Goal: Information Seeking & Learning: Check status

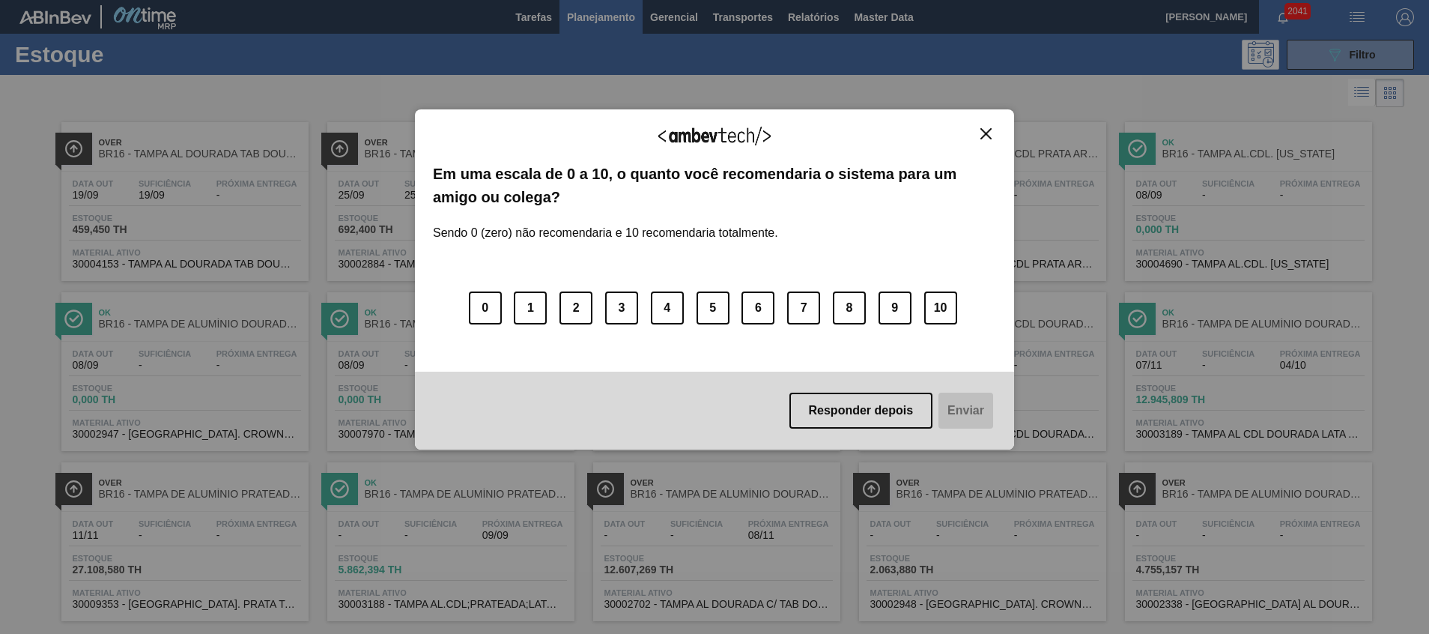
click at [991, 135] on button "Close" at bounding box center [986, 133] width 20 height 13
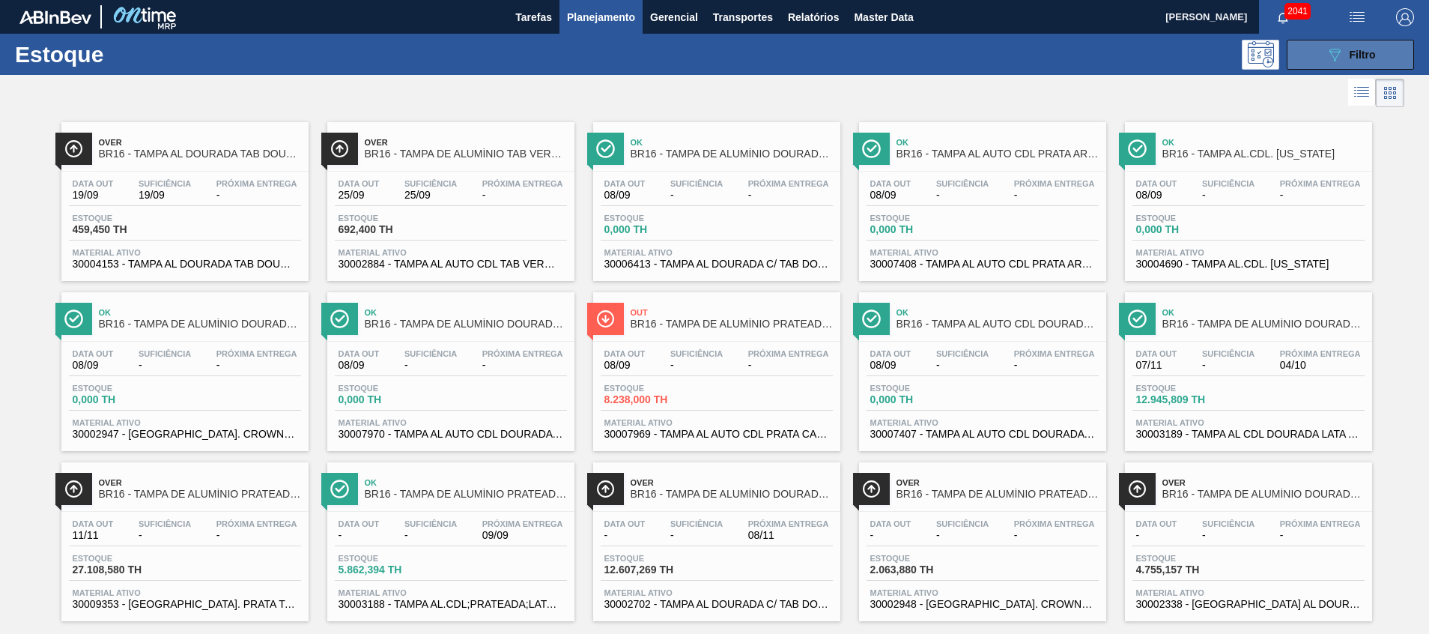
click at [1319, 60] on button "089F7B8B-B2A5-4AFE-B5C0-19BA573D28AC Filtro" at bounding box center [1349, 55] width 127 height 30
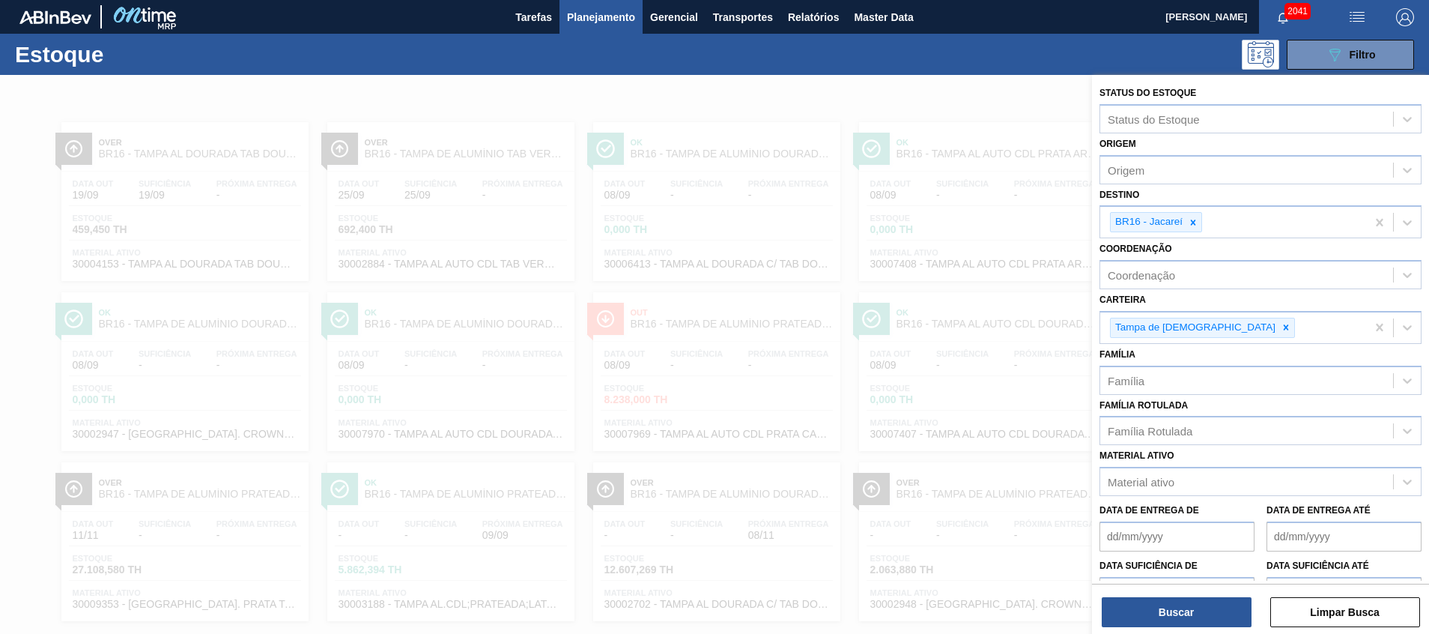
click at [1259, 192] on div "Destino BR16 - Jacareí" at bounding box center [1260, 211] width 322 height 55
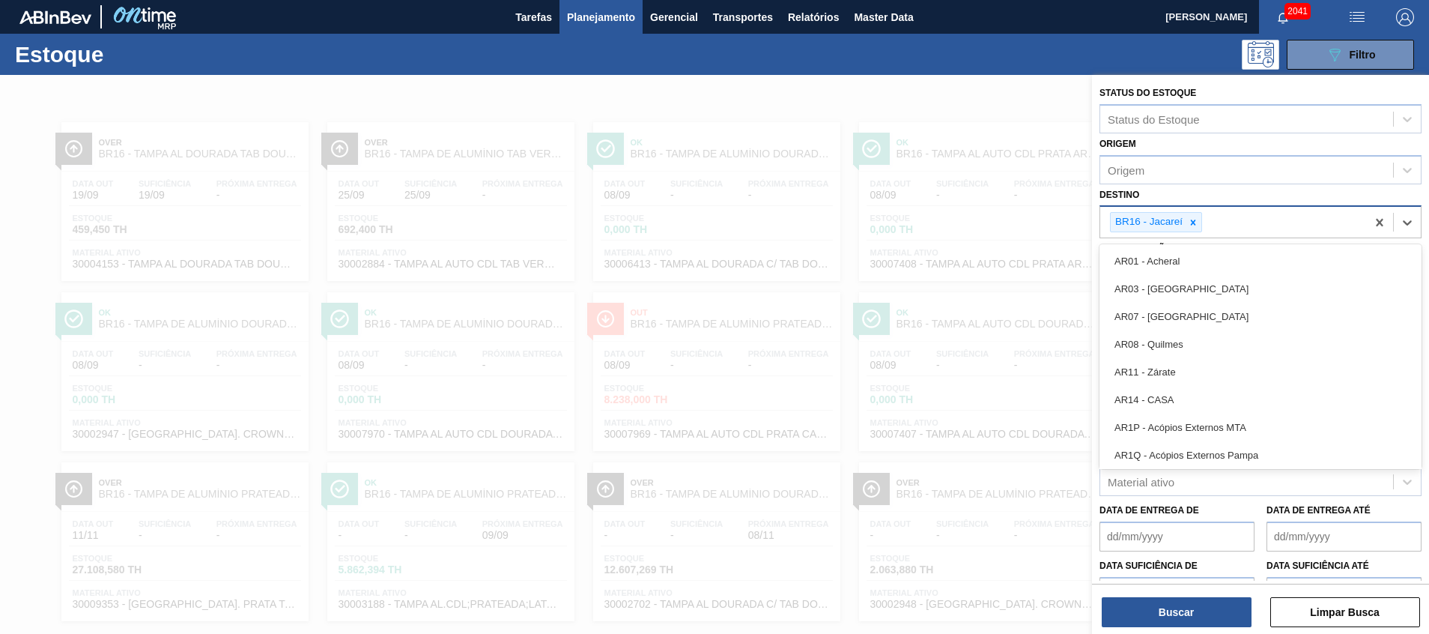
click at [1254, 219] on div "BR16 - Jacareí" at bounding box center [1233, 222] width 266 height 31
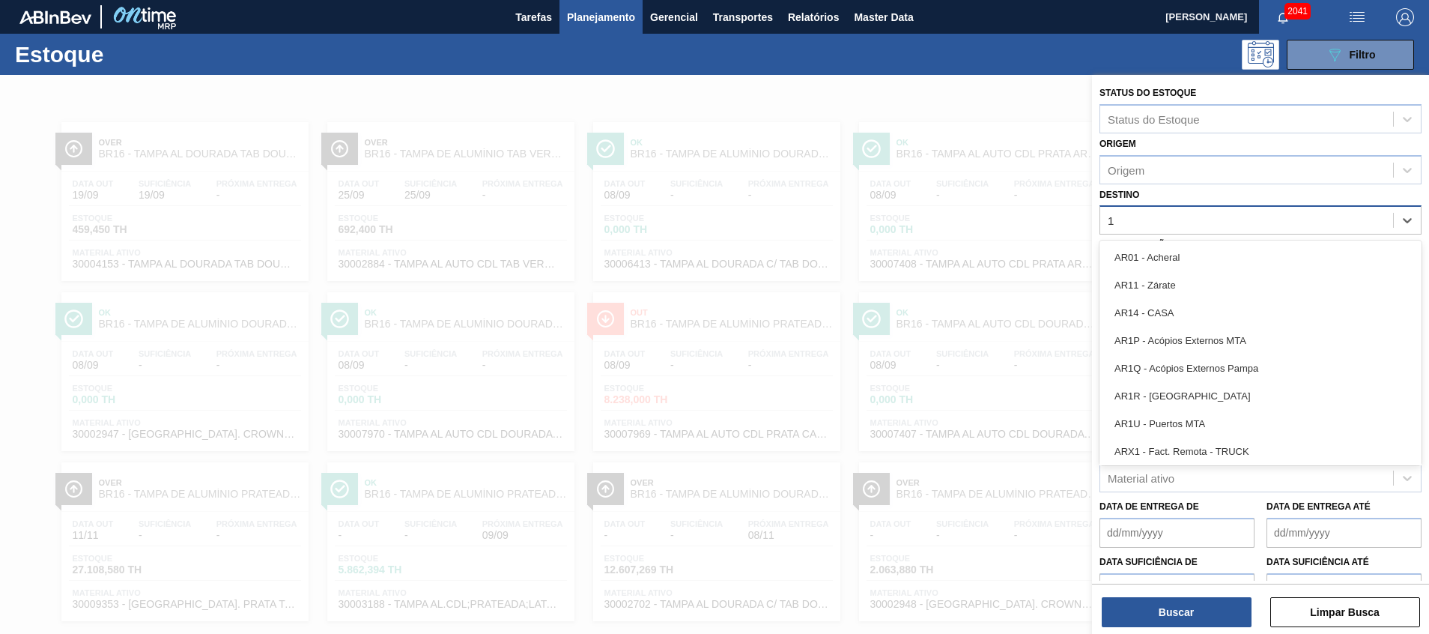
type input "11"
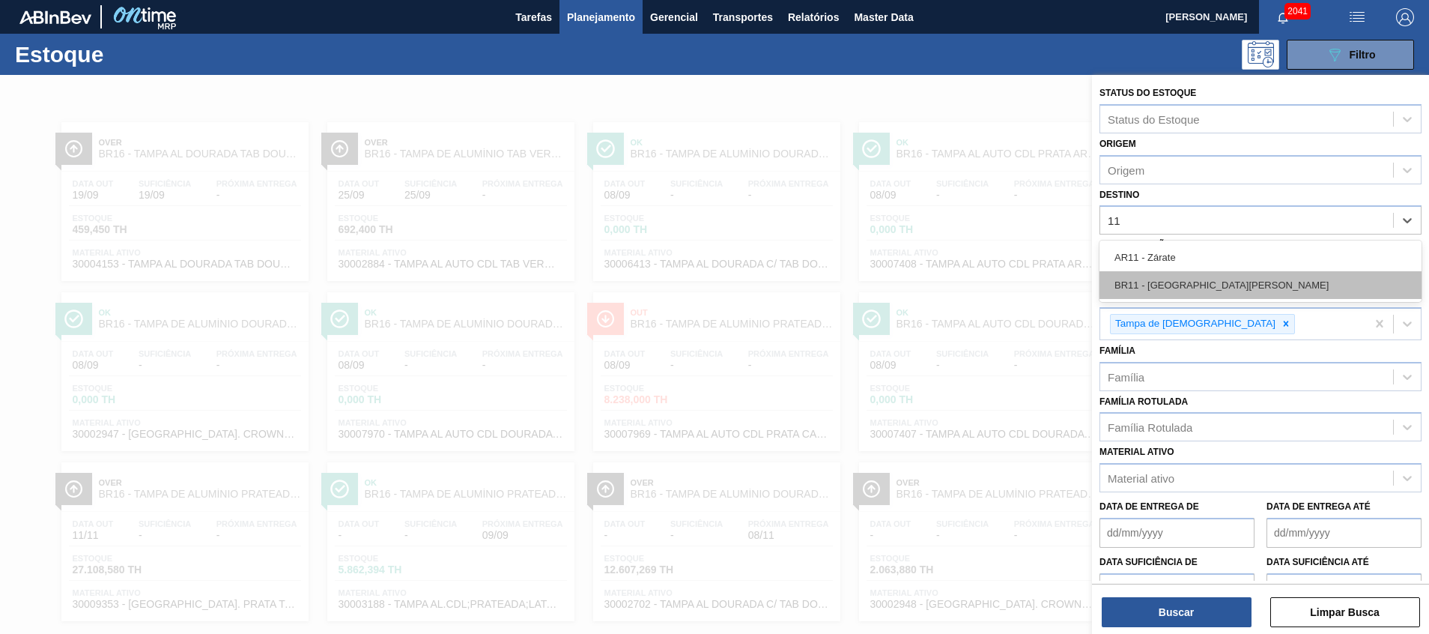
click at [1219, 295] on div "BR11 - São Luís" at bounding box center [1260, 285] width 322 height 28
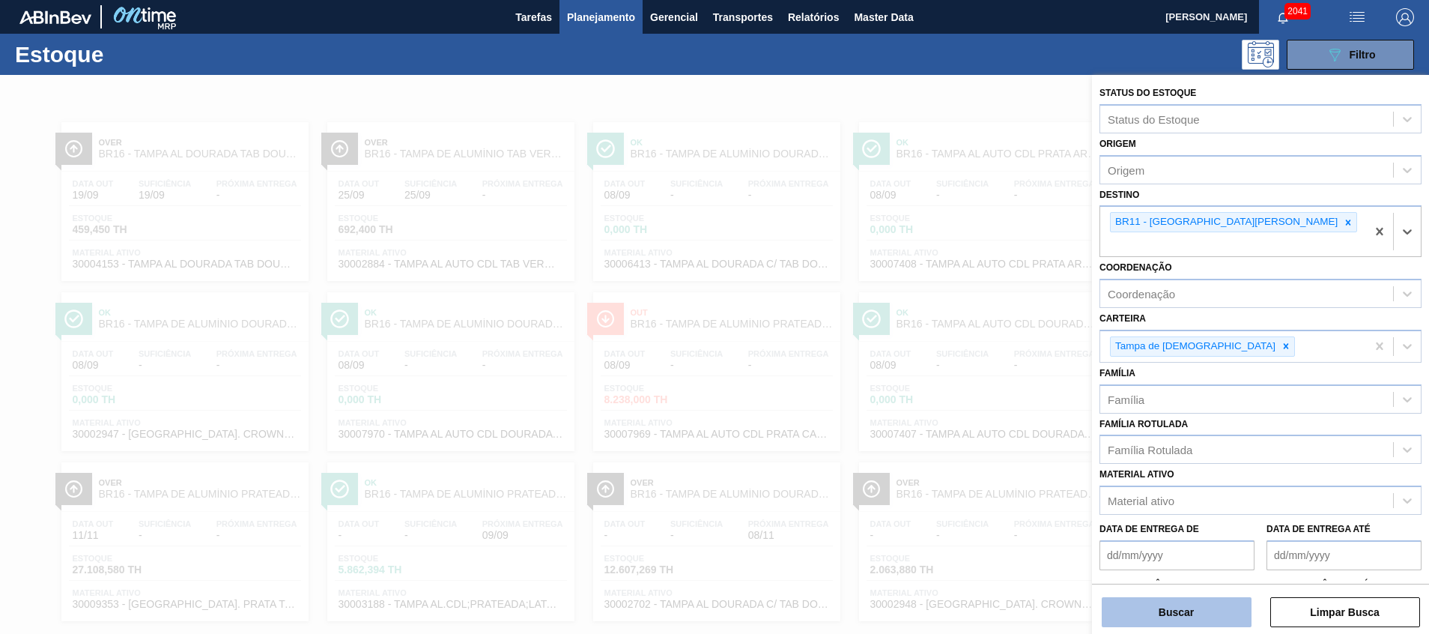
drag, startPoint x: 1171, startPoint y: 589, endPoint x: 1163, endPoint y: 606, distance: 18.4
click at [1171, 590] on div "Buscar Limpar Busca" at bounding box center [1260, 604] width 337 height 42
click at [1163, 606] on button "Buscar" at bounding box center [1177, 612] width 150 height 30
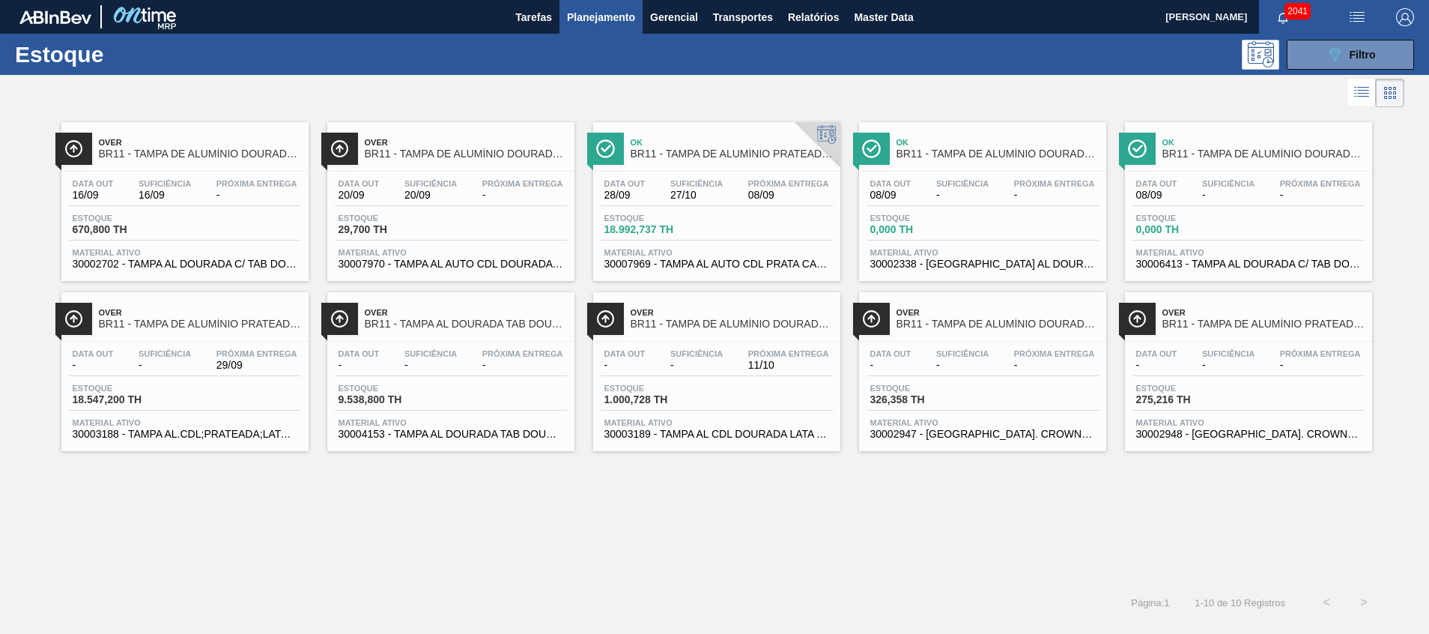
click at [744, 435] on span "30003189 - TAMPA AL CDL DOURADA LATA AUTOMATICA" at bounding box center [716, 433] width 225 height 11
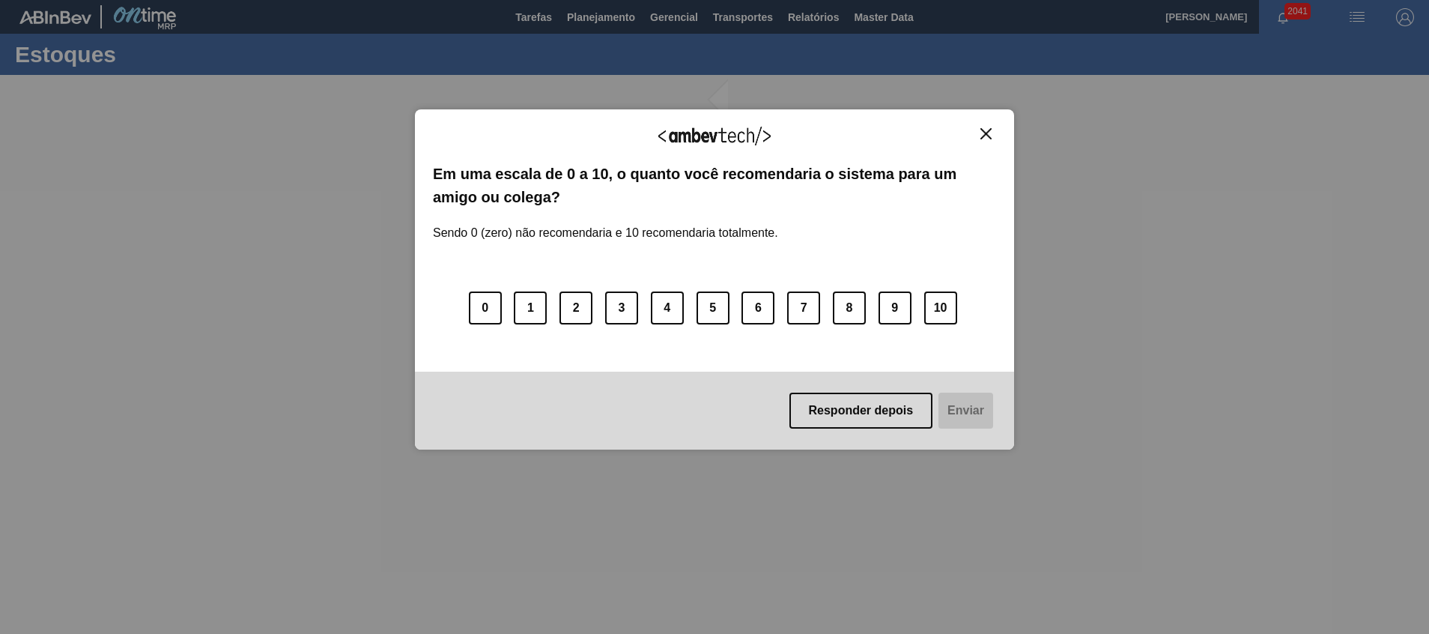
click at [982, 136] on img "Close" at bounding box center [985, 133] width 11 height 11
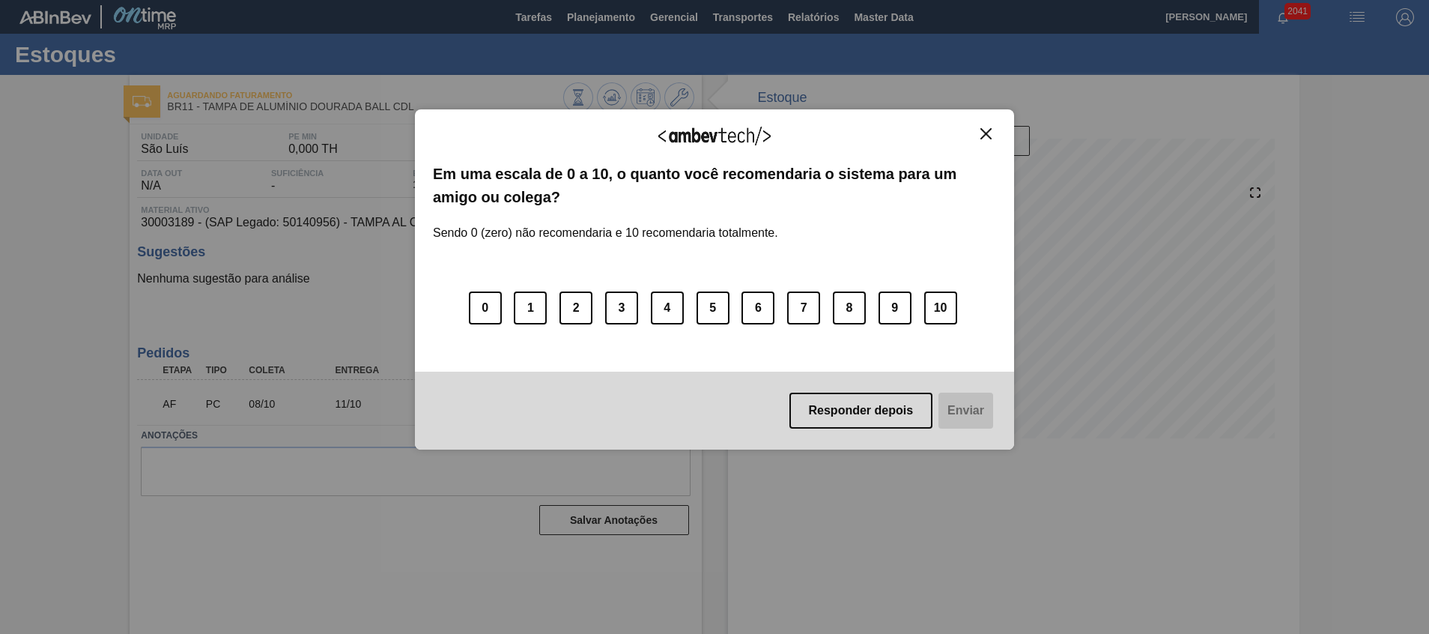
click at [988, 130] on img "Close" at bounding box center [985, 133] width 11 height 11
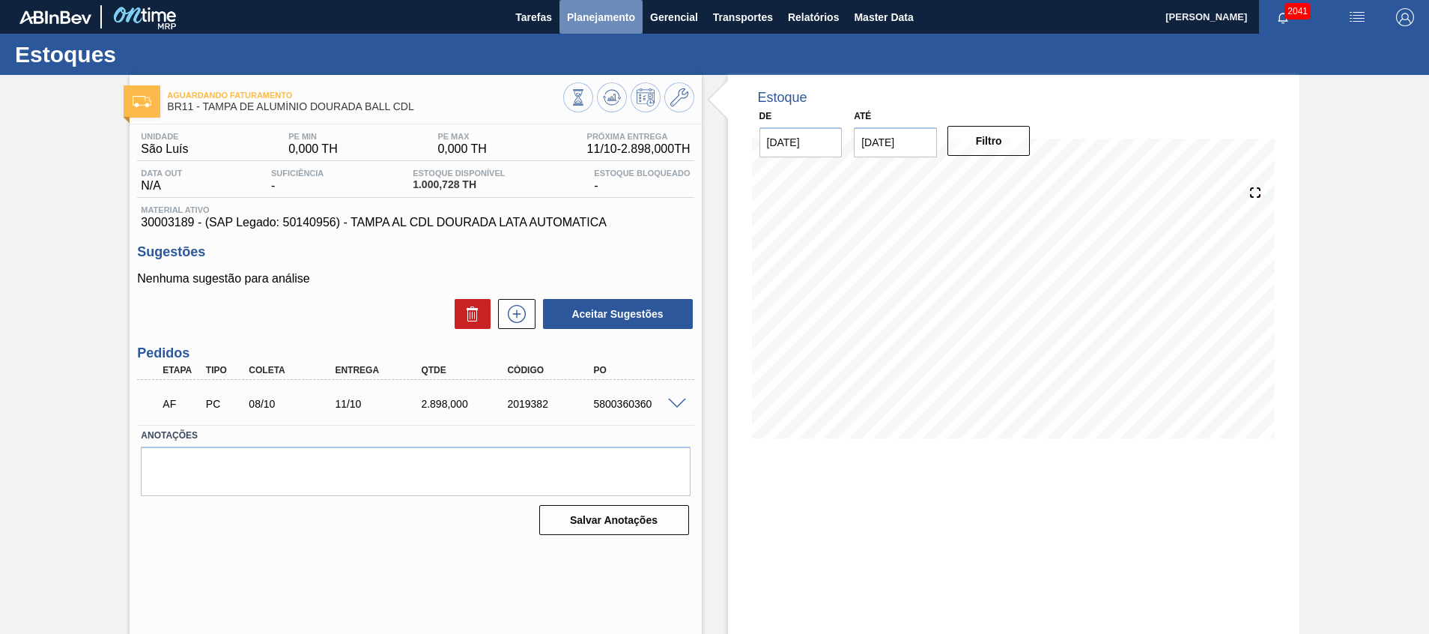
click at [598, 9] on span "Planejamento" at bounding box center [601, 17] width 68 height 18
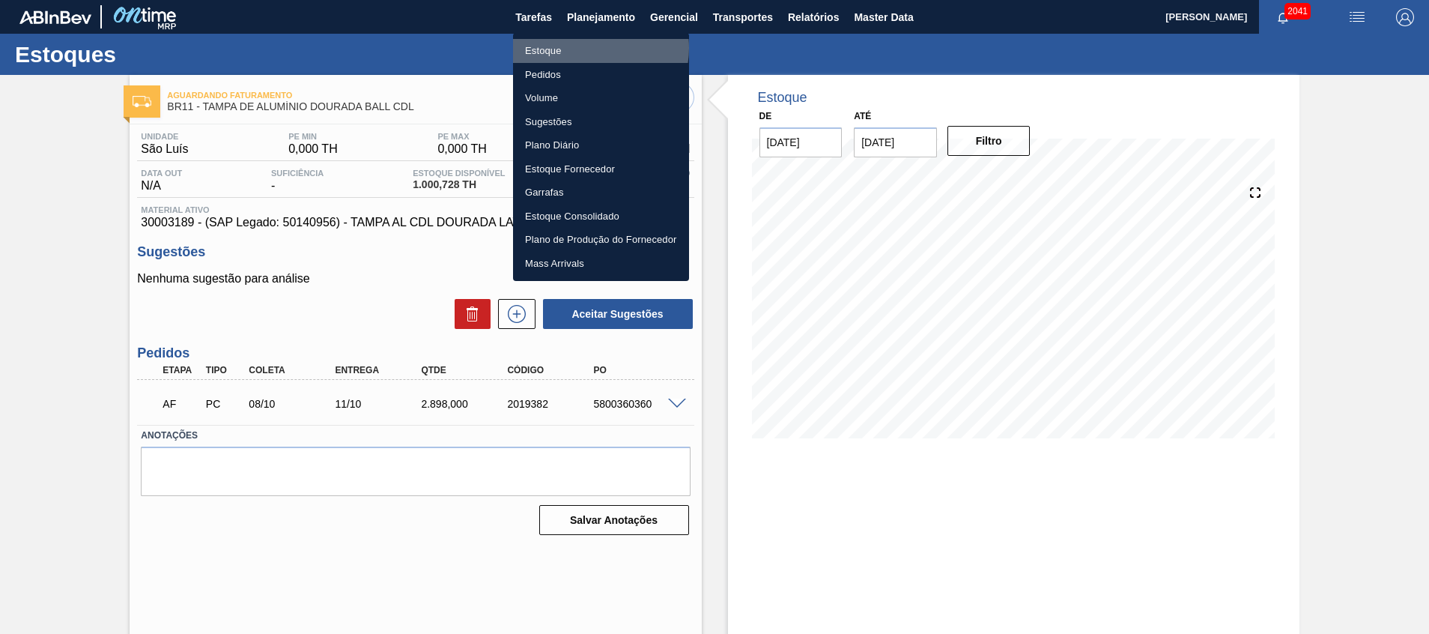
click at [590, 48] on li "Estoque" at bounding box center [601, 51] width 176 height 24
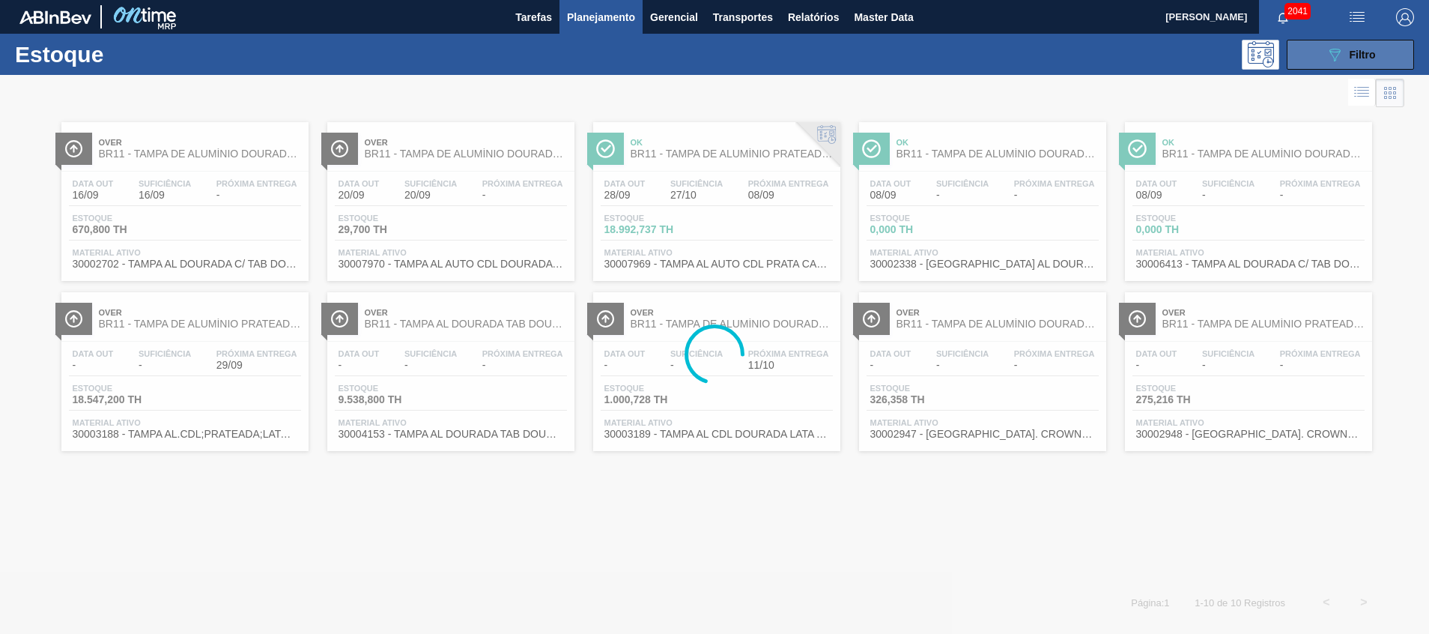
click at [1343, 49] on div "089F7B8B-B2A5-4AFE-B5C0-19BA573D28AC Filtro" at bounding box center [1350, 55] width 50 height 18
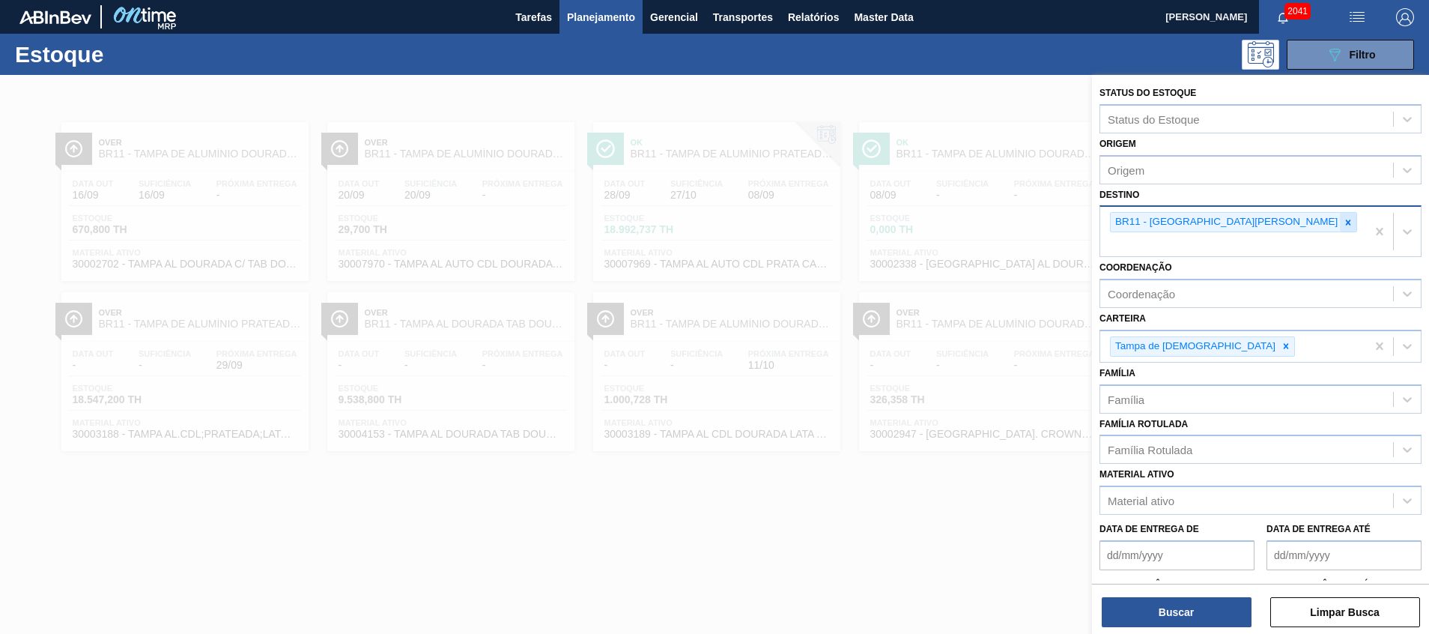
click at [1343, 222] on icon at bounding box center [1348, 222] width 10 height 10
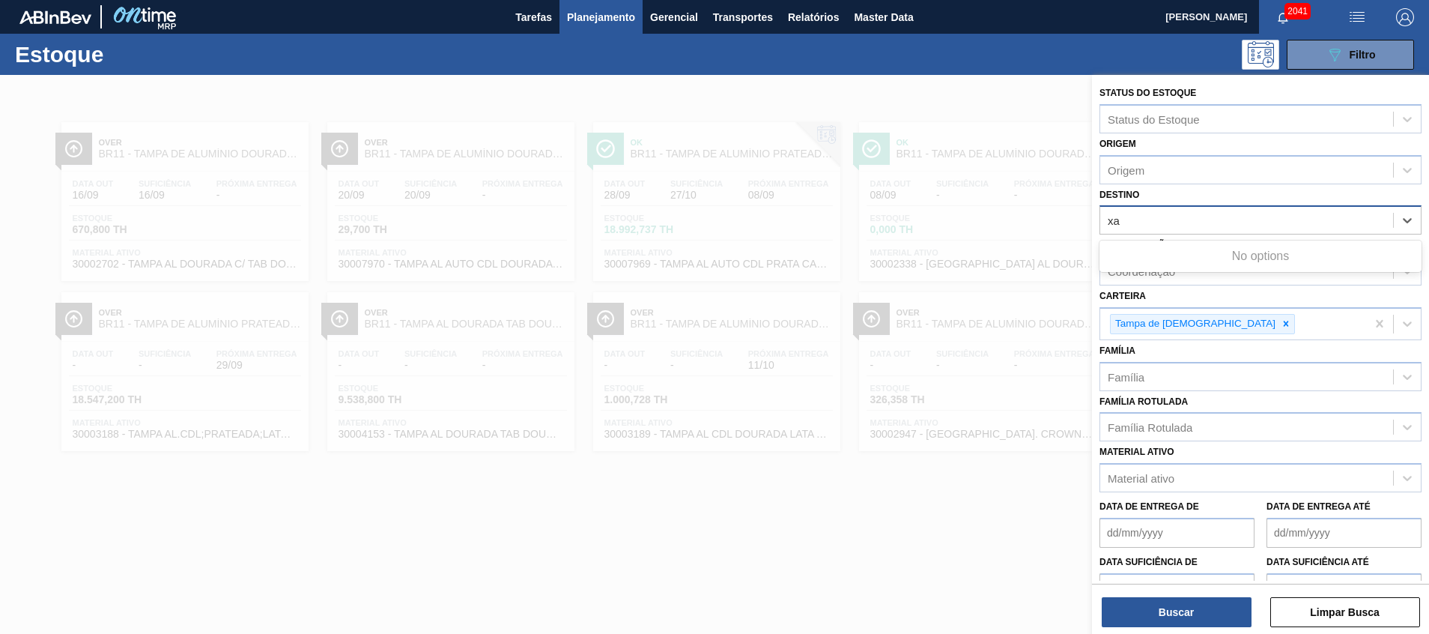
type input "x"
type input "cama"
click at [1207, 228] on div "cama" at bounding box center [1246, 221] width 293 height 22
click at [1207, 219] on div "Destino" at bounding box center [1246, 221] width 293 height 22
click at [1206, 219] on div "Destino" at bounding box center [1246, 221] width 293 height 22
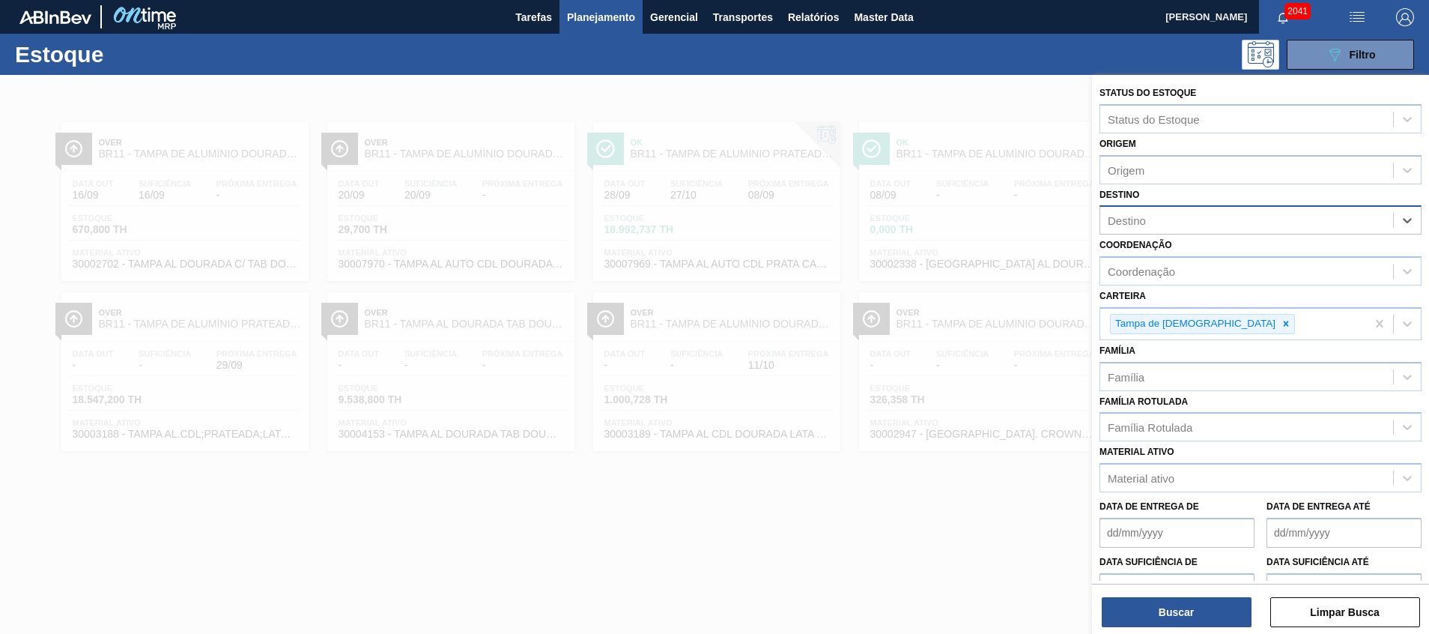
click at [1206, 219] on div "Destino" at bounding box center [1246, 221] width 293 height 22
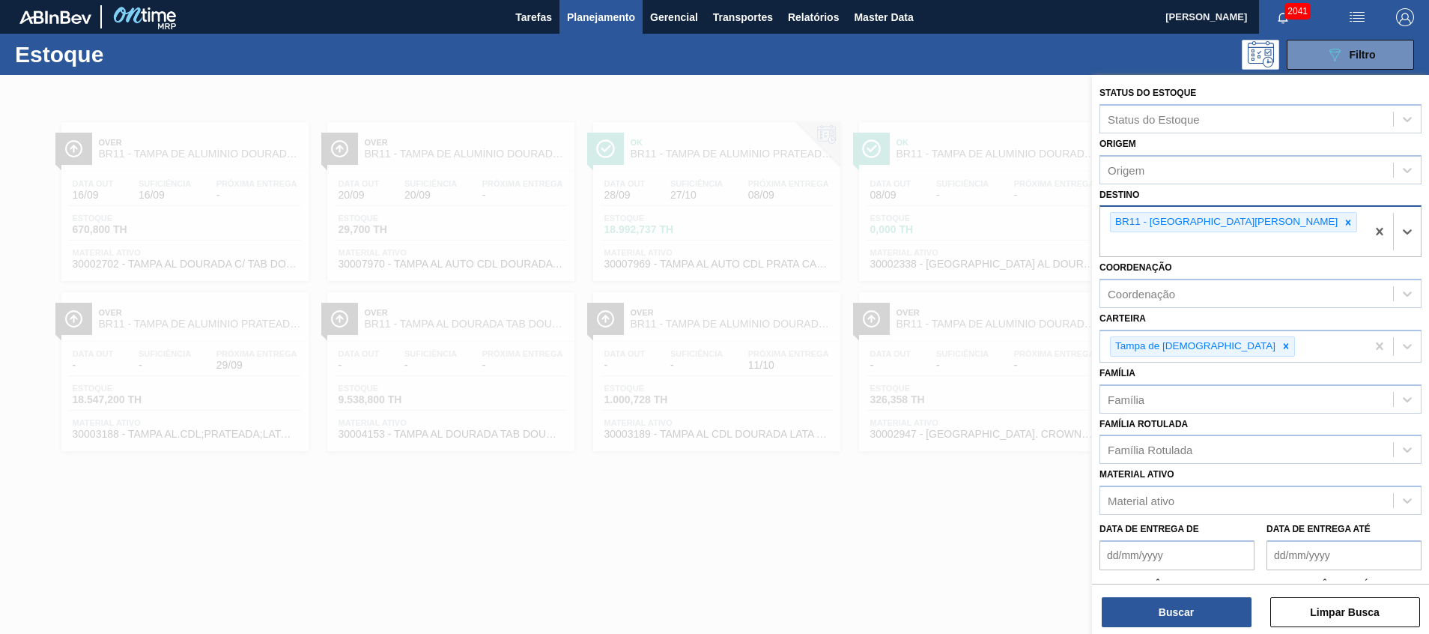
click at [1343, 225] on icon at bounding box center [1348, 222] width 10 height 10
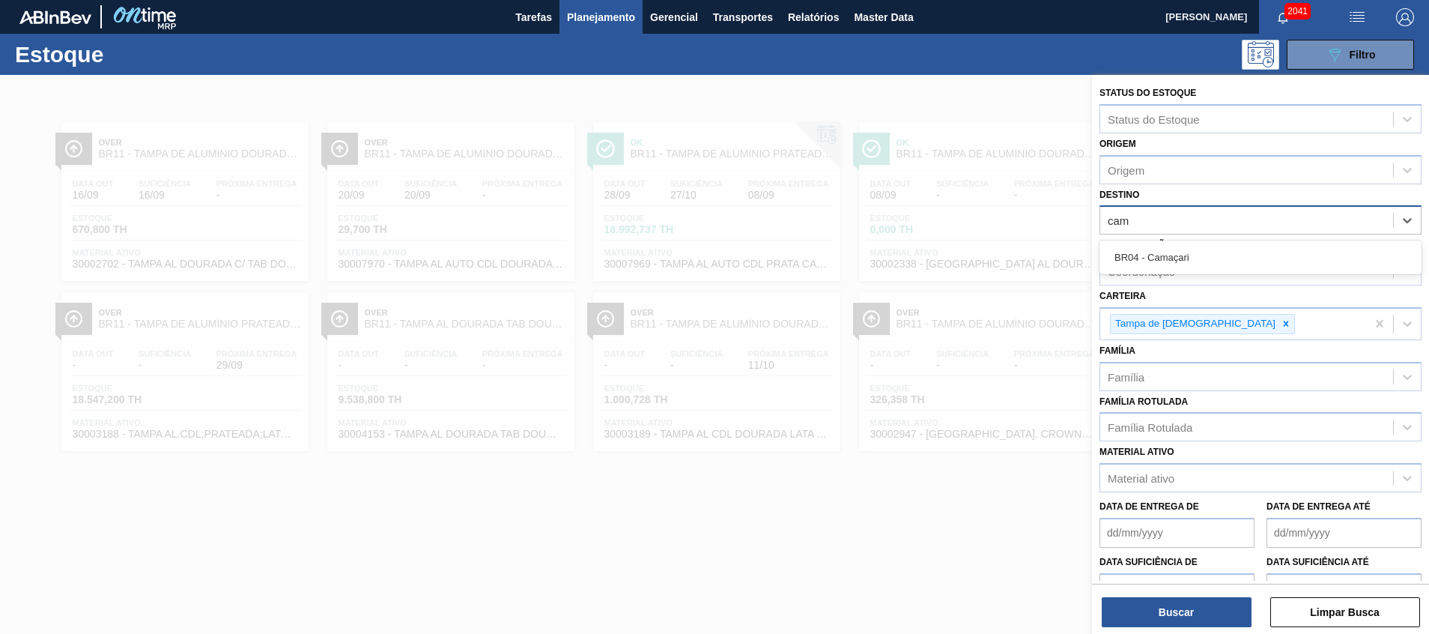
type input "cama"
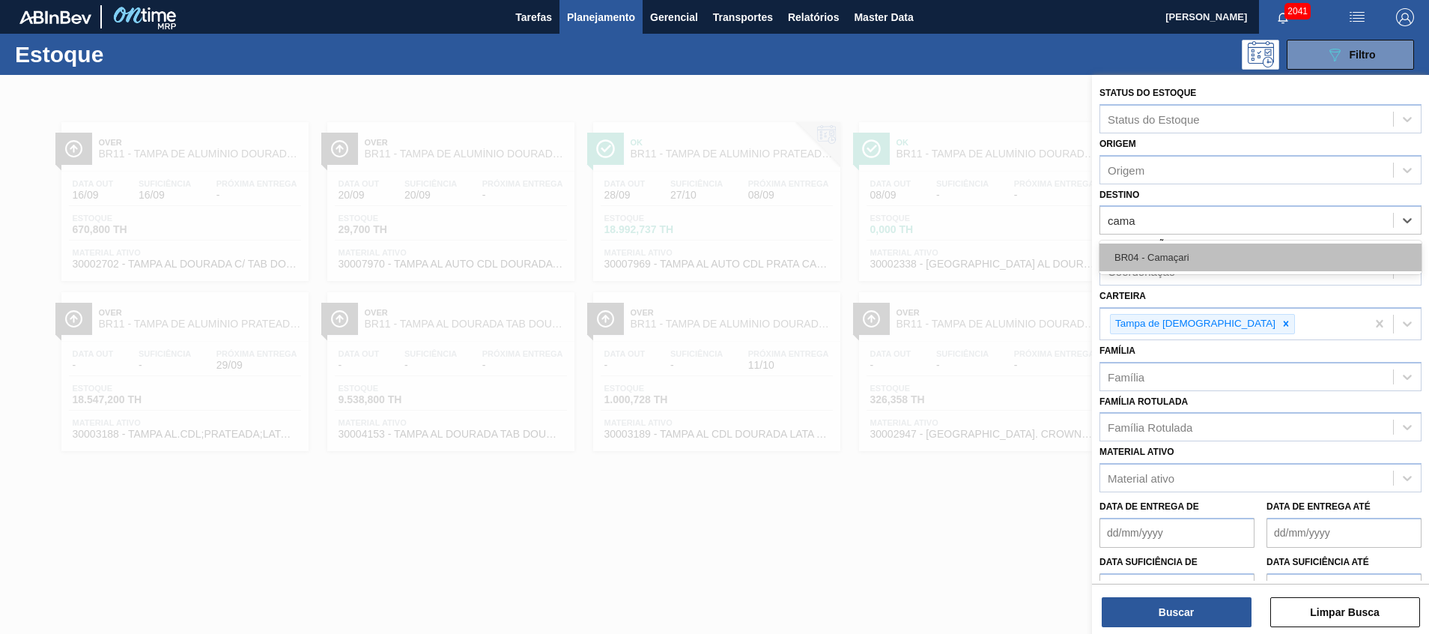
click at [1179, 252] on div "BR04 - Camaçari" at bounding box center [1260, 257] width 322 height 28
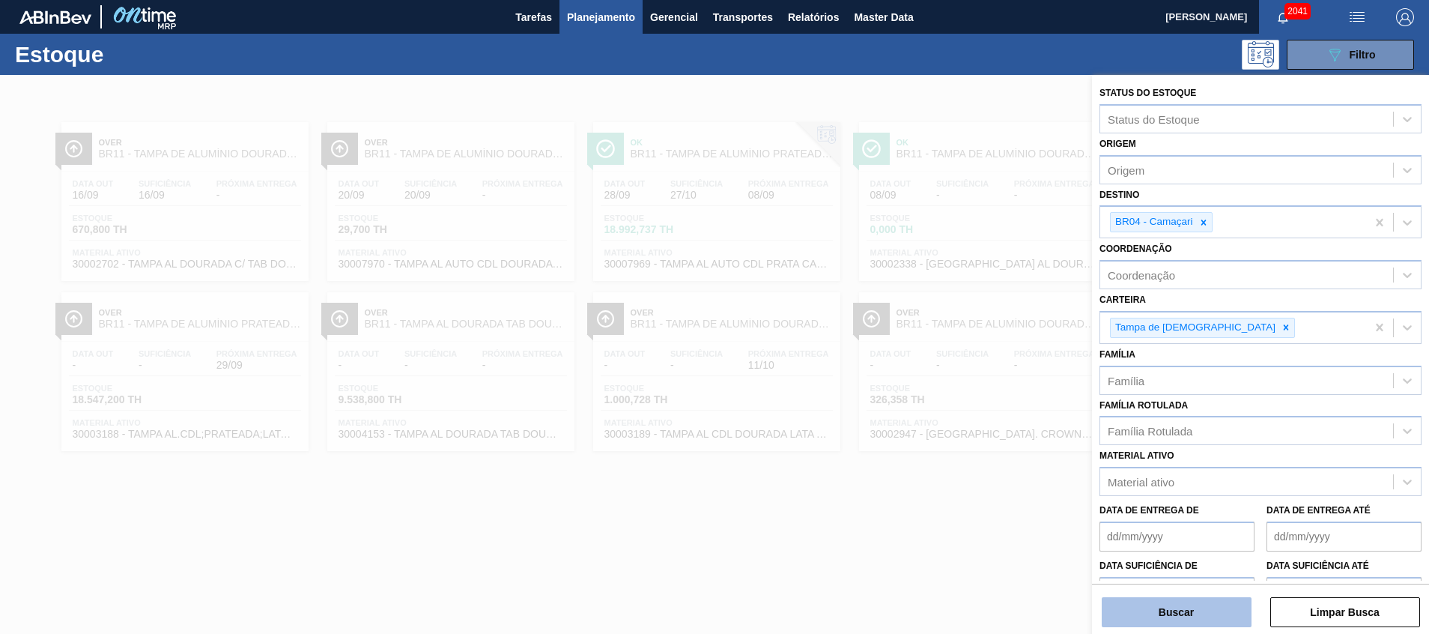
click at [1182, 613] on button "Buscar" at bounding box center [1177, 612] width 150 height 30
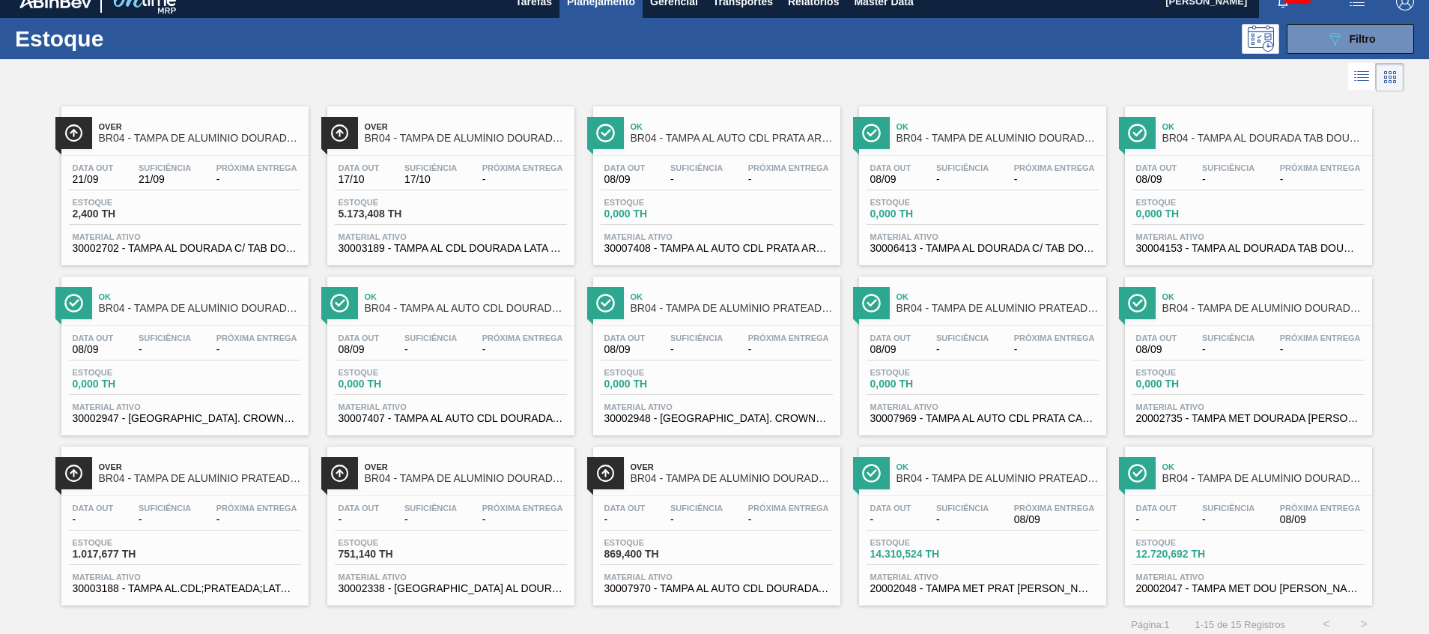
scroll to position [25, 0]
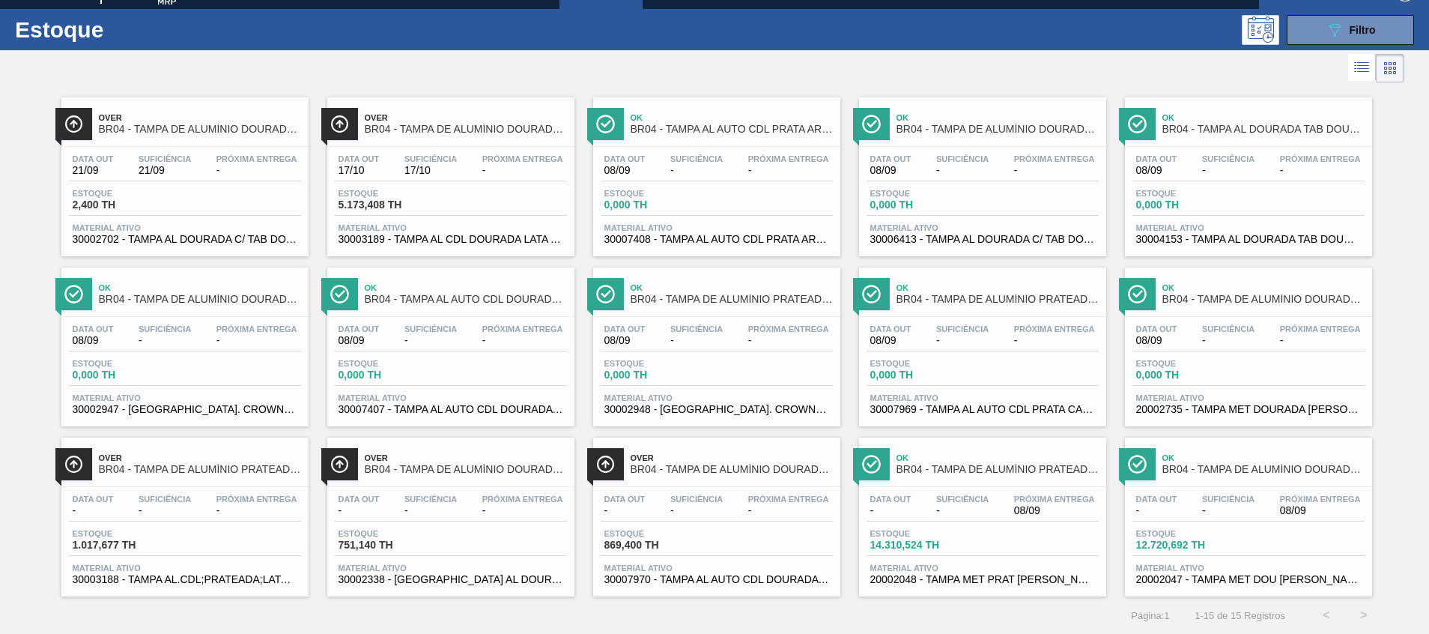
click at [981, 578] on span "20002048 - TAMPA MET PRAT [PERSON_NAME] CERVEJA CX600" at bounding box center [982, 579] width 225 height 11
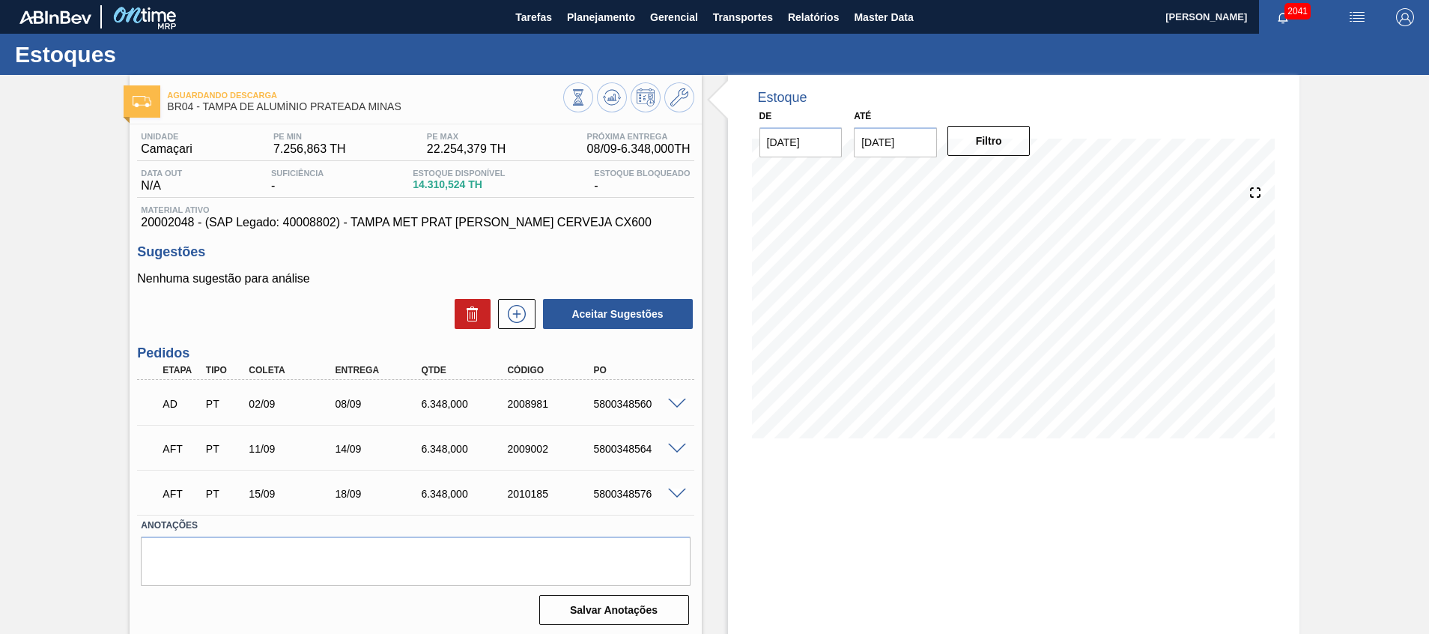
click at [672, 489] on span at bounding box center [677, 493] width 18 height 11
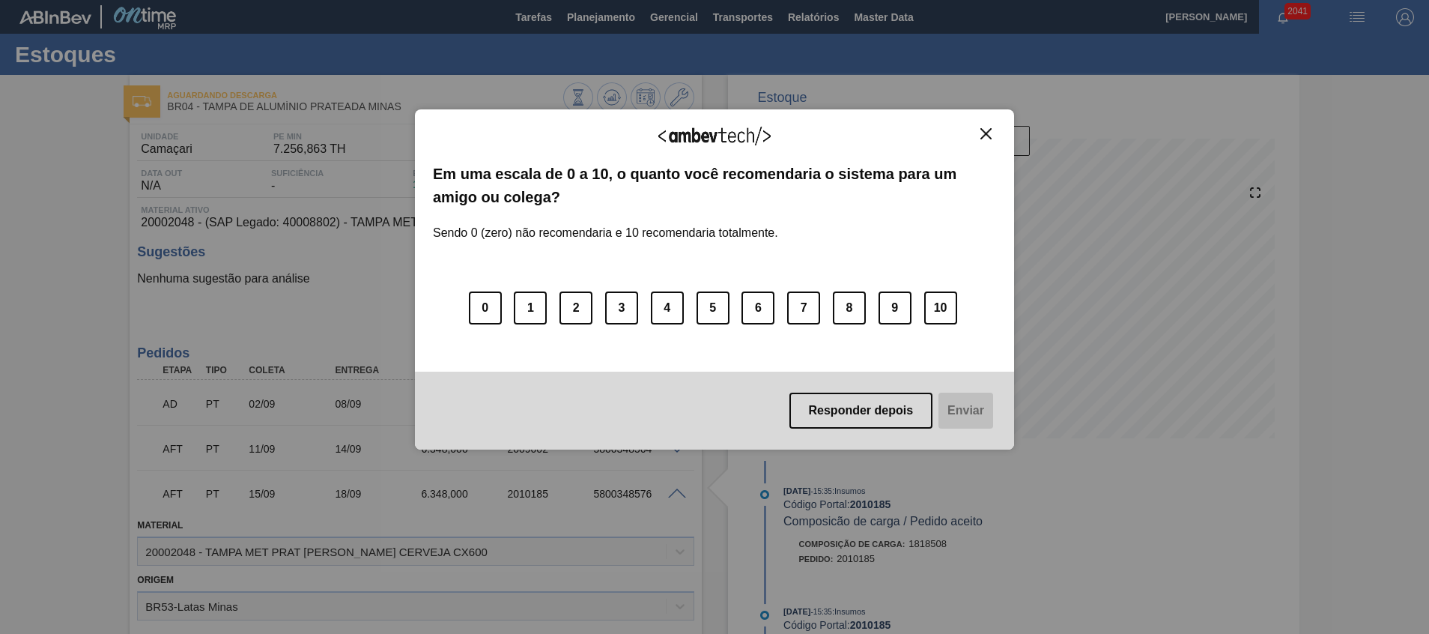
click at [985, 133] on img "Close" at bounding box center [985, 133] width 11 height 11
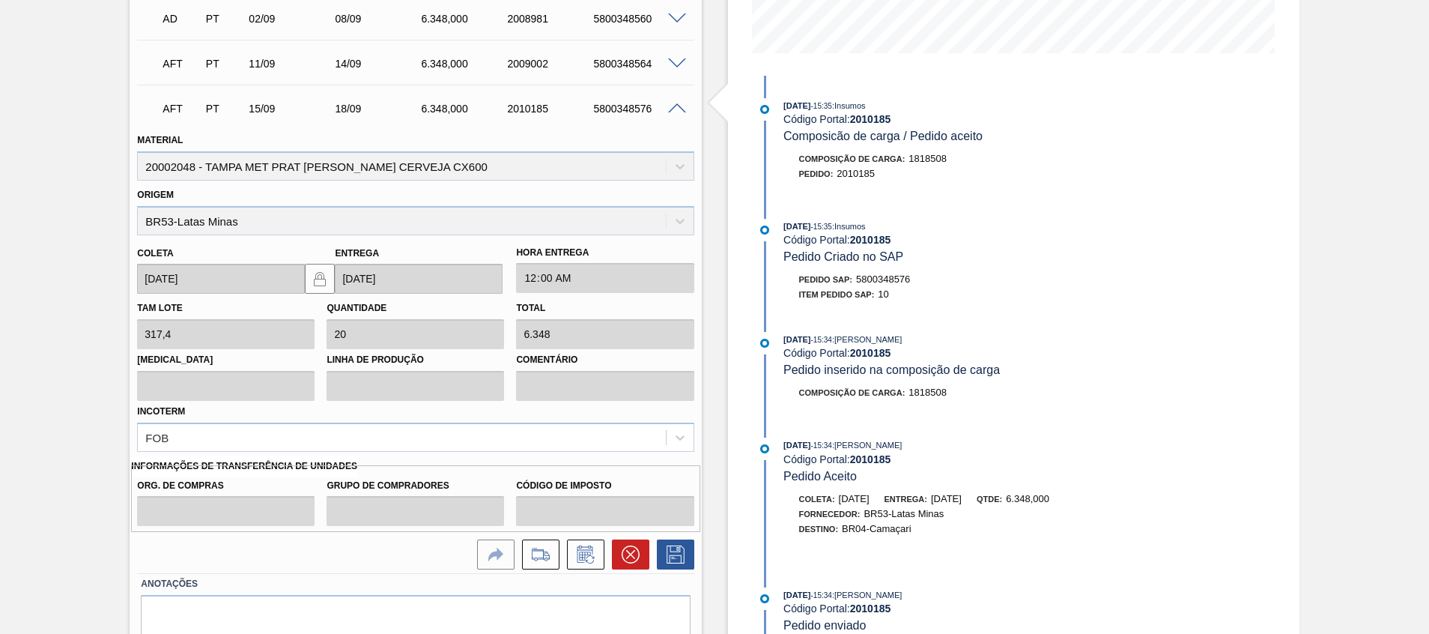
scroll to position [447, 0]
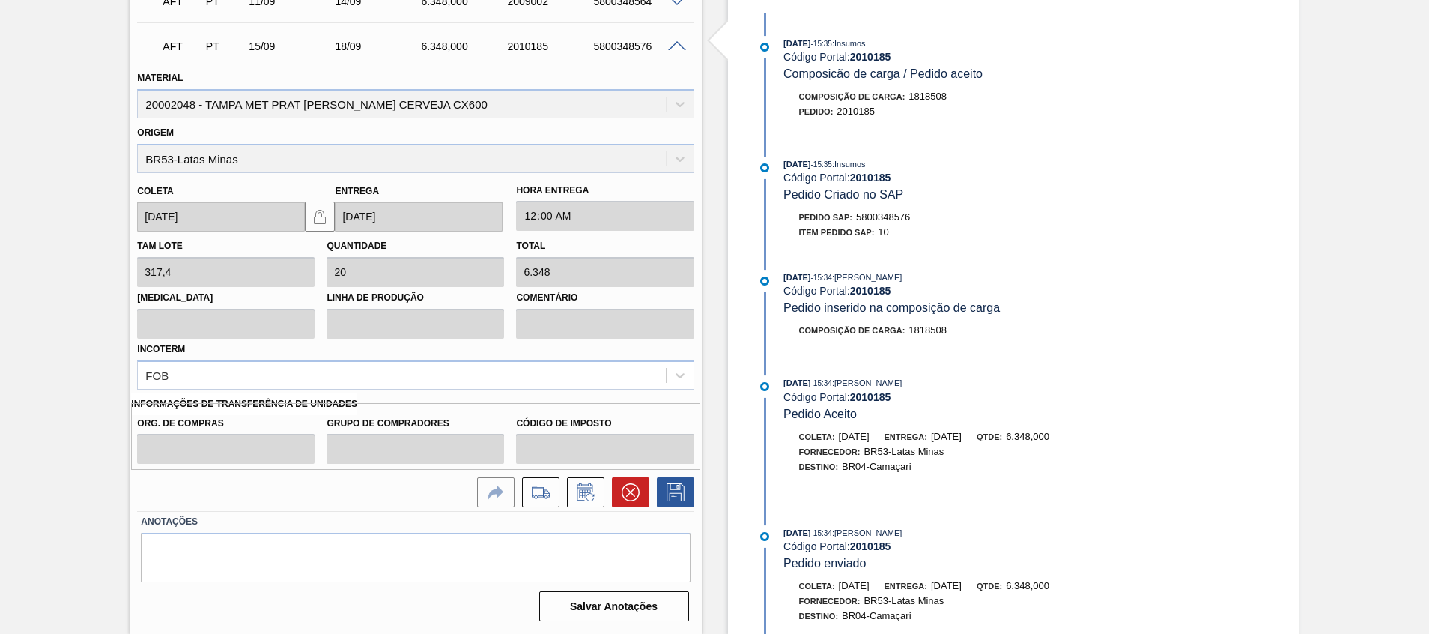
click at [679, 43] on span at bounding box center [677, 46] width 18 height 11
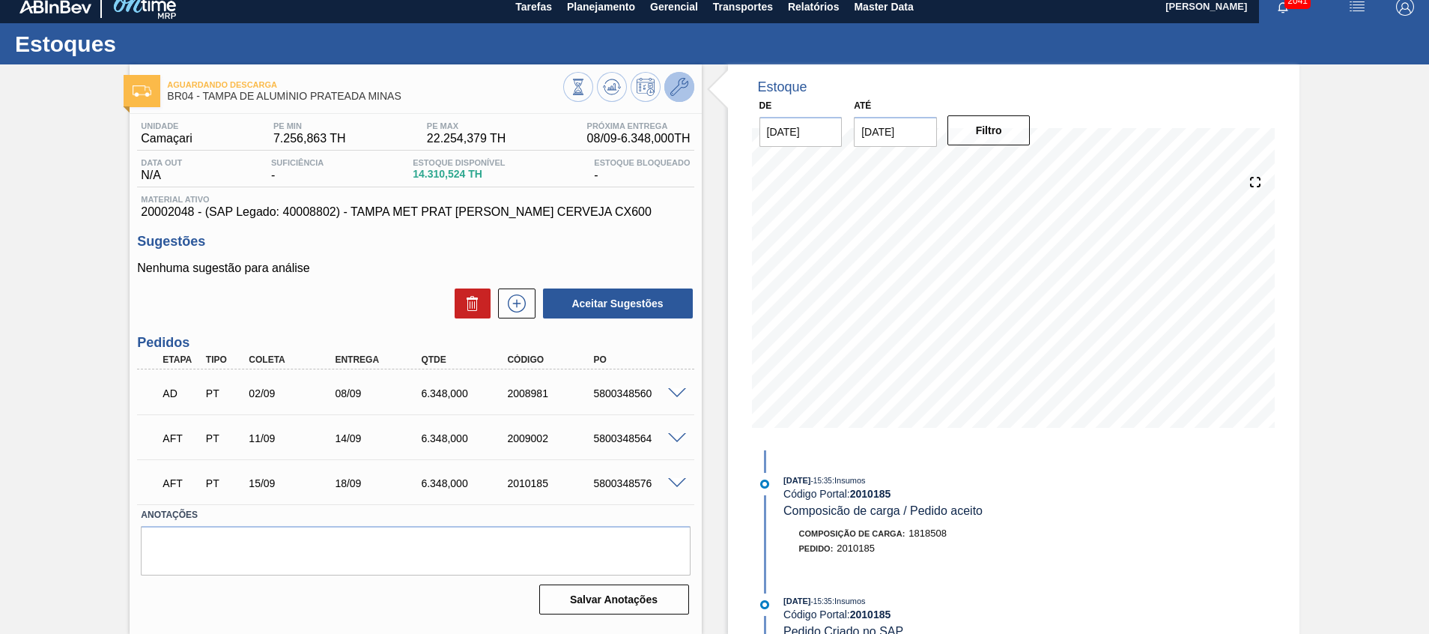
click at [682, 90] on icon at bounding box center [679, 87] width 18 height 18
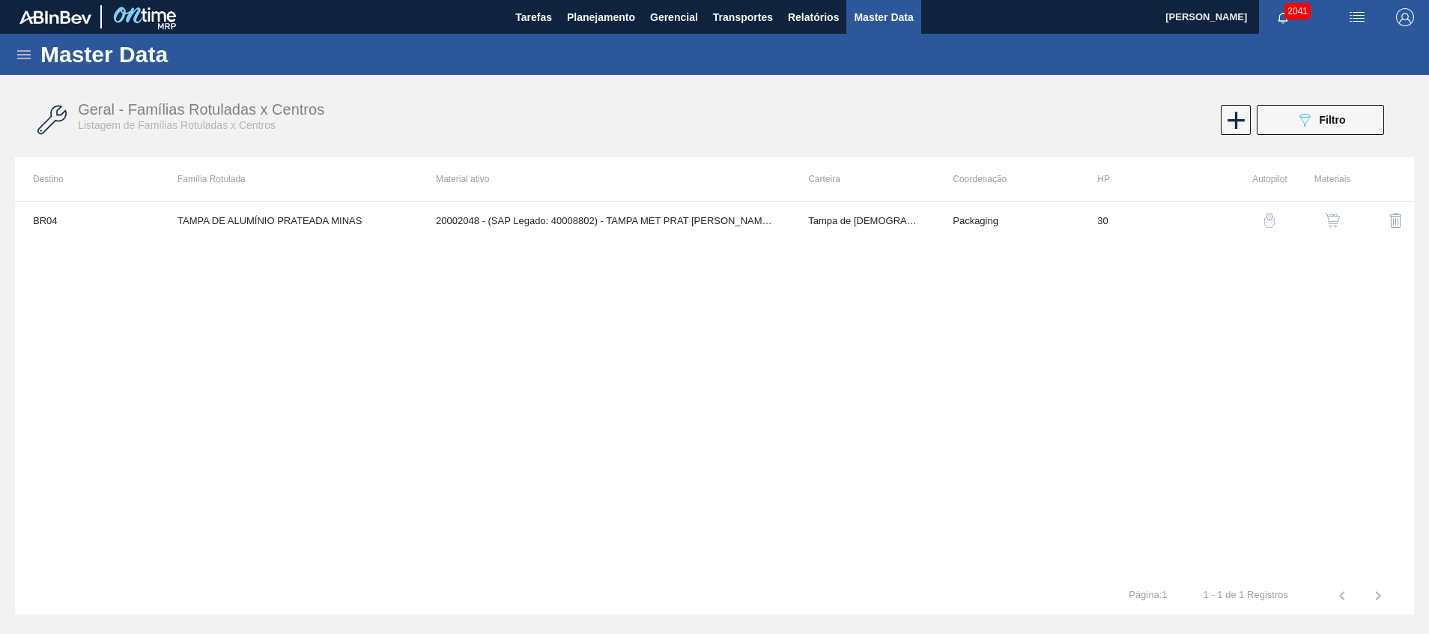
click at [1343, 219] on button "button" at bounding box center [1332, 220] width 36 height 36
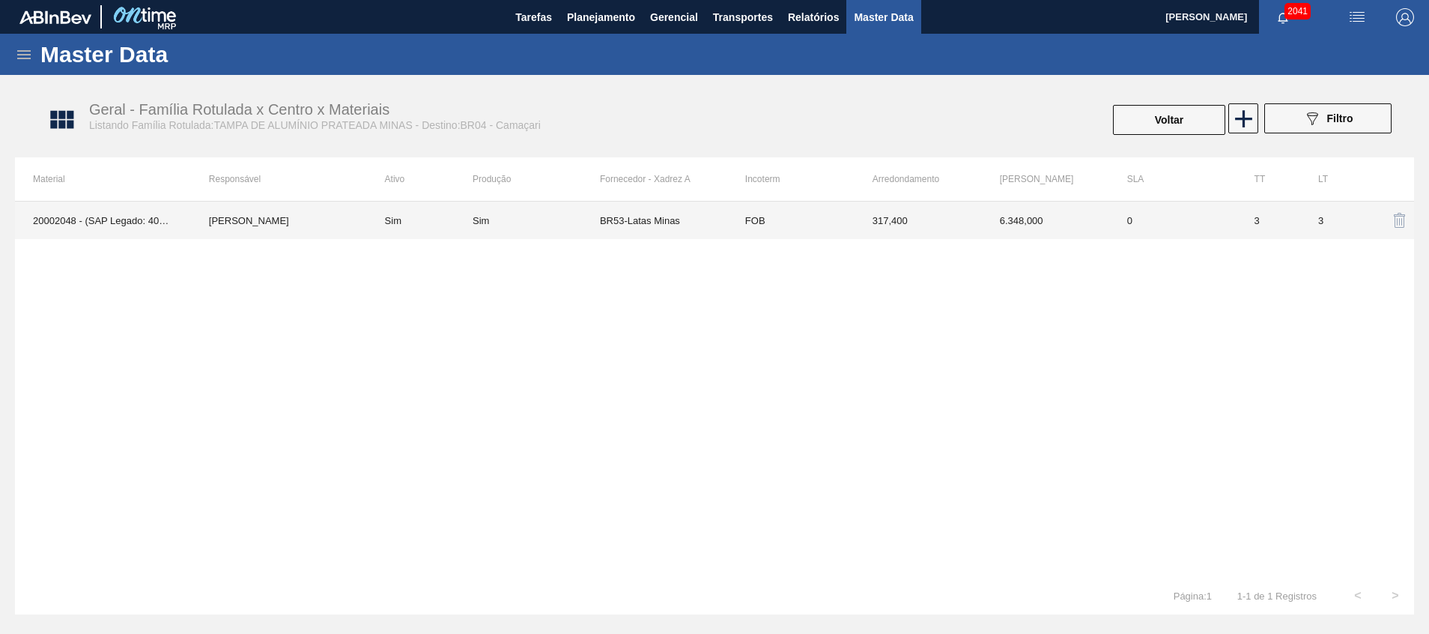
click at [881, 213] on td "317,400" at bounding box center [917, 219] width 127 height 37
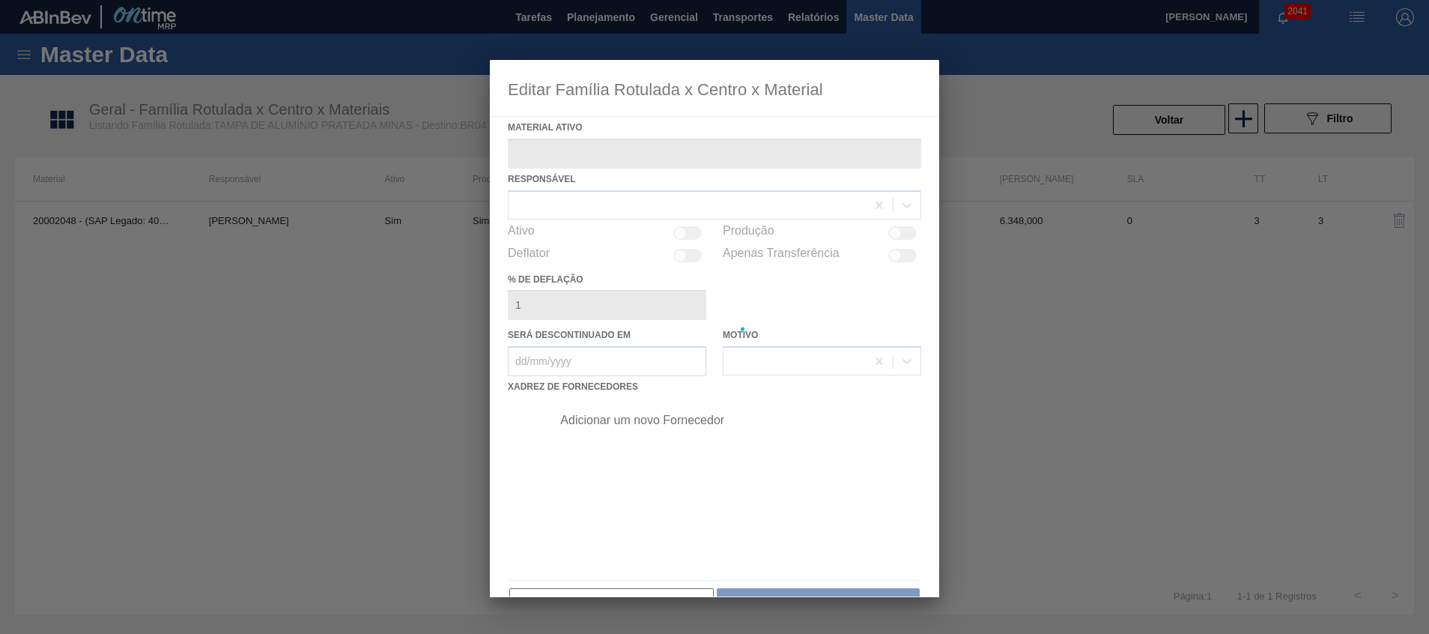
type ativo "20002048 - (SAP Legado: 40008802) - TAMPA MET PRAT [PERSON_NAME] CERVEJA CX600"
checkbox input "true"
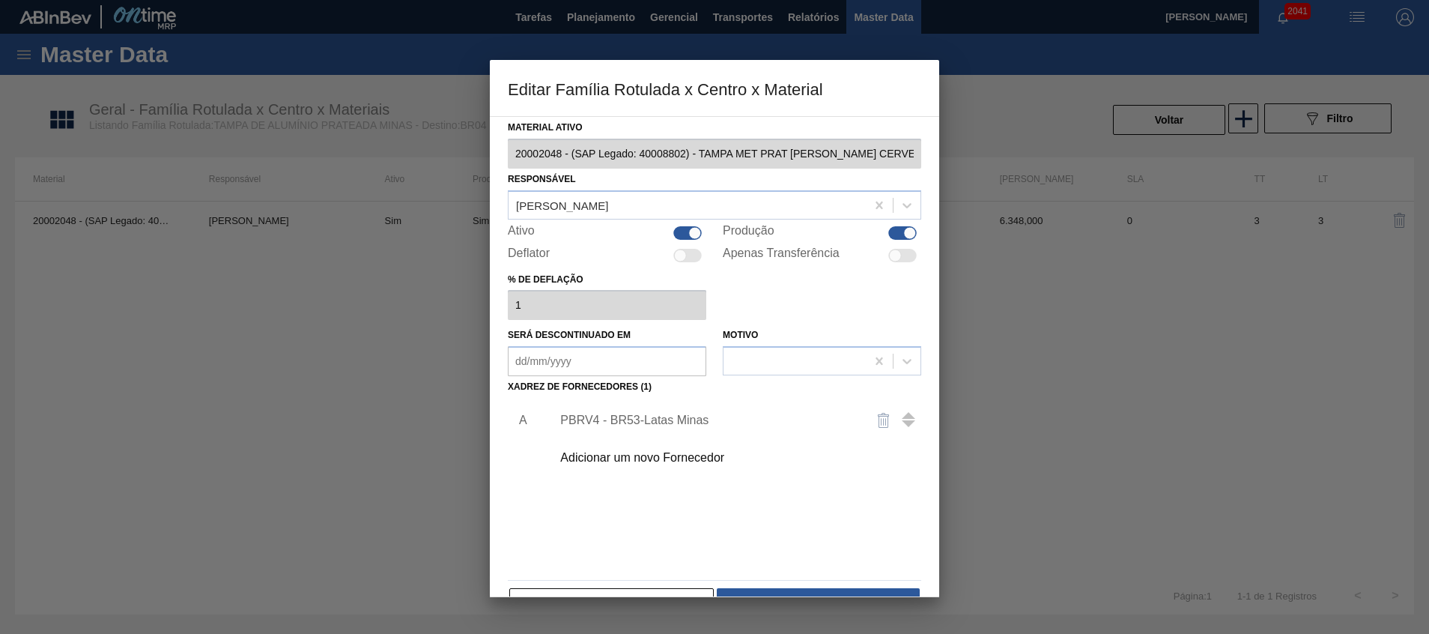
click at [680, 412] on div "PBRV4 - BR53-Latas Minas" at bounding box center [732, 419] width 378 height 37
click at [683, 422] on div "PBRV4 - BR53-Latas Minas" at bounding box center [707, 419] width 294 height 13
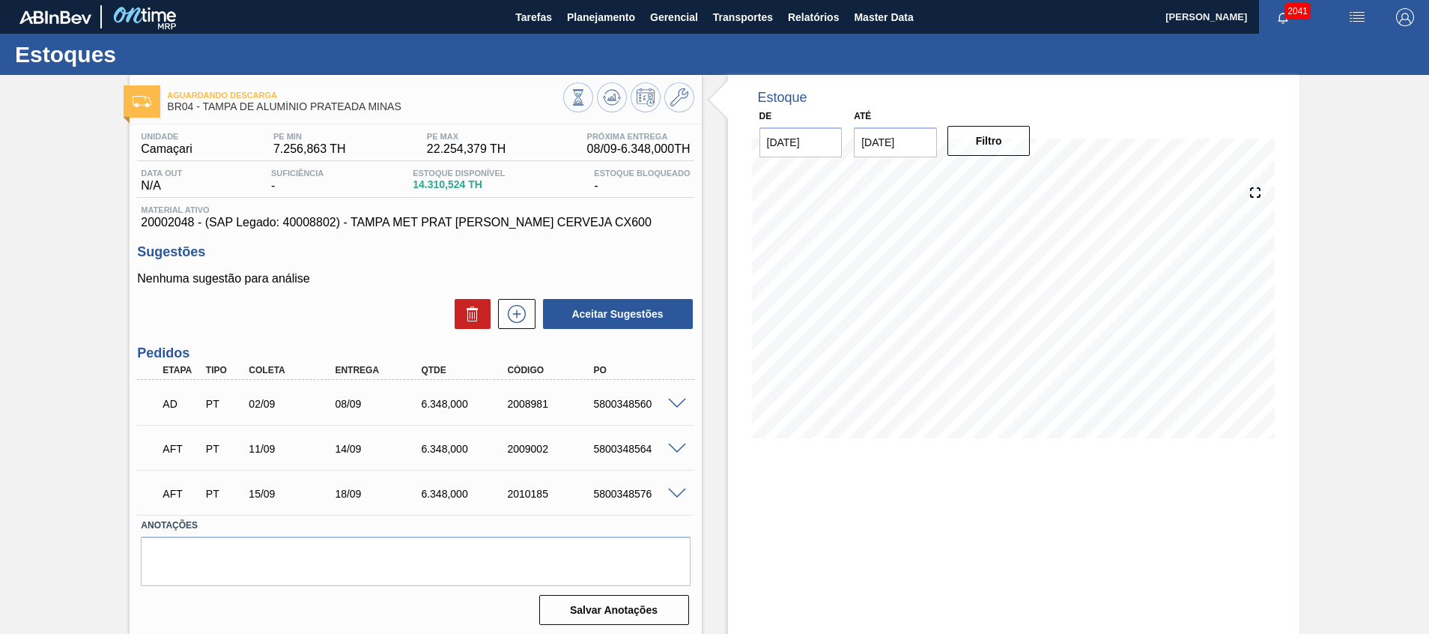
click at [10, 378] on div "Aguardando Descarga BR04 - TAMPA DE ALUMÍNIO PRATEADA MINAS Unidade Camaçari PE…" at bounding box center [714, 359] width 1429 height 569
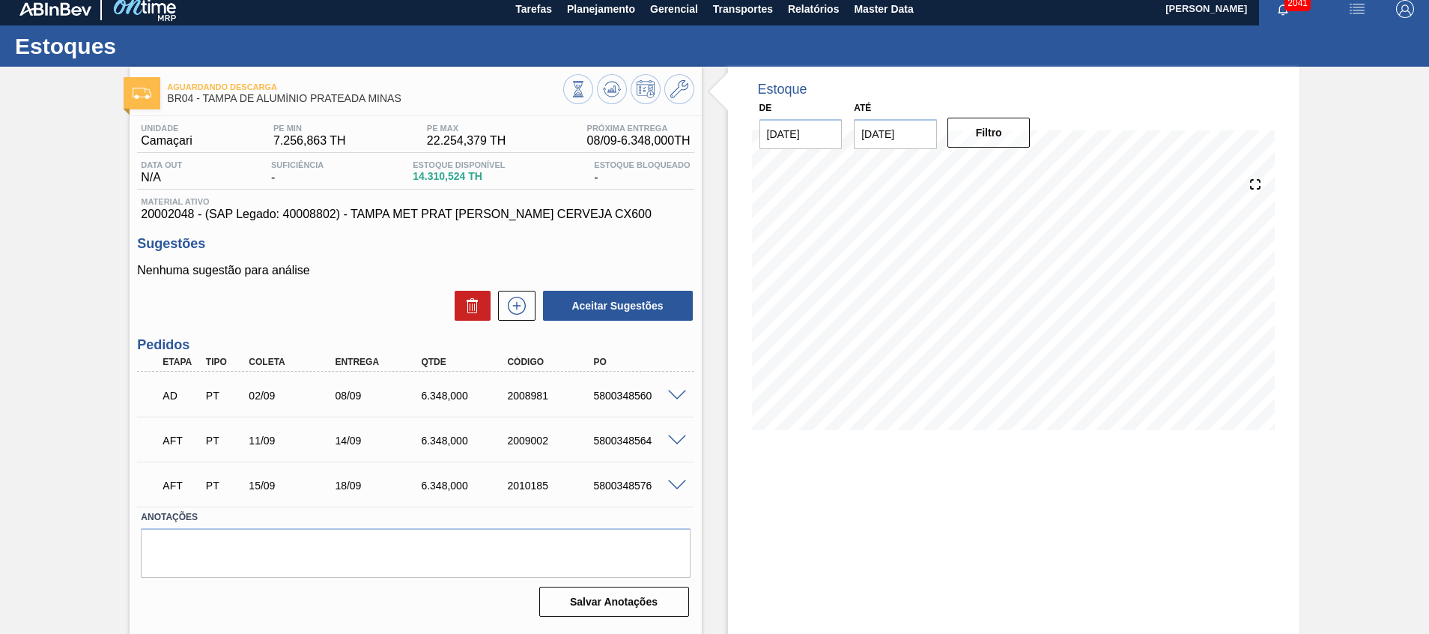
scroll to position [10, 0]
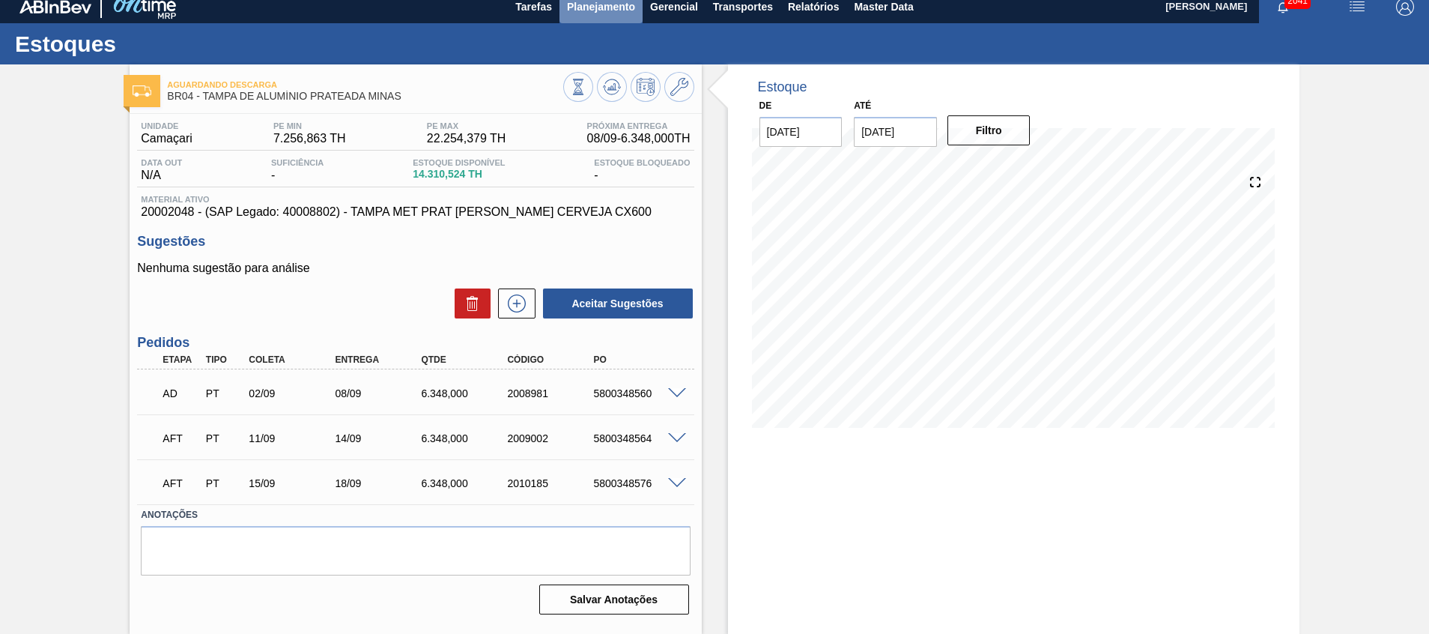
click at [625, 4] on span "Planejamento" at bounding box center [601, 7] width 68 height 18
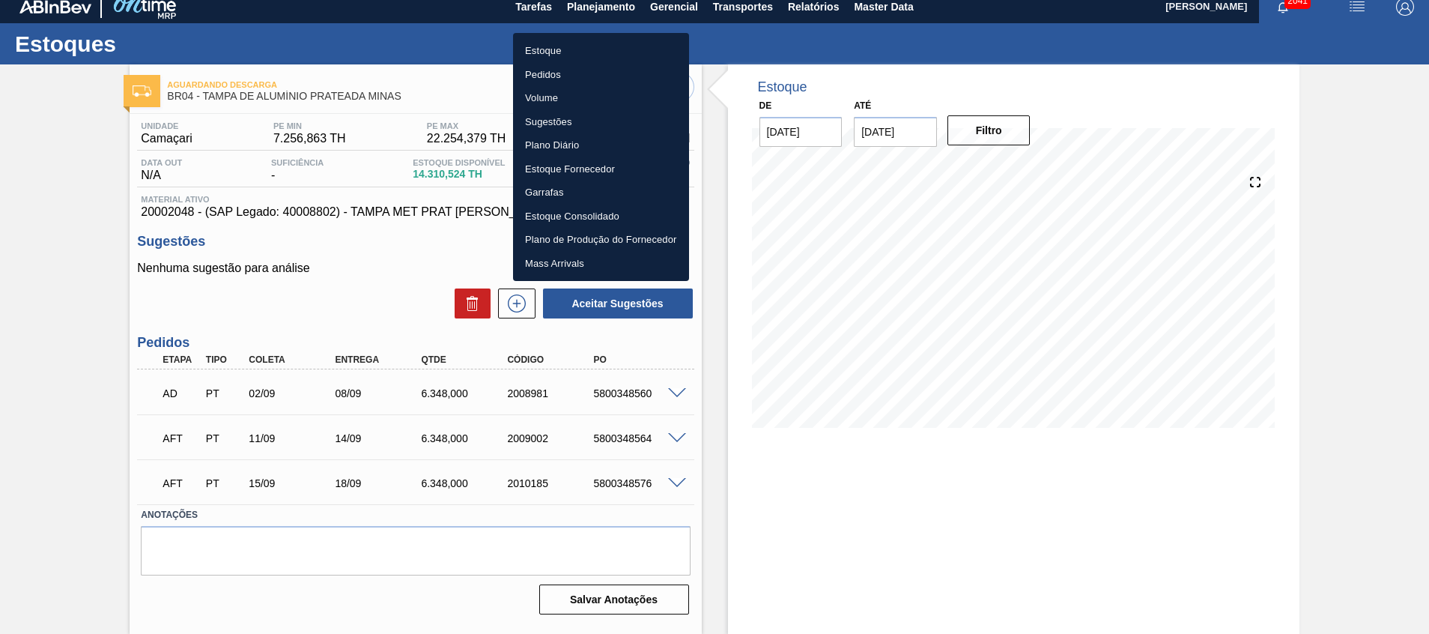
drag, startPoint x: 583, startPoint y: 52, endPoint x: 460, endPoint y: 13, distance: 128.8
click at [583, 52] on li "Estoque" at bounding box center [601, 51] width 176 height 24
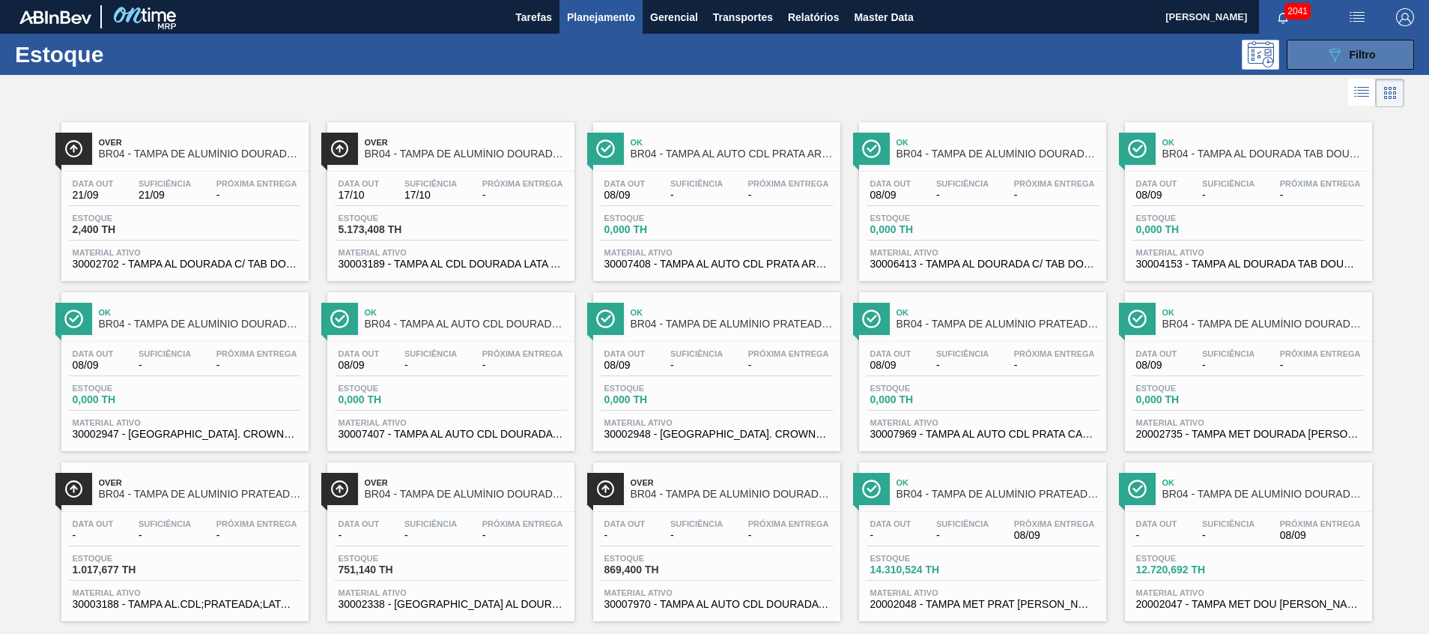
click at [1313, 51] on button "089F7B8B-B2A5-4AFE-B5C0-19BA573D28AC Filtro" at bounding box center [1349, 55] width 127 height 30
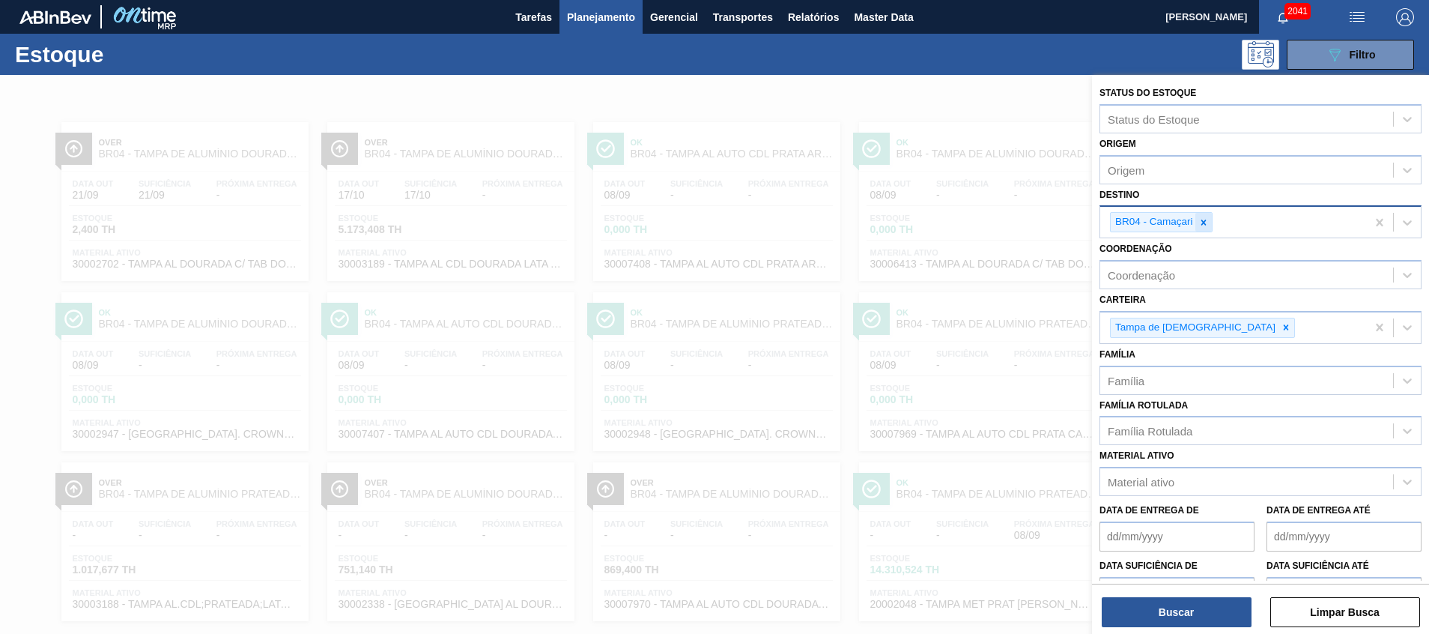
click at [1201, 225] on icon at bounding box center [1203, 222] width 10 height 10
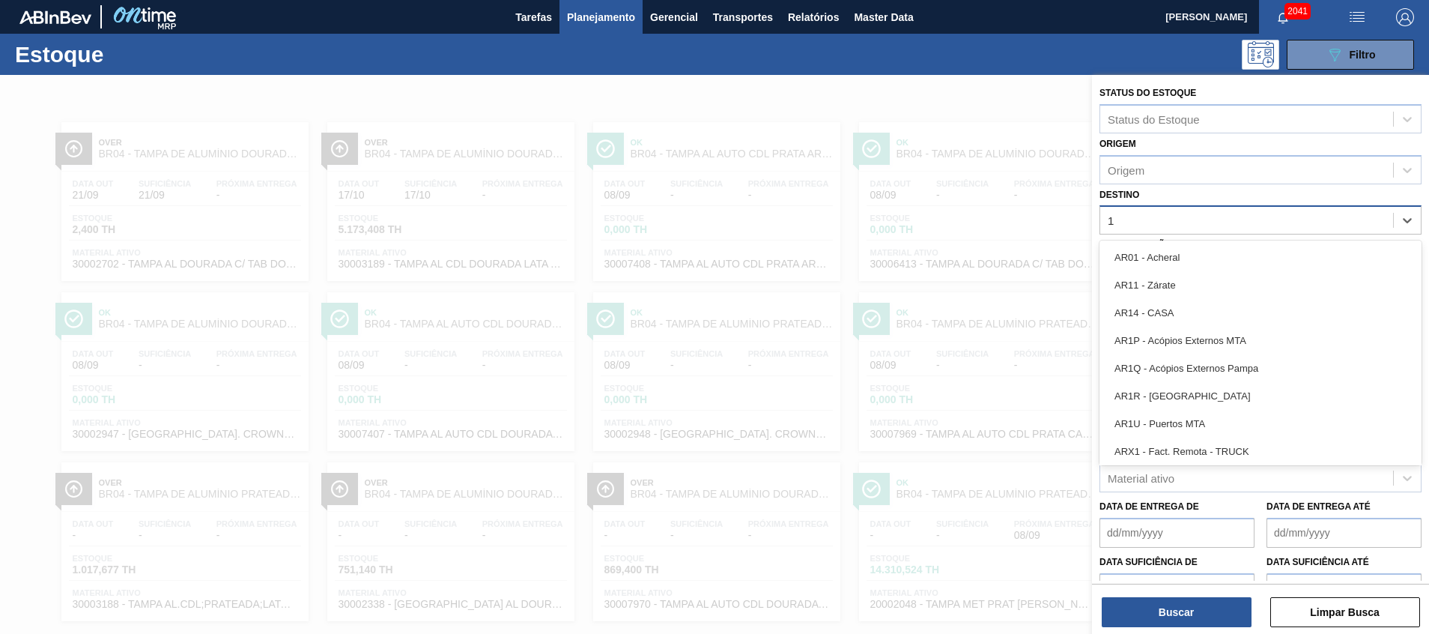
type input "11"
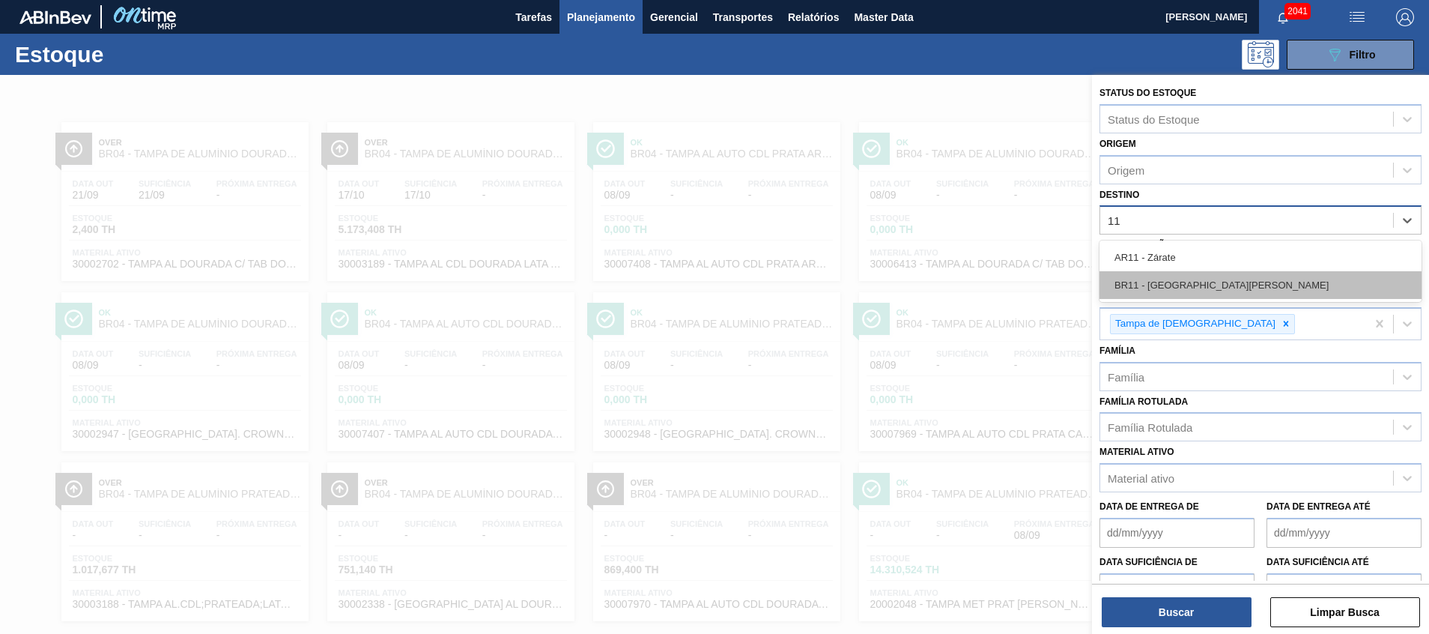
click at [1161, 286] on div "BR11 - São Luís" at bounding box center [1260, 285] width 322 height 28
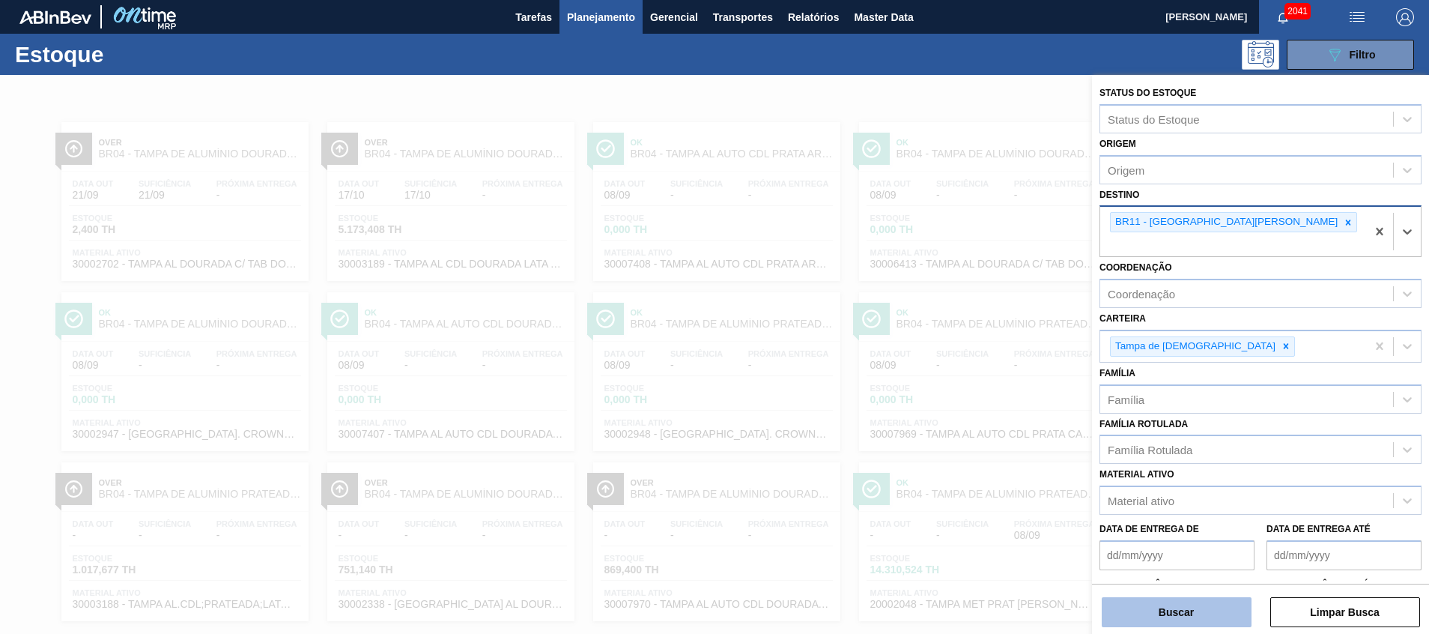
click at [1134, 607] on button "Buscar" at bounding box center [1177, 612] width 150 height 30
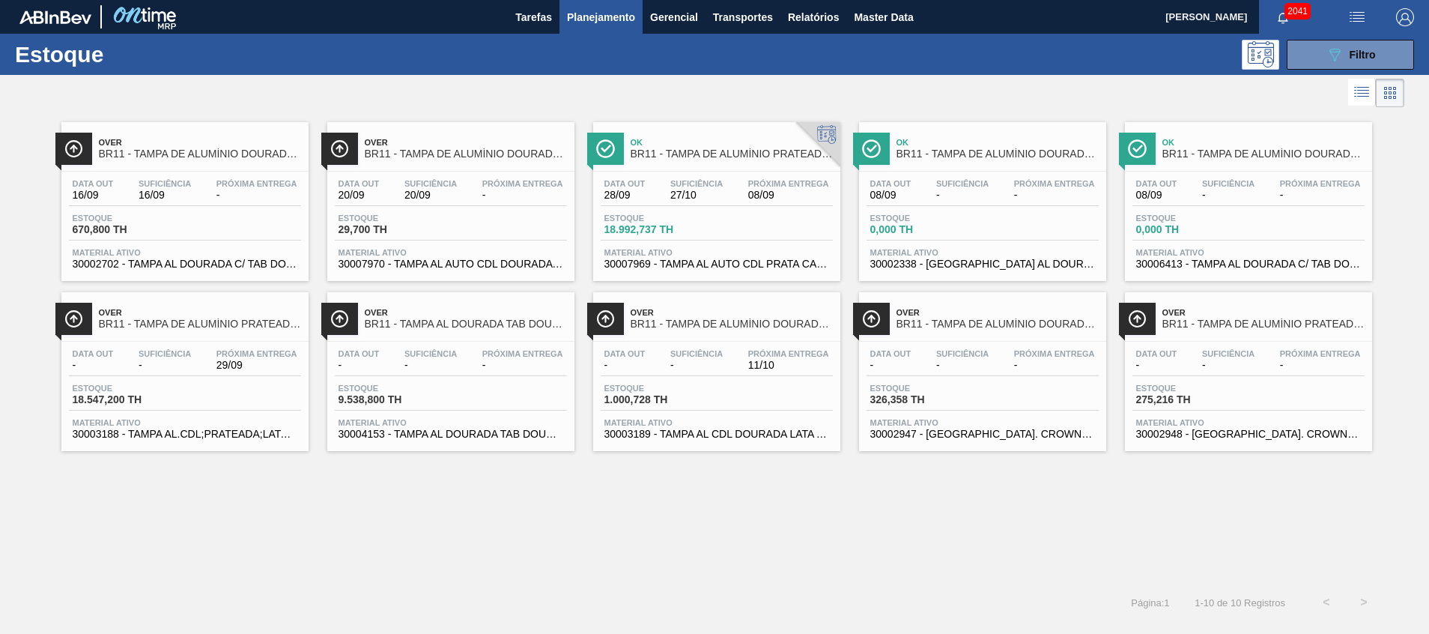
click at [722, 245] on div "Data out 28/09 Suficiência 27/10 Próxima Entrega 08/09 Estoque 18.992,737 TH Ma…" at bounding box center [716, 222] width 247 height 102
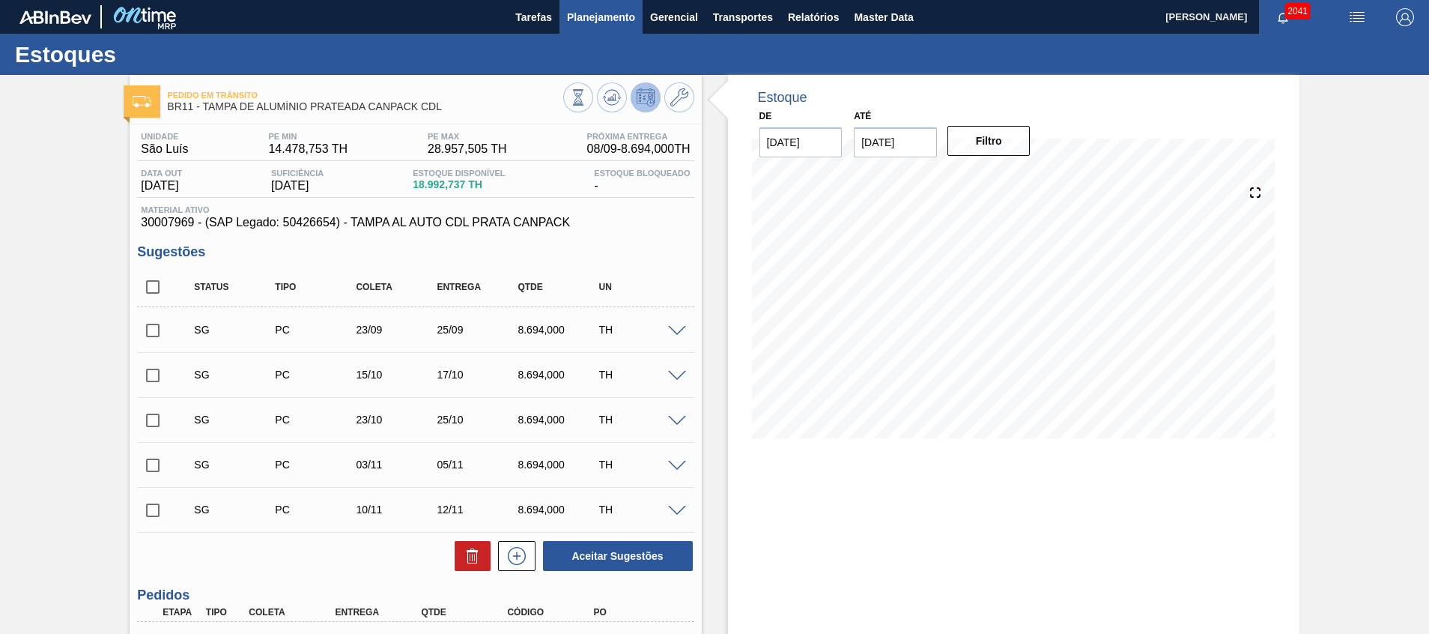
click at [585, 12] on span "Planejamento" at bounding box center [601, 17] width 68 height 18
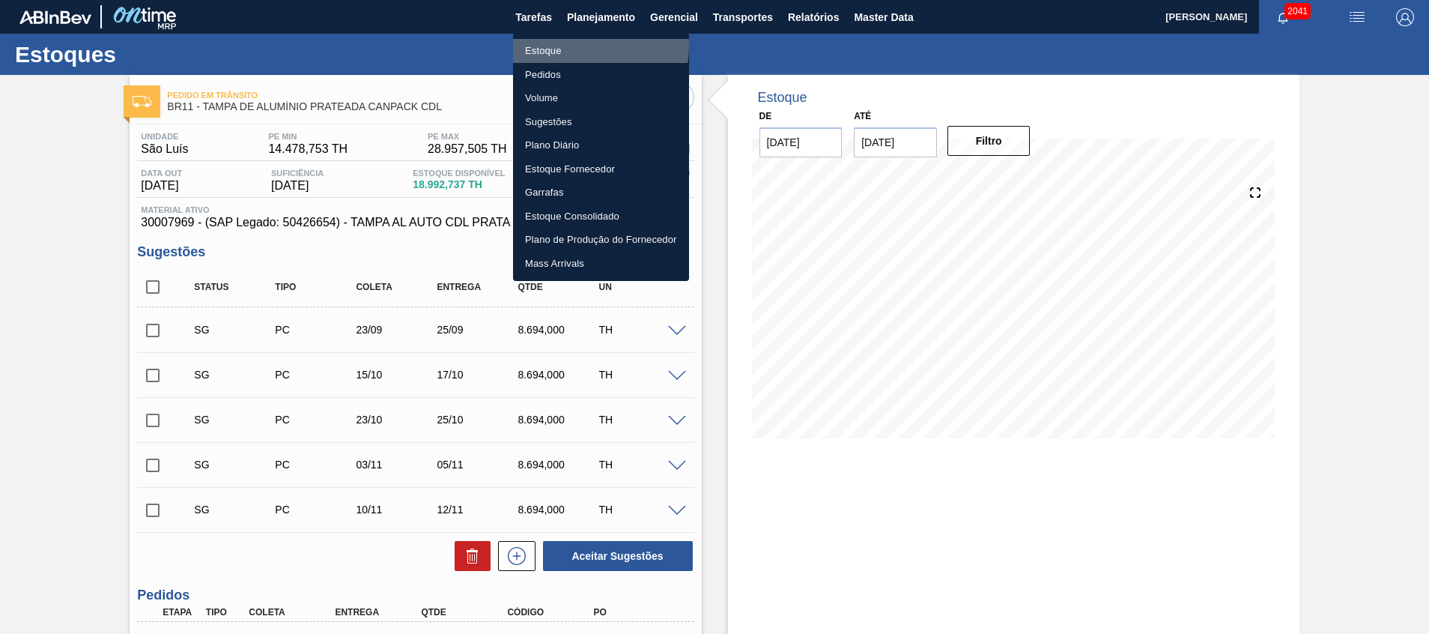
click at [576, 46] on li "Estoque" at bounding box center [601, 51] width 176 height 24
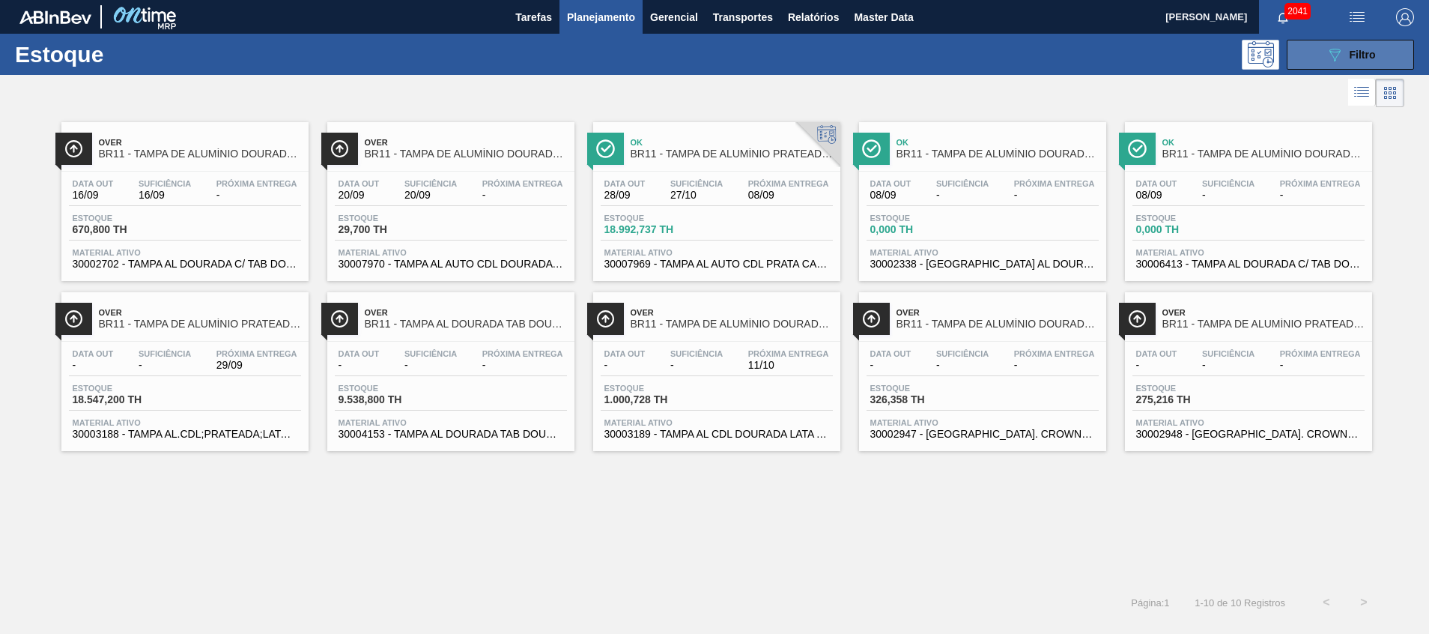
click at [1363, 49] on span "Filtro" at bounding box center [1362, 55] width 26 height 12
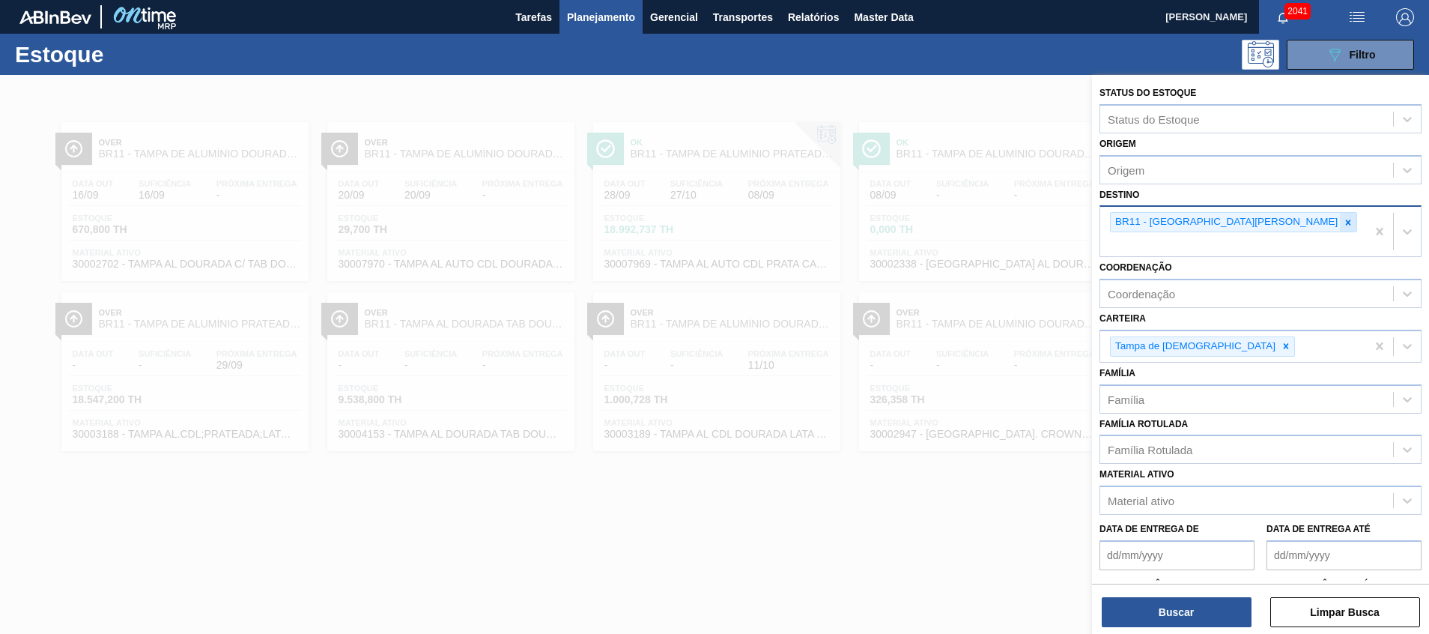
click at [1340, 222] on div at bounding box center [1348, 222] width 16 height 19
type input "ponta"
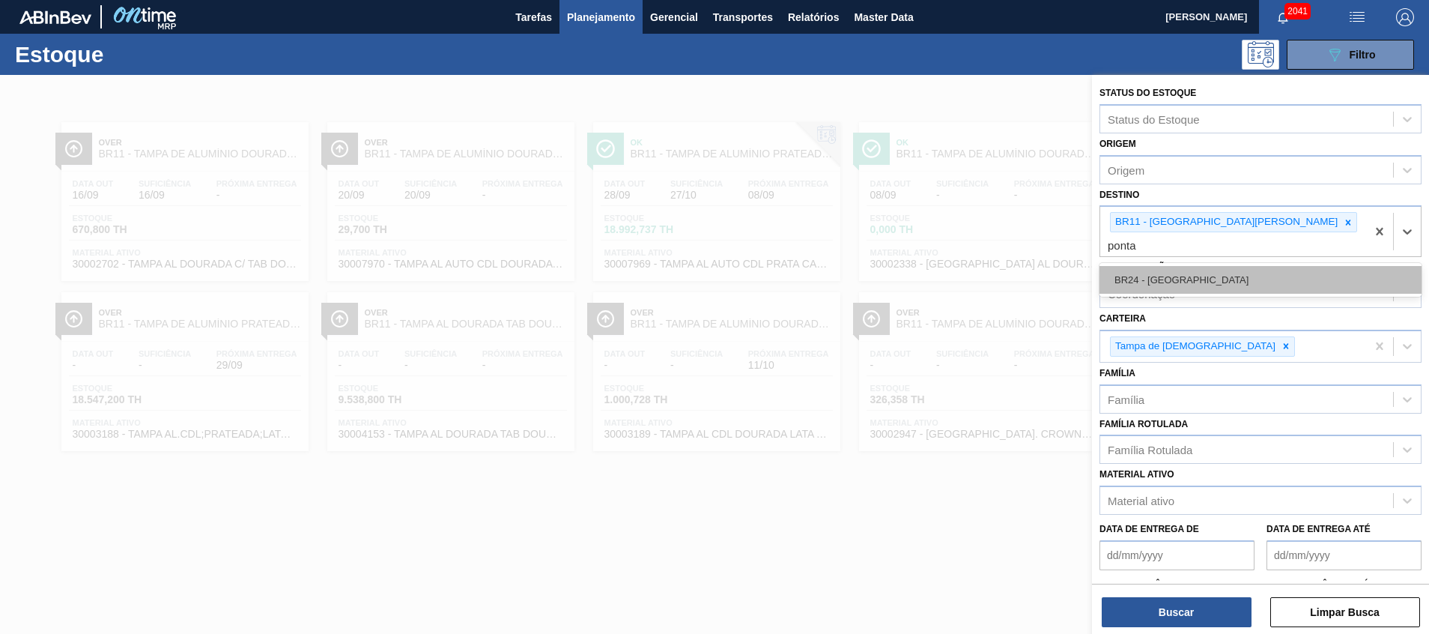
click at [1175, 266] on div "BR24 - Ponta Grossa" at bounding box center [1260, 280] width 322 height 28
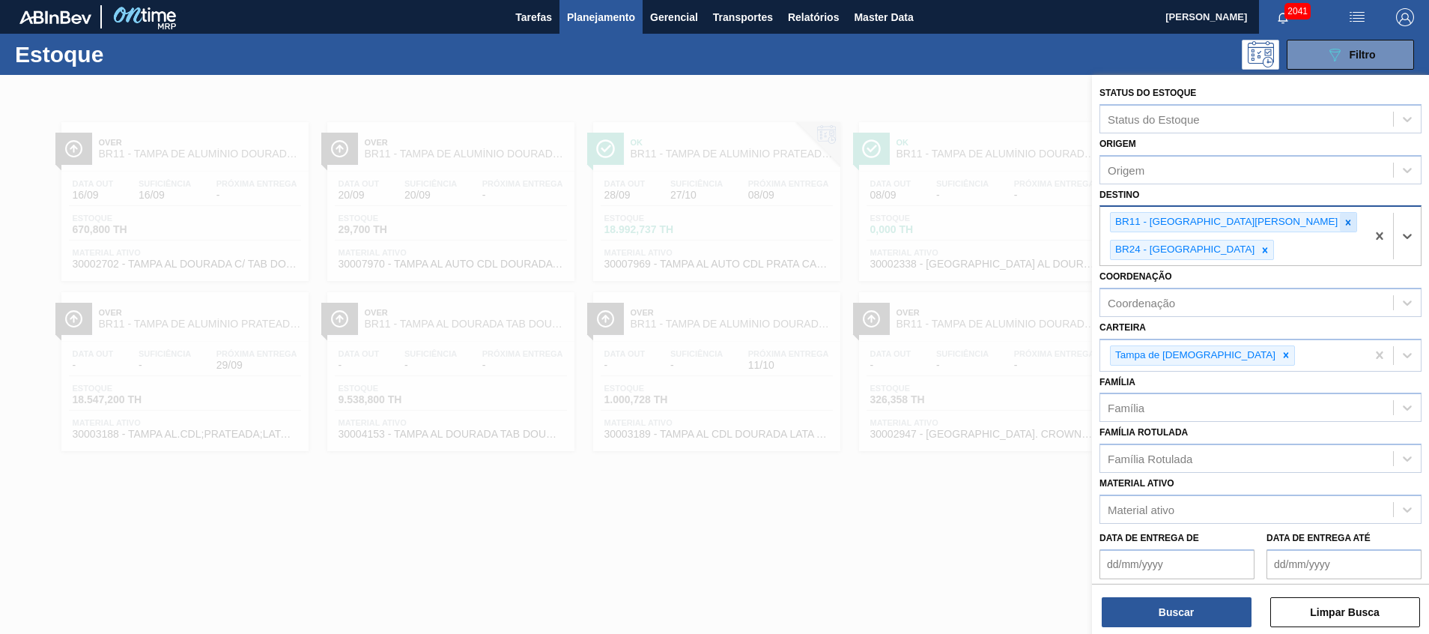
click at [1346, 224] on icon at bounding box center [1348, 221] width 5 height 5
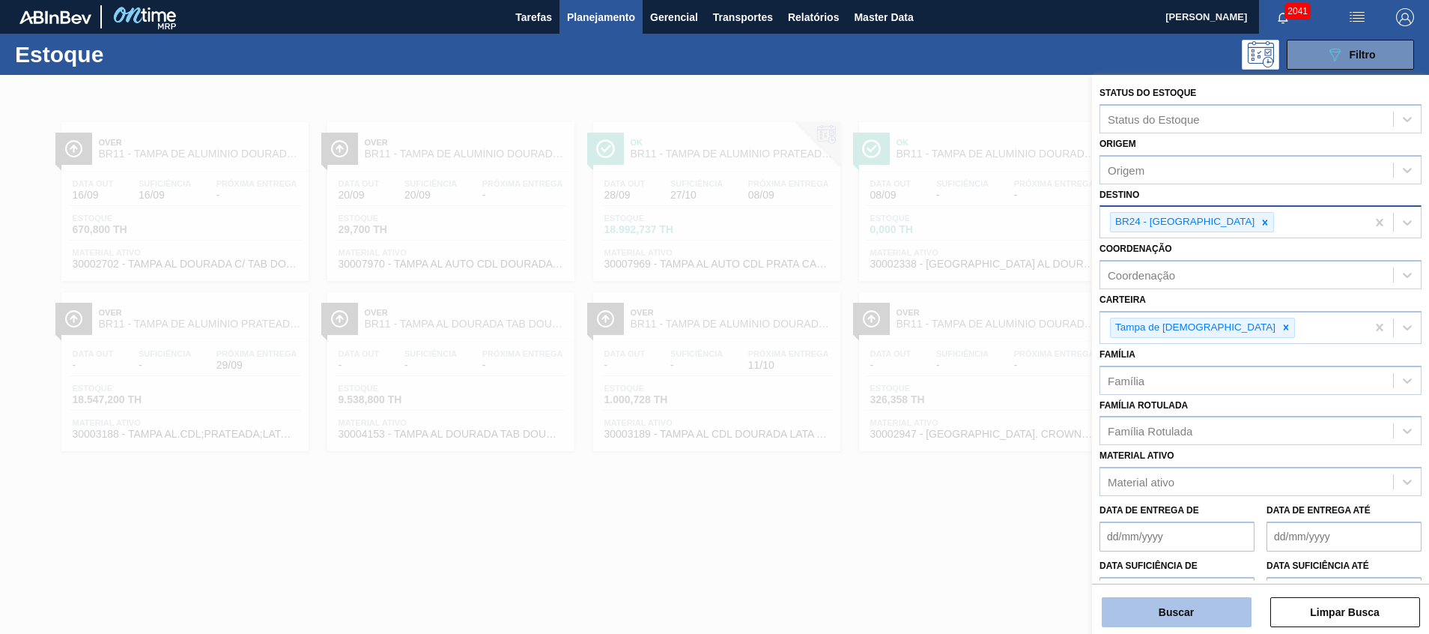
click at [1161, 605] on button "Buscar" at bounding box center [1177, 612] width 150 height 30
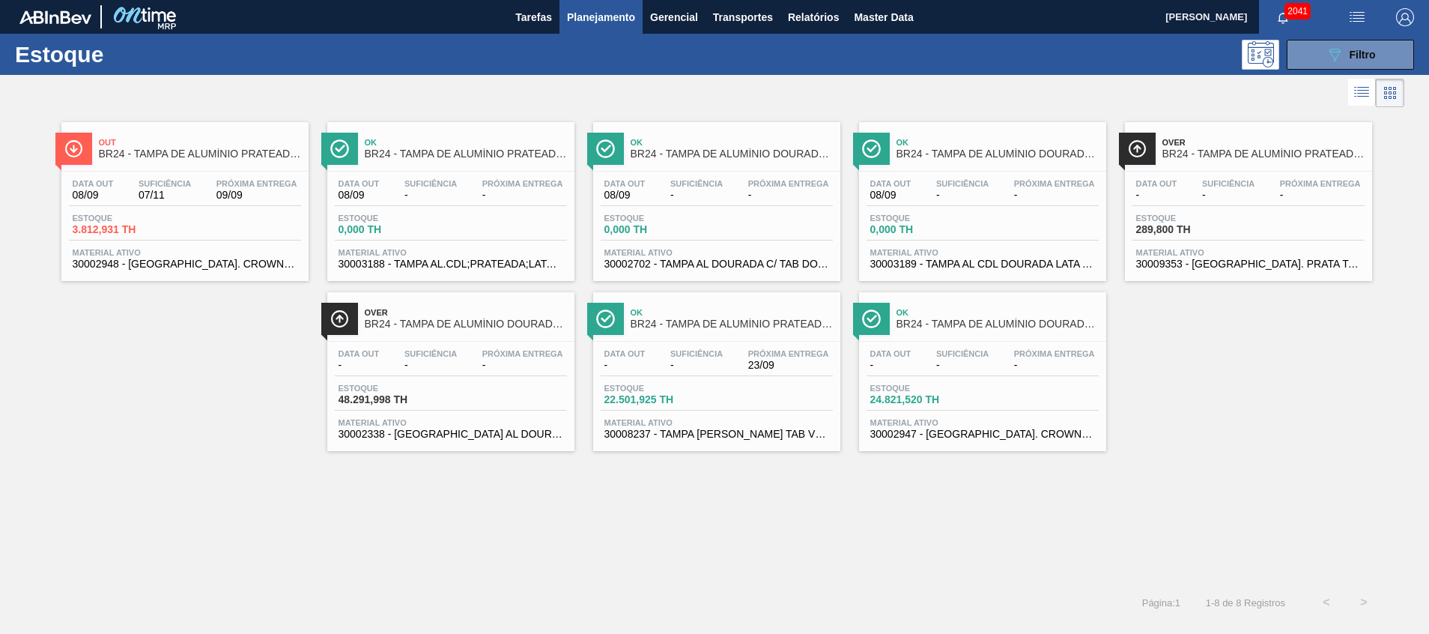
click at [1345, 67] on button "089F7B8B-B2A5-4AFE-B5C0-19BA573D28AC Filtro" at bounding box center [1349, 55] width 127 height 30
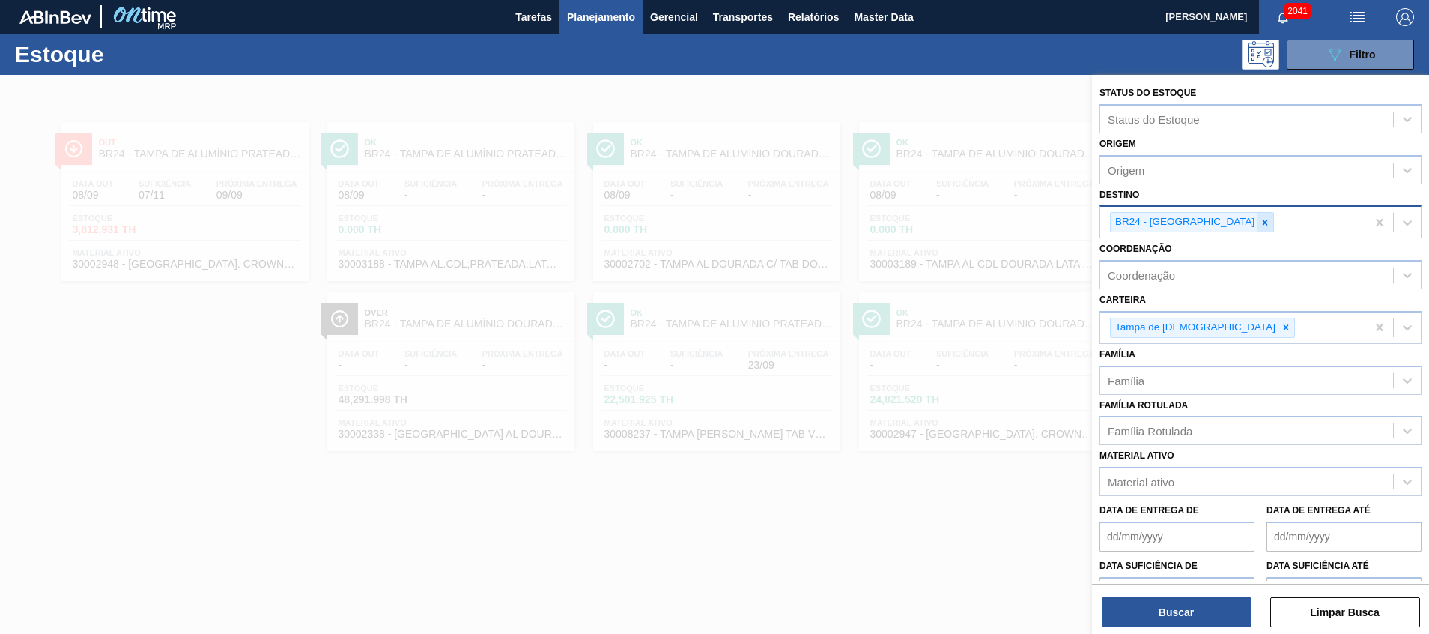
click at [1260, 219] on icon at bounding box center [1265, 222] width 10 height 10
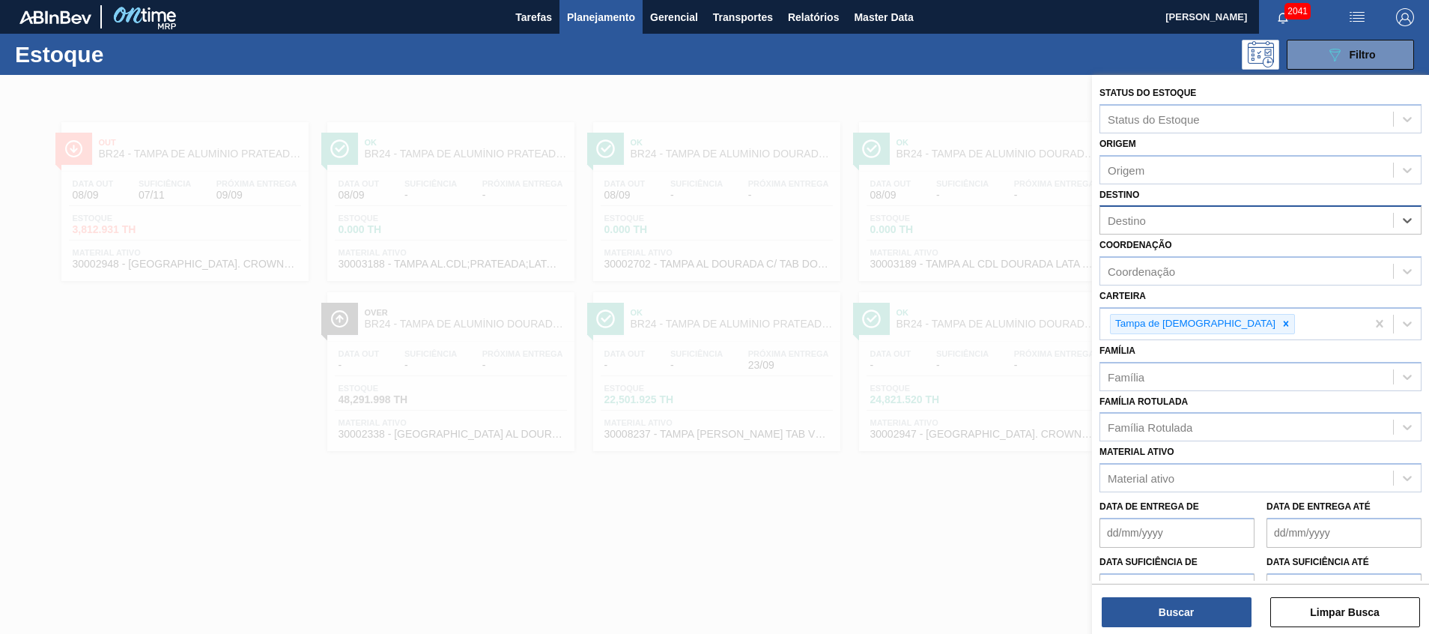
click at [1049, 268] on div at bounding box center [714, 392] width 1429 height 634
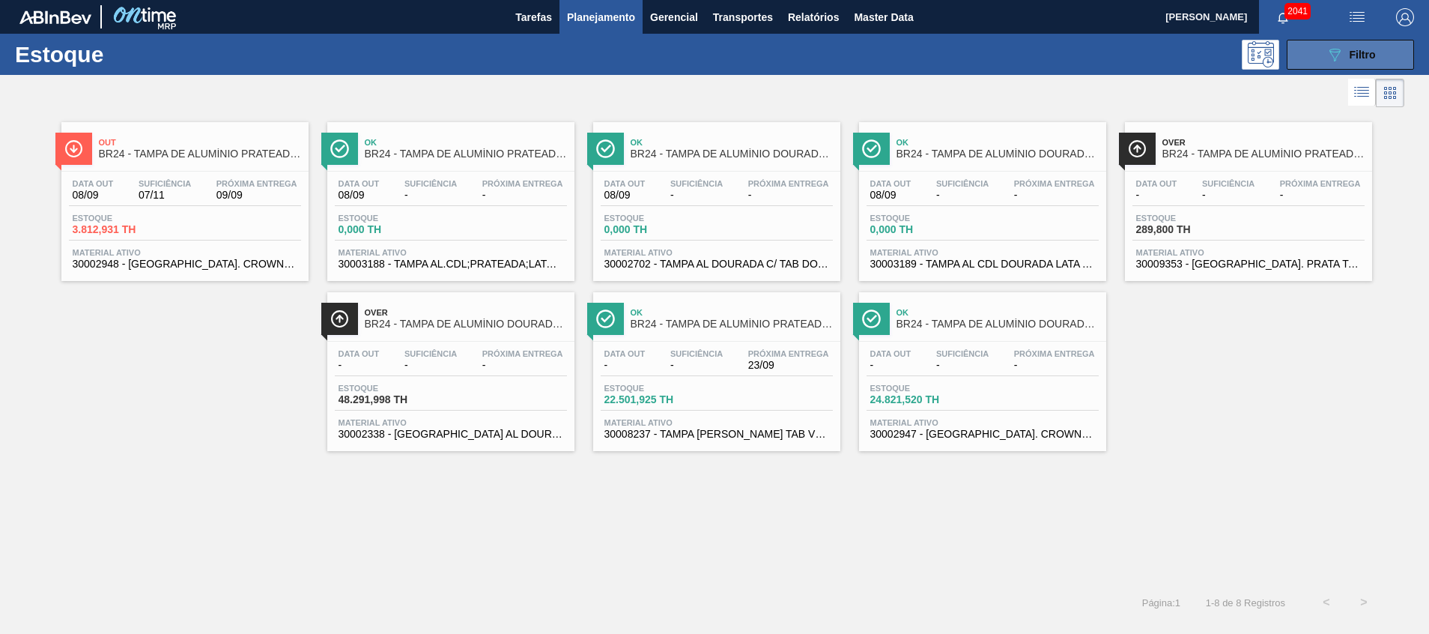
click at [1315, 57] on button "089F7B8B-B2A5-4AFE-B5C0-19BA573D28AC Filtro" at bounding box center [1349, 55] width 127 height 30
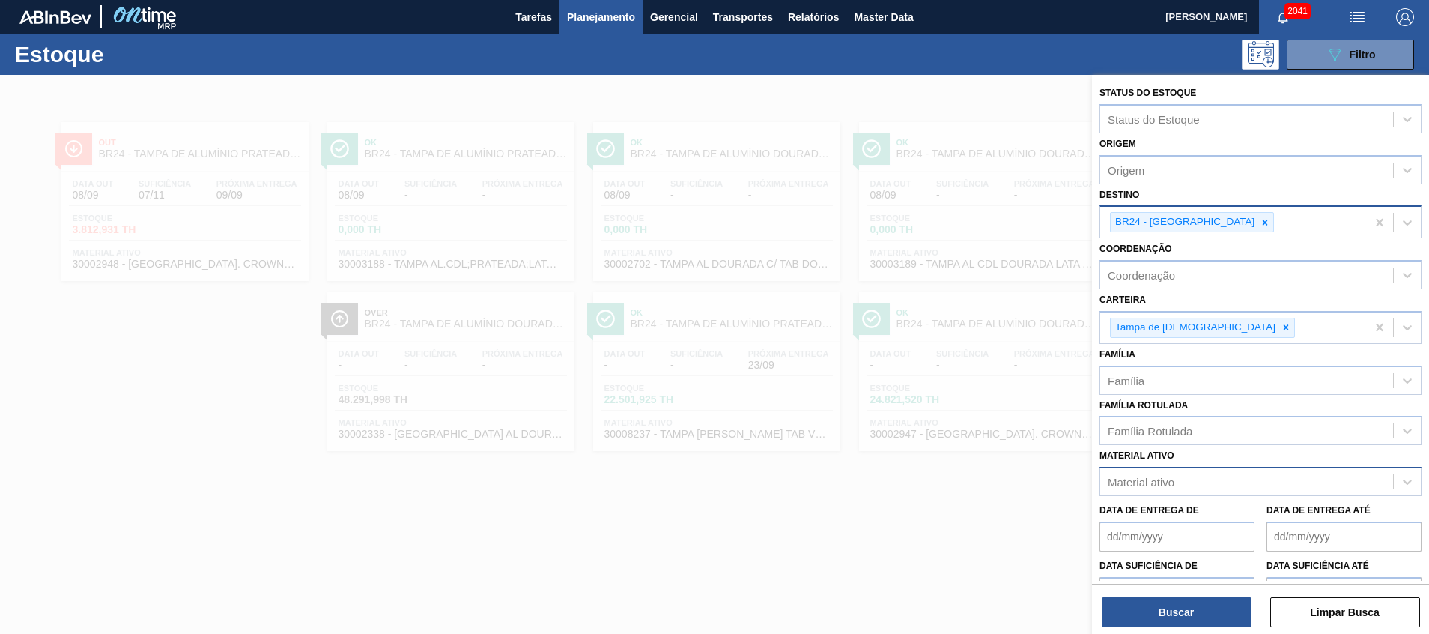
click at [1147, 477] on div "Material ativo" at bounding box center [1141, 482] width 67 height 13
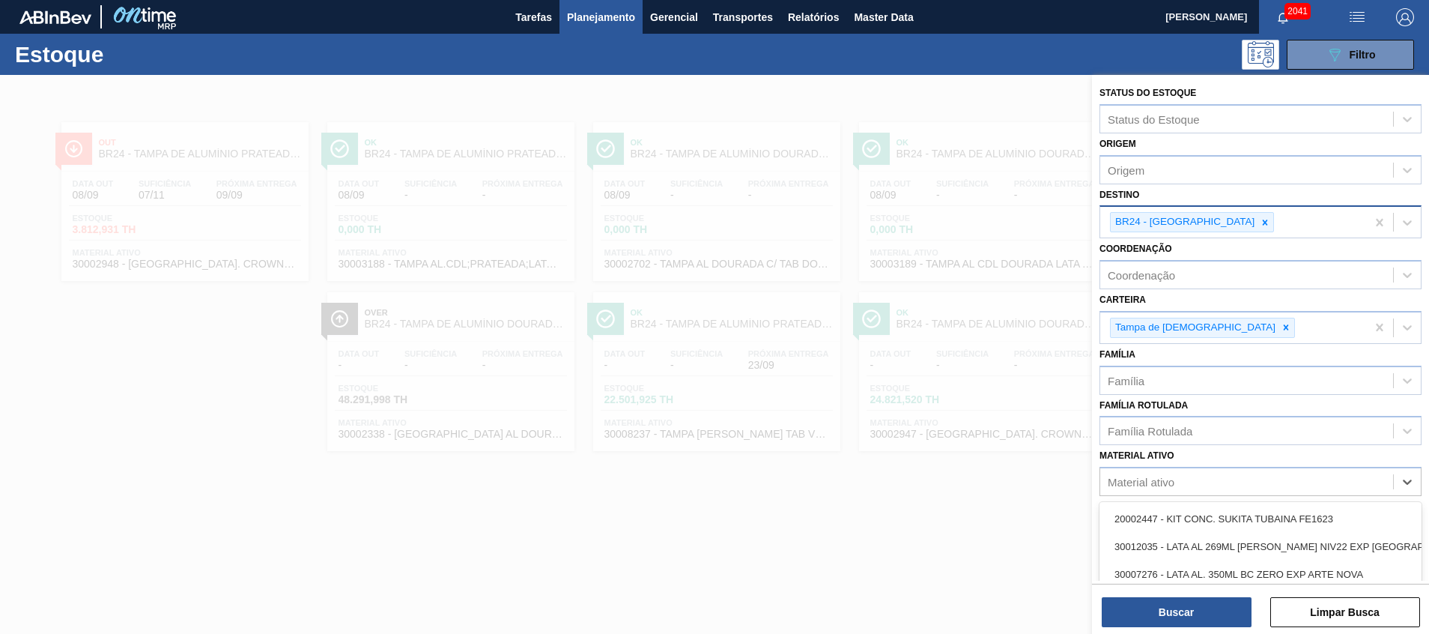
type ativo "4"
type ativo "30002947"
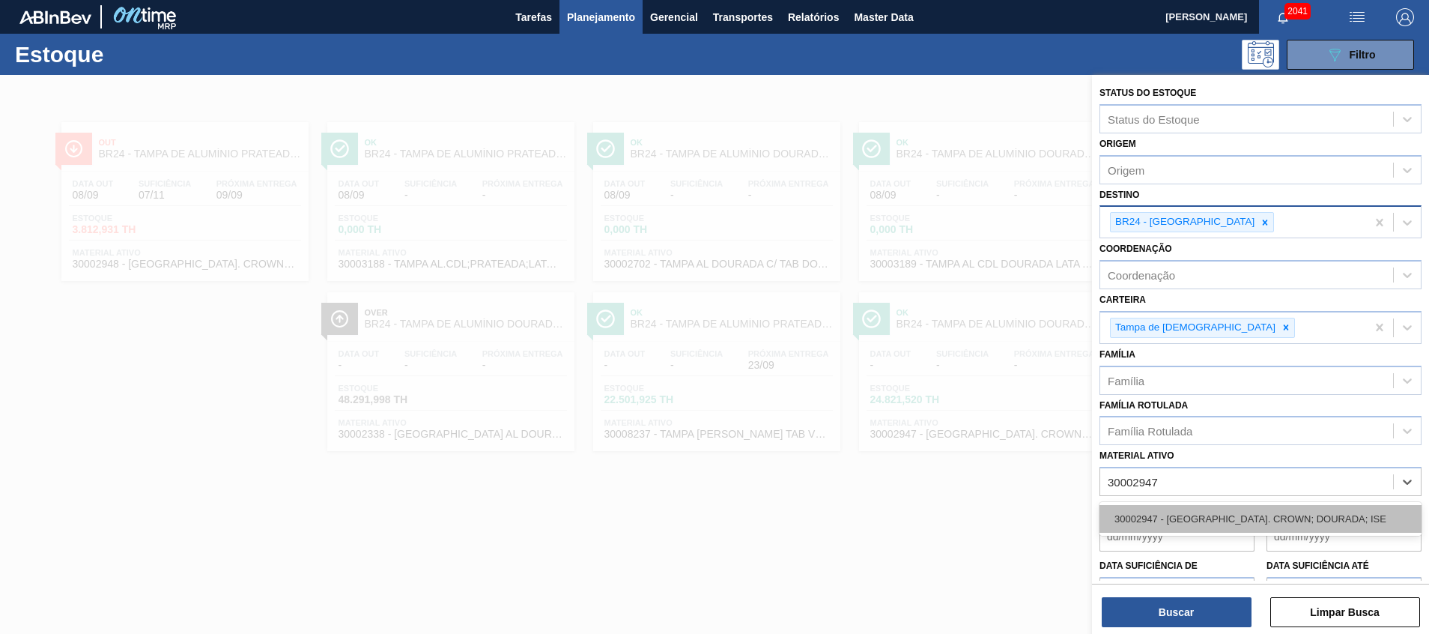
click at [1186, 509] on div "30002947 - TAMPA AL. CROWN; DOURADA; ISE" at bounding box center [1260, 519] width 322 height 28
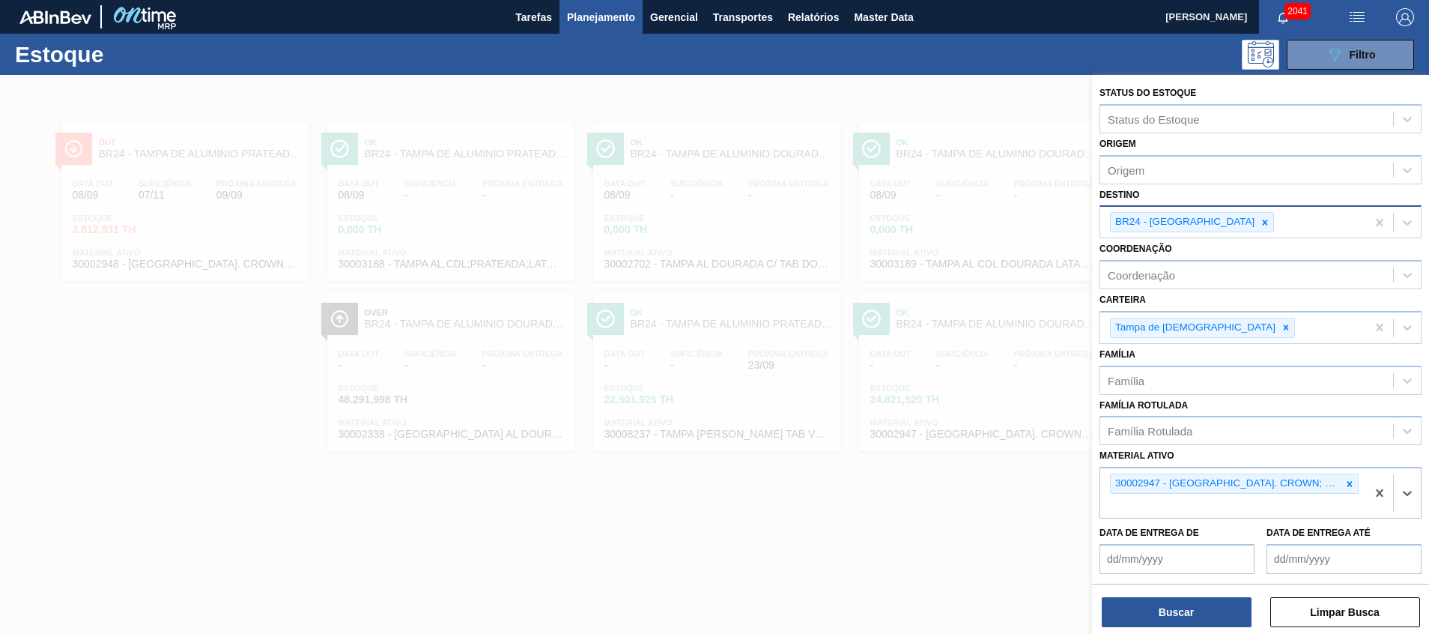
click at [1260, 223] on icon at bounding box center [1265, 222] width 10 height 10
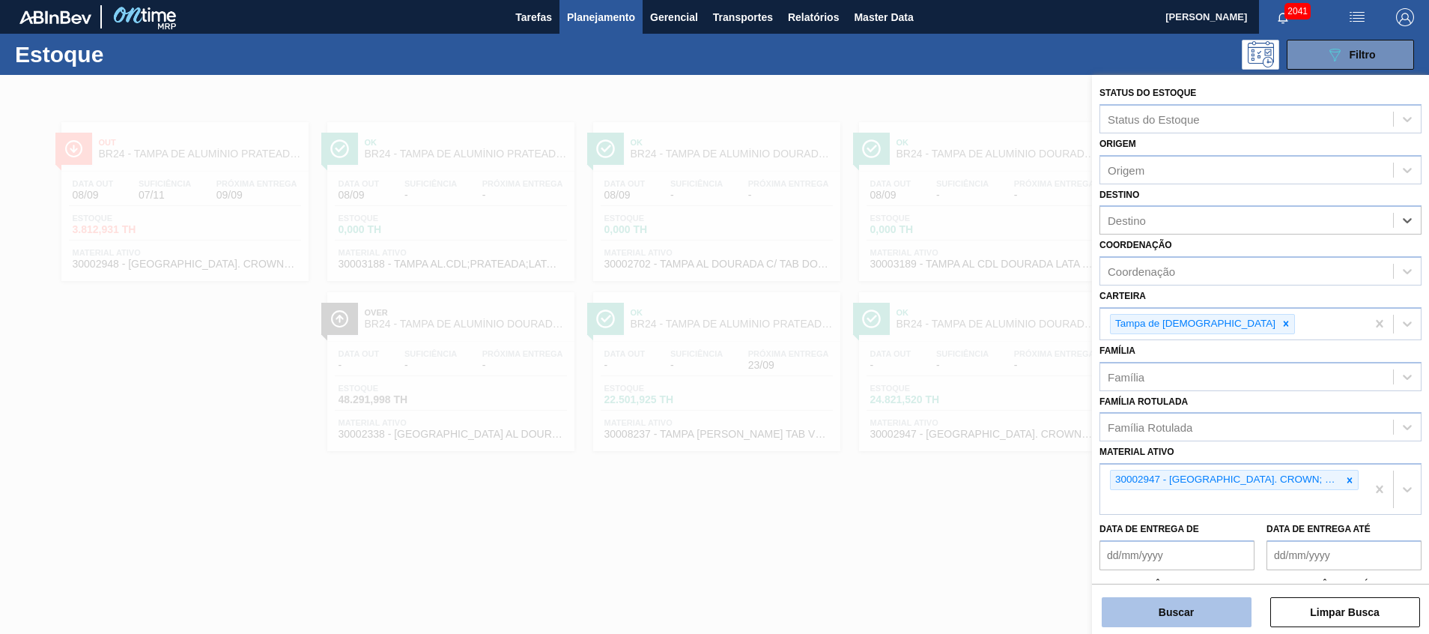
click at [1137, 615] on button "Buscar" at bounding box center [1177, 612] width 150 height 30
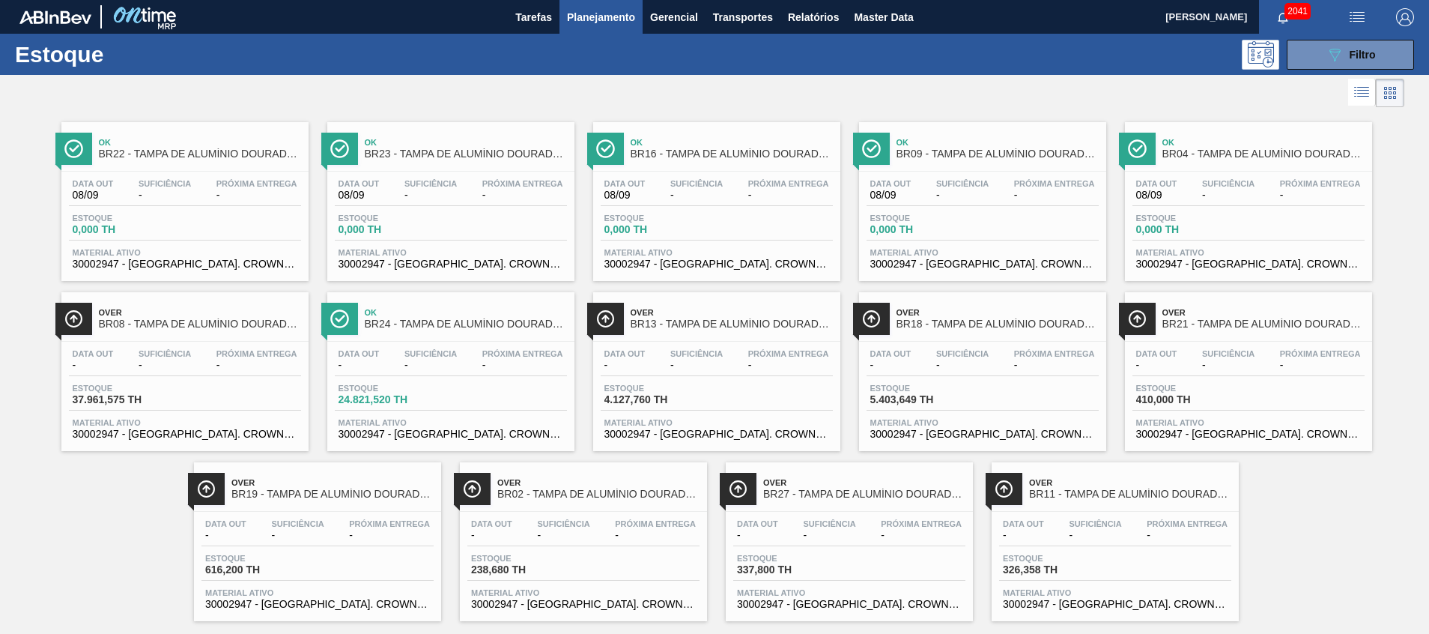
scroll to position [25, 0]
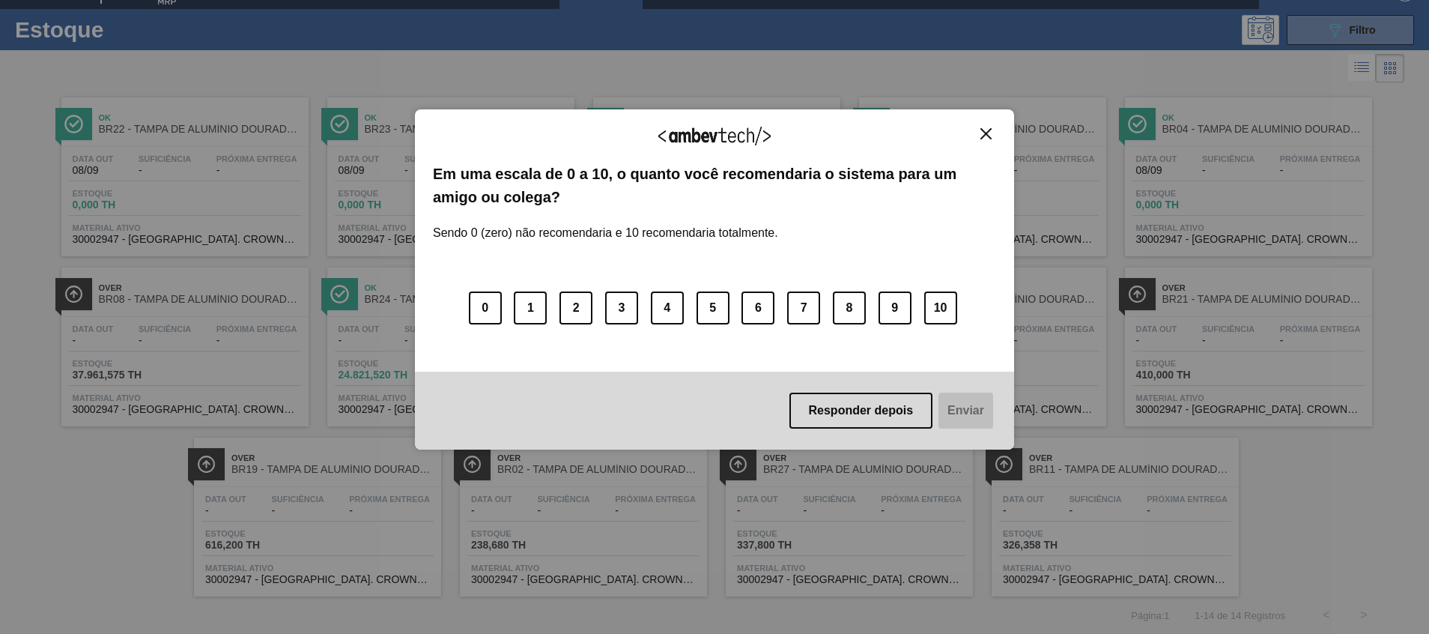
drag, startPoint x: 997, startPoint y: 145, endPoint x: 989, endPoint y: 138, distance: 10.6
click at [994, 145] on div "Agradecemos seu feedback! Em uma escala de 0 a 10, o quanto você recomendaria o…" at bounding box center [714, 279] width 599 height 340
click at [988, 136] on img "Close" at bounding box center [985, 133] width 11 height 11
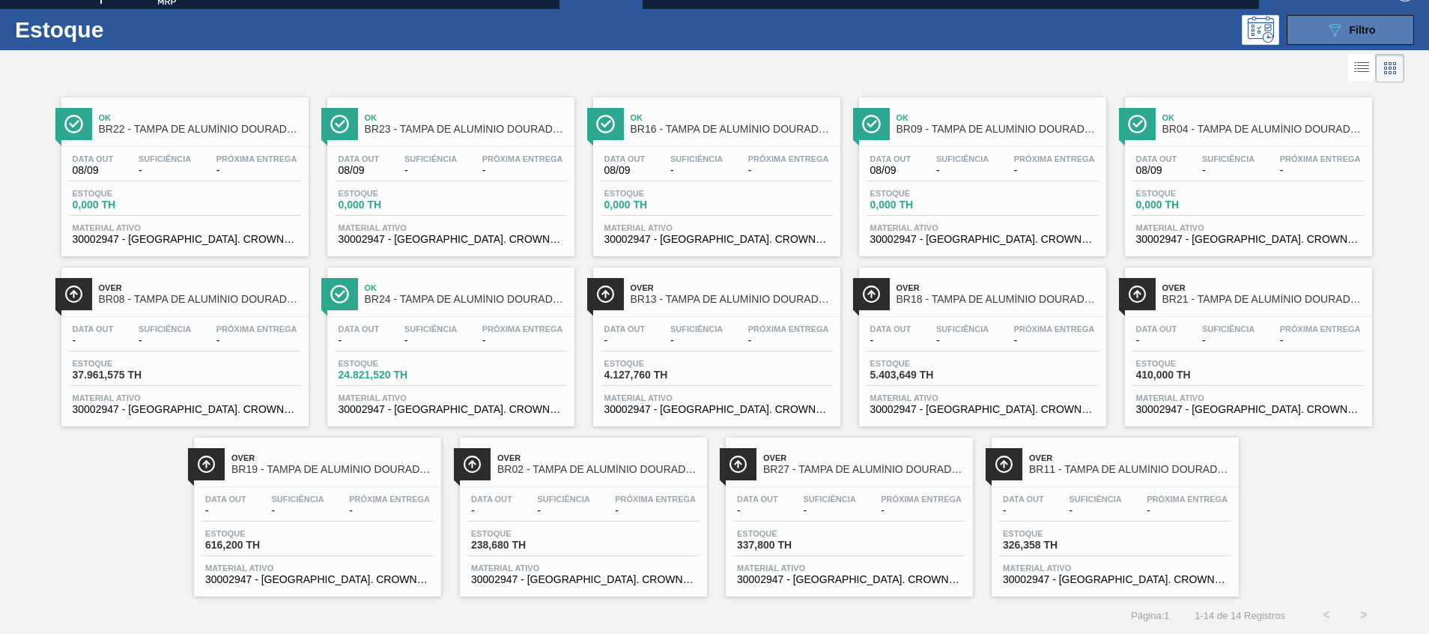
click at [1308, 19] on button "089F7B8B-B2A5-4AFE-B5C0-19BA573D28AC Filtro" at bounding box center [1349, 30] width 127 height 30
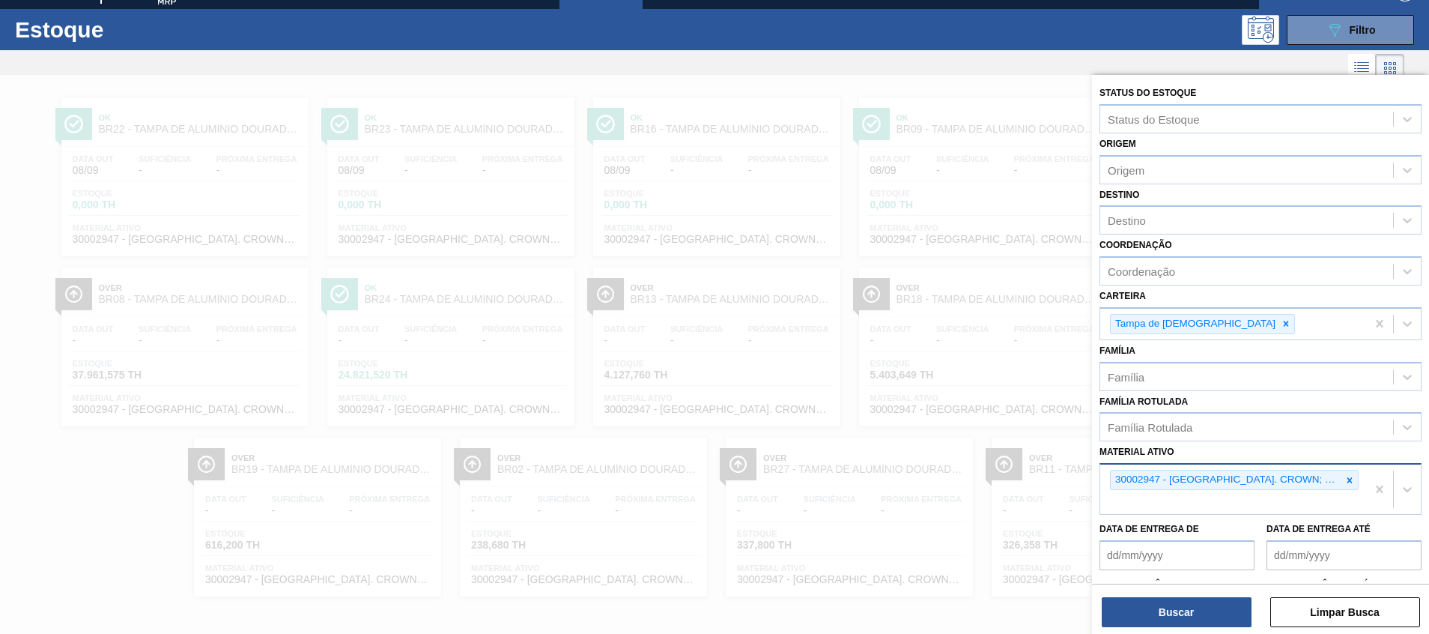
click at [1351, 477] on icon at bounding box center [1349, 480] width 10 height 10
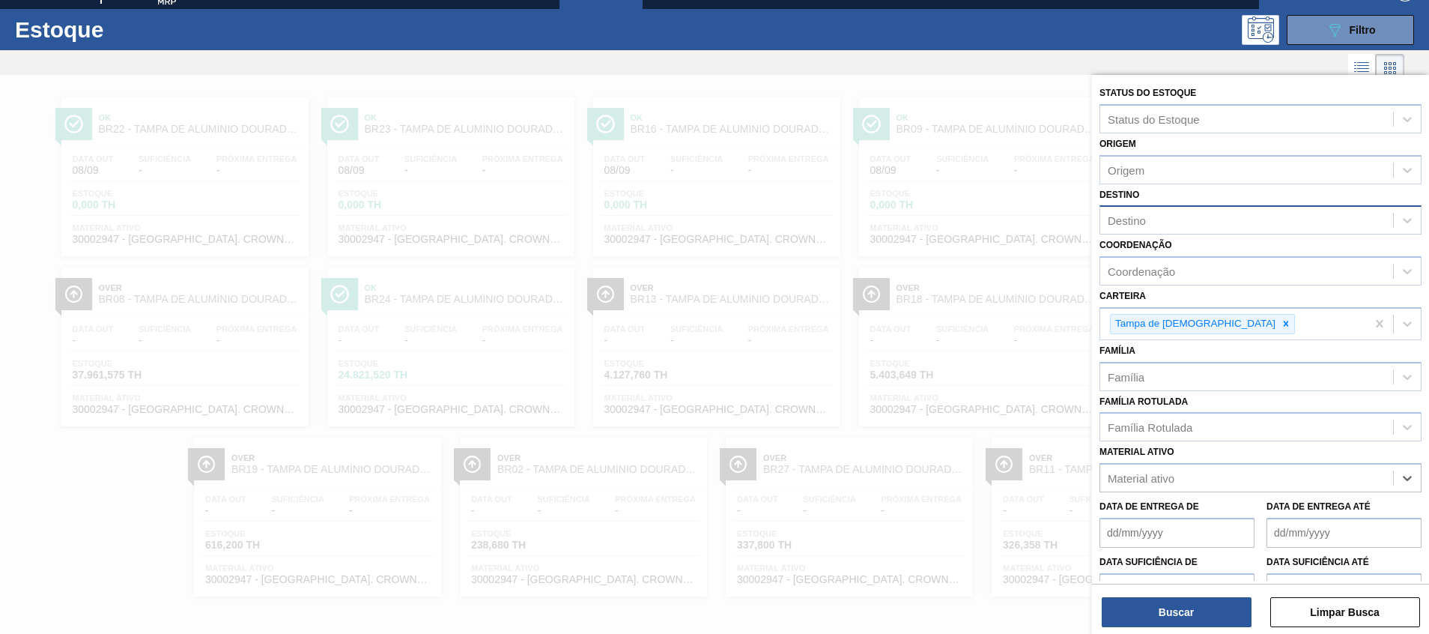
click at [1152, 221] on div "Destino" at bounding box center [1246, 221] width 293 height 22
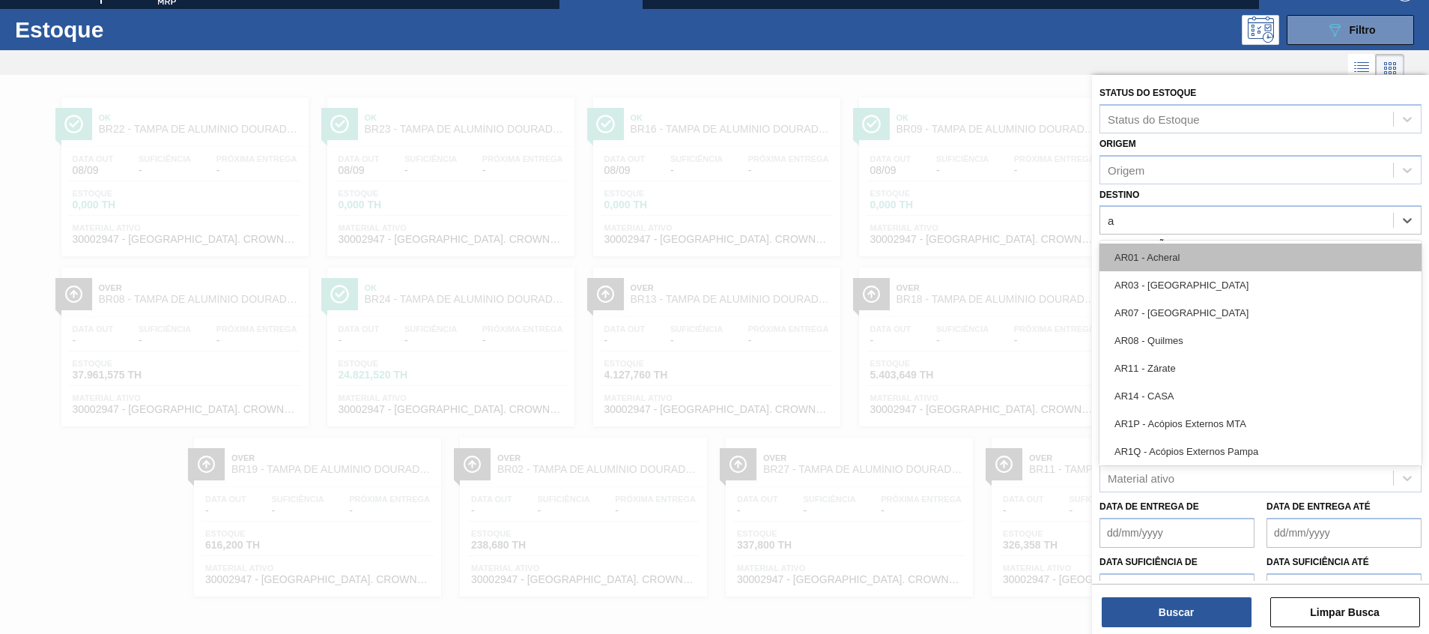
type input "ag"
click at [1149, 255] on div "BR09 - Agudos" at bounding box center [1260, 257] width 322 height 28
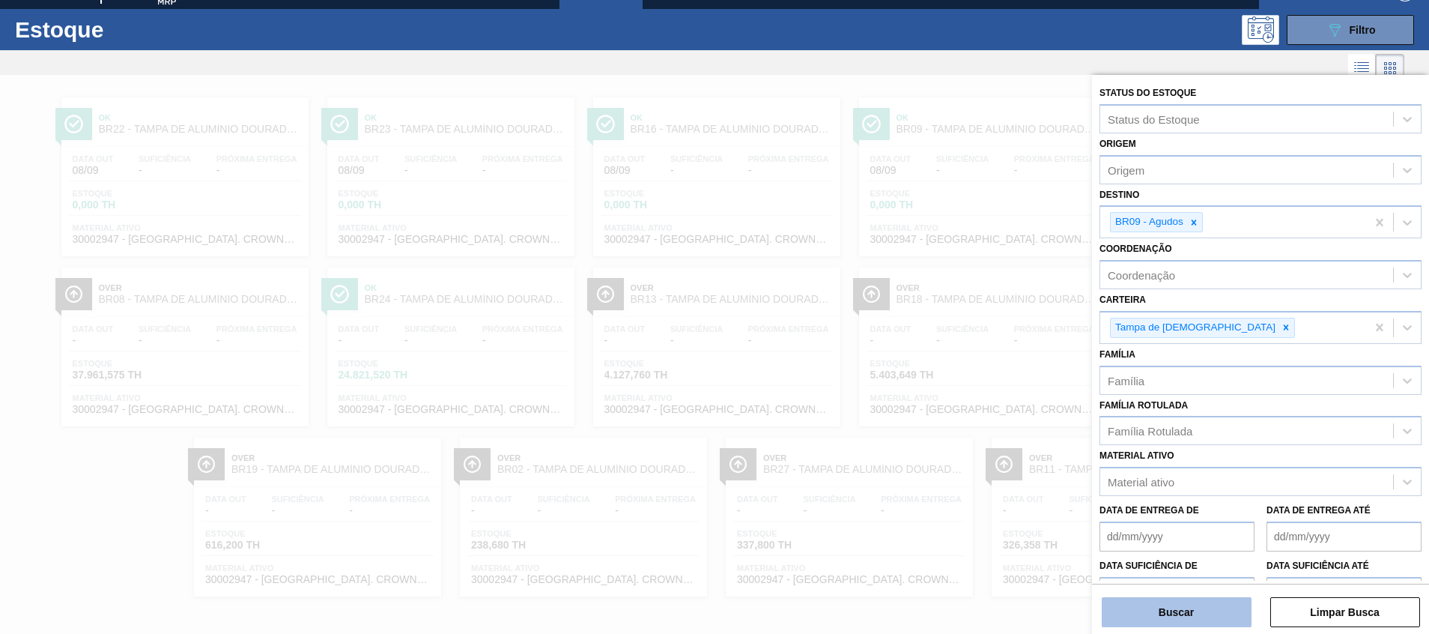
click at [1164, 602] on button "Buscar" at bounding box center [1177, 612] width 150 height 30
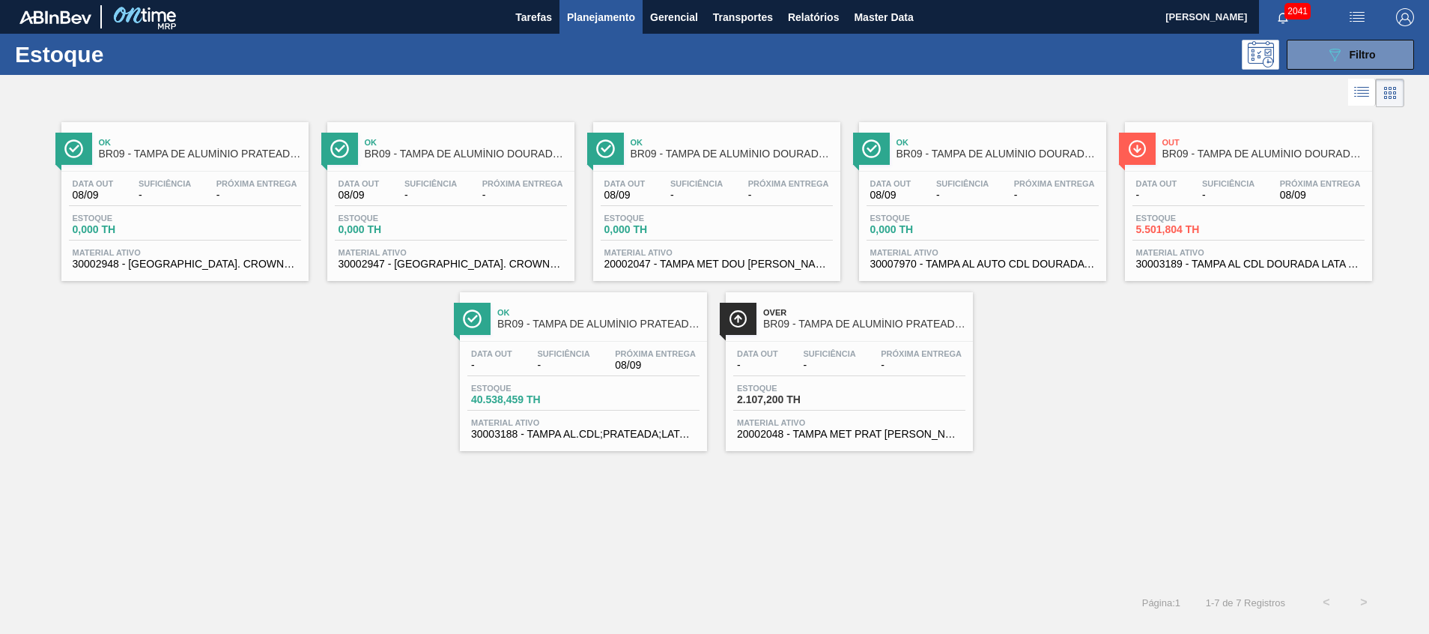
click at [1227, 261] on span "30003189 - TAMPA AL CDL DOURADA LATA AUTOMATICA" at bounding box center [1248, 263] width 225 height 11
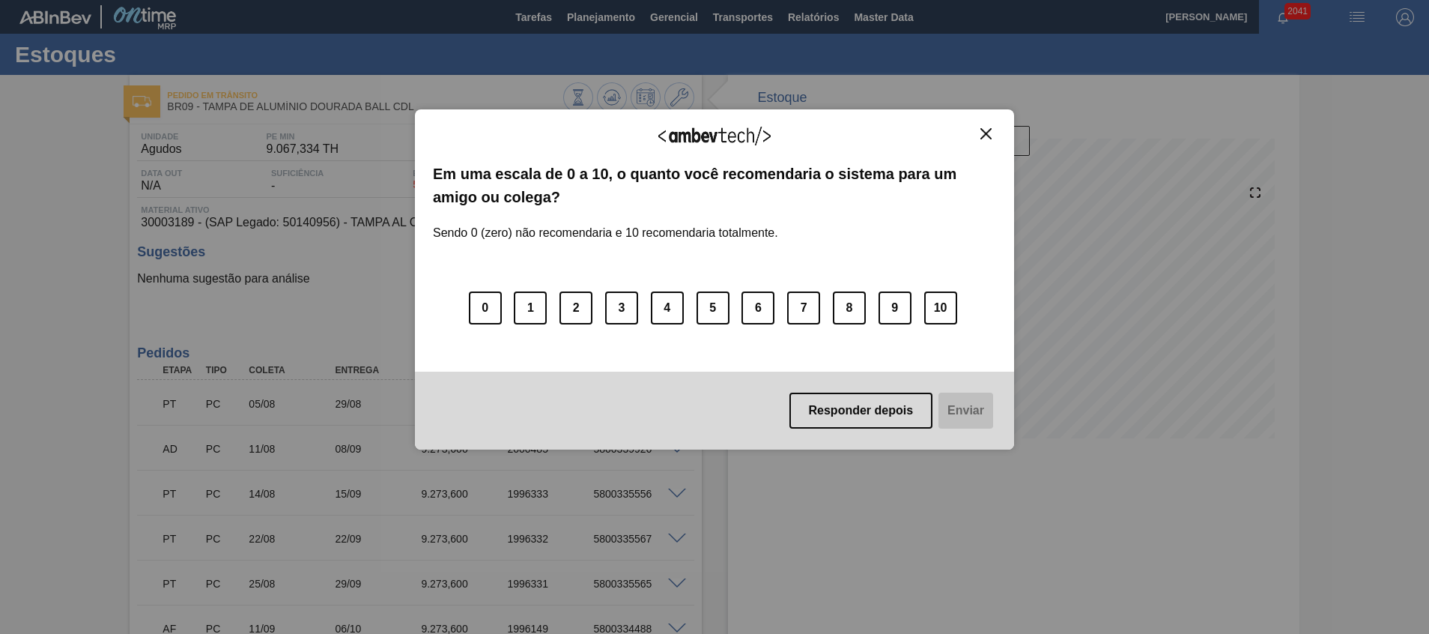
drag, startPoint x: 991, startPoint y: 136, endPoint x: 802, endPoint y: 109, distance: 190.6
click at [991, 136] on button "Close" at bounding box center [986, 133] width 20 height 13
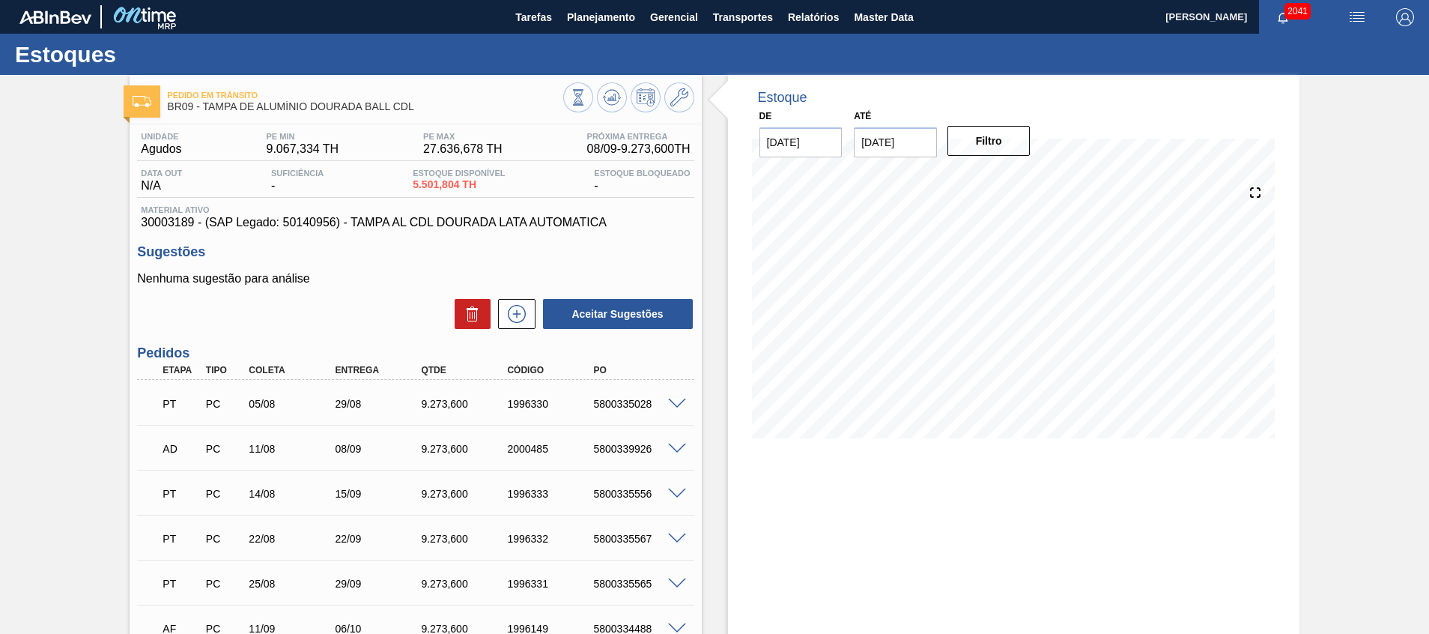
drag, startPoint x: 746, startPoint y: 216, endPoint x: 672, endPoint y: 124, distance: 117.8
click at [746, 216] on div "13/09 Projeção de Estoque 21,049.004 Nec.SAP 2,142.852 Política Objetiva 21,976…" at bounding box center [1013, 311] width 535 height 300
click at [610, 18] on span "Planejamento" at bounding box center [601, 17] width 68 height 18
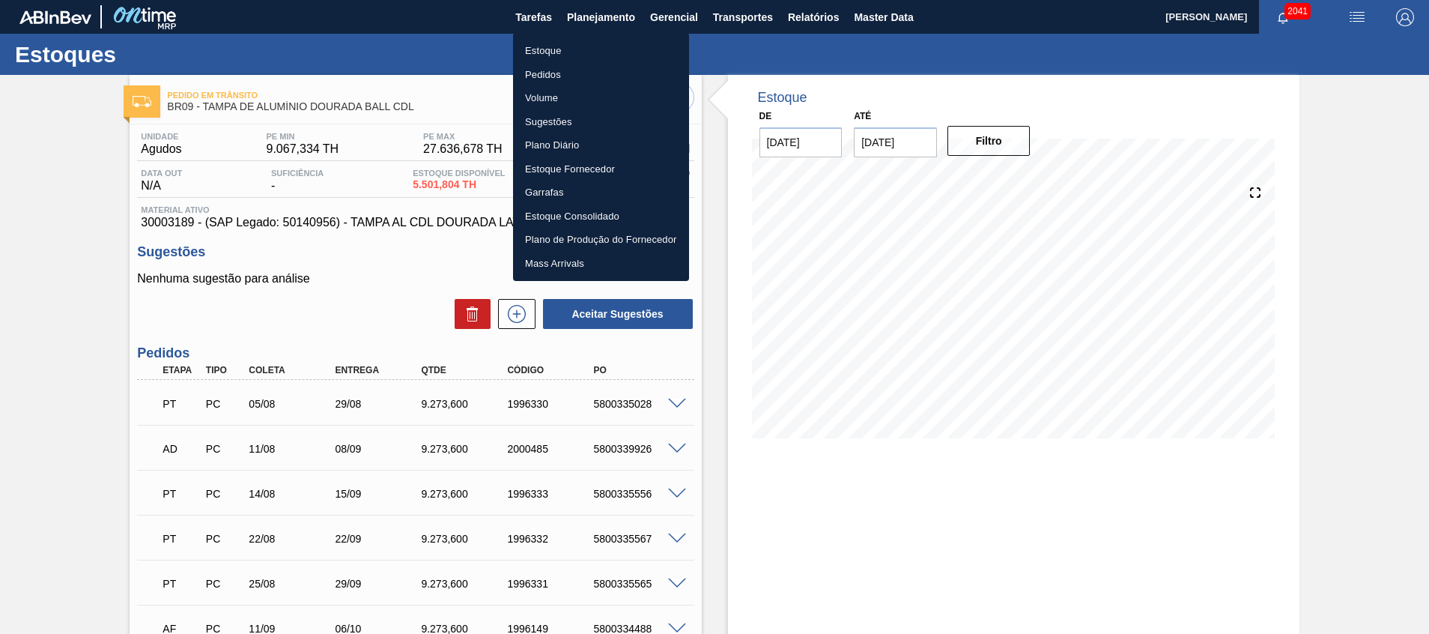
drag, startPoint x: 571, startPoint y: 68, endPoint x: 480, endPoint y: 2, distance: 112.0
click at [571, 67] on li "Pedidos" at bounding box center [601, 75] width 176 height 24
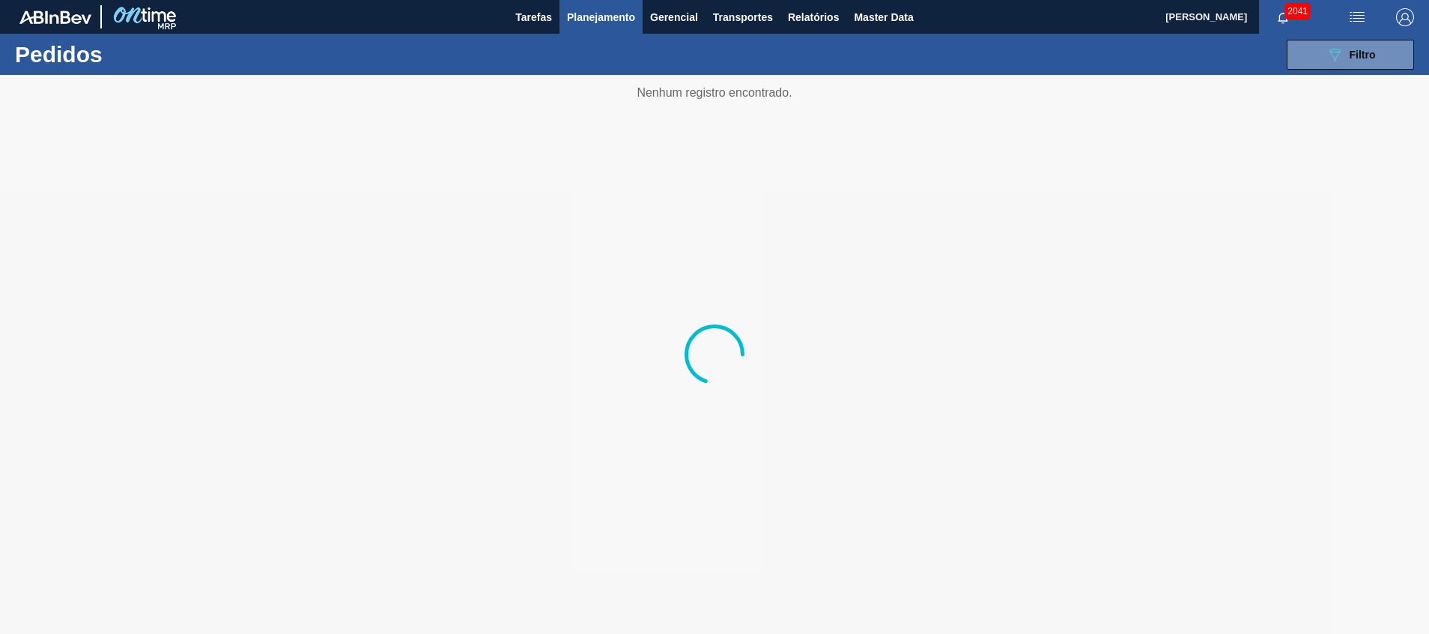
click at [1343, 91] on div at bounding box center [714, 354] width 1429 height 559
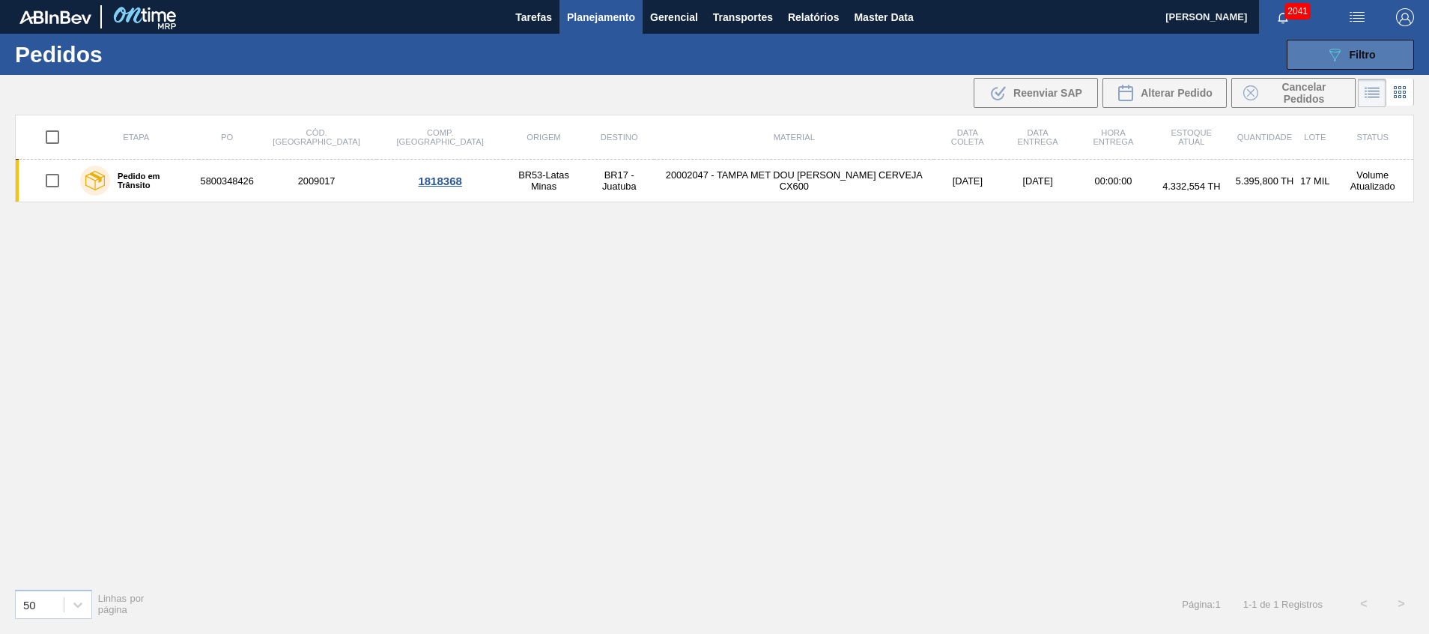
click at [1322, 49] on button "089F7B8B-B2A5-4AFE-B5C0-19BA573D28AC Filtro" at bounding box center [1349, 55] width 127 height 30
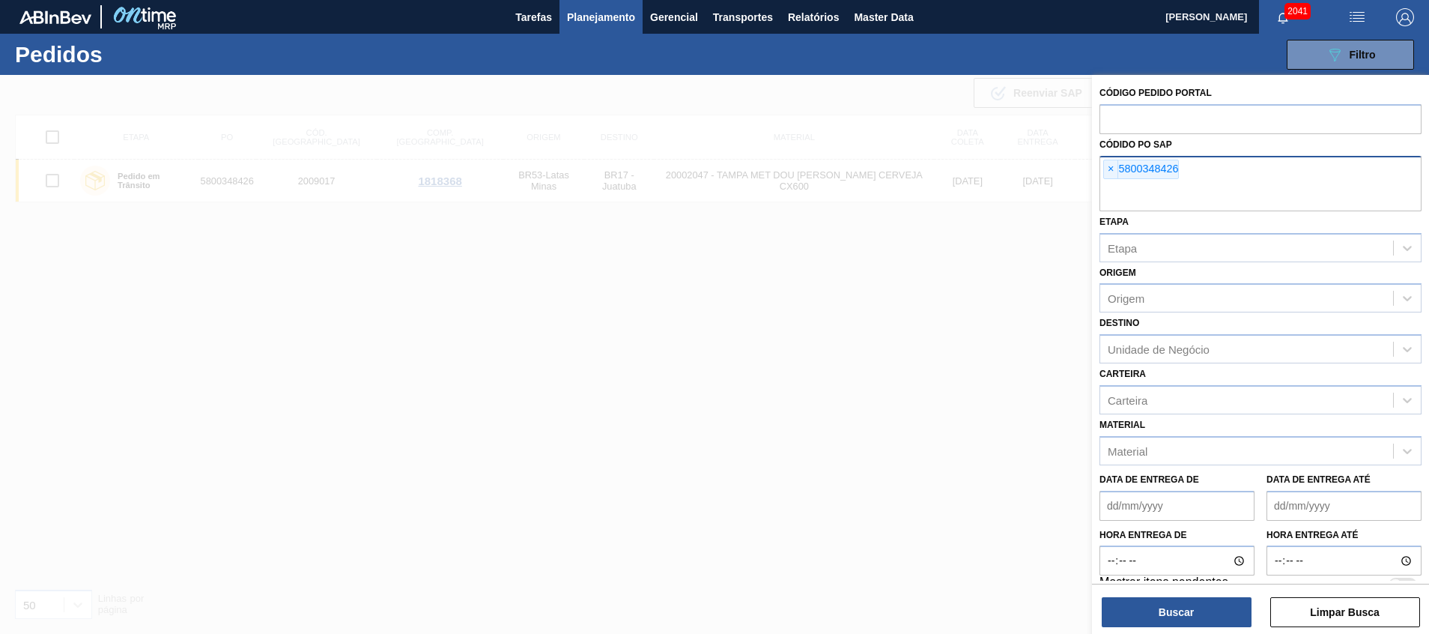
click at [1194, 201] on input "text" at bounding box center [1260, 197] width 322 height 28
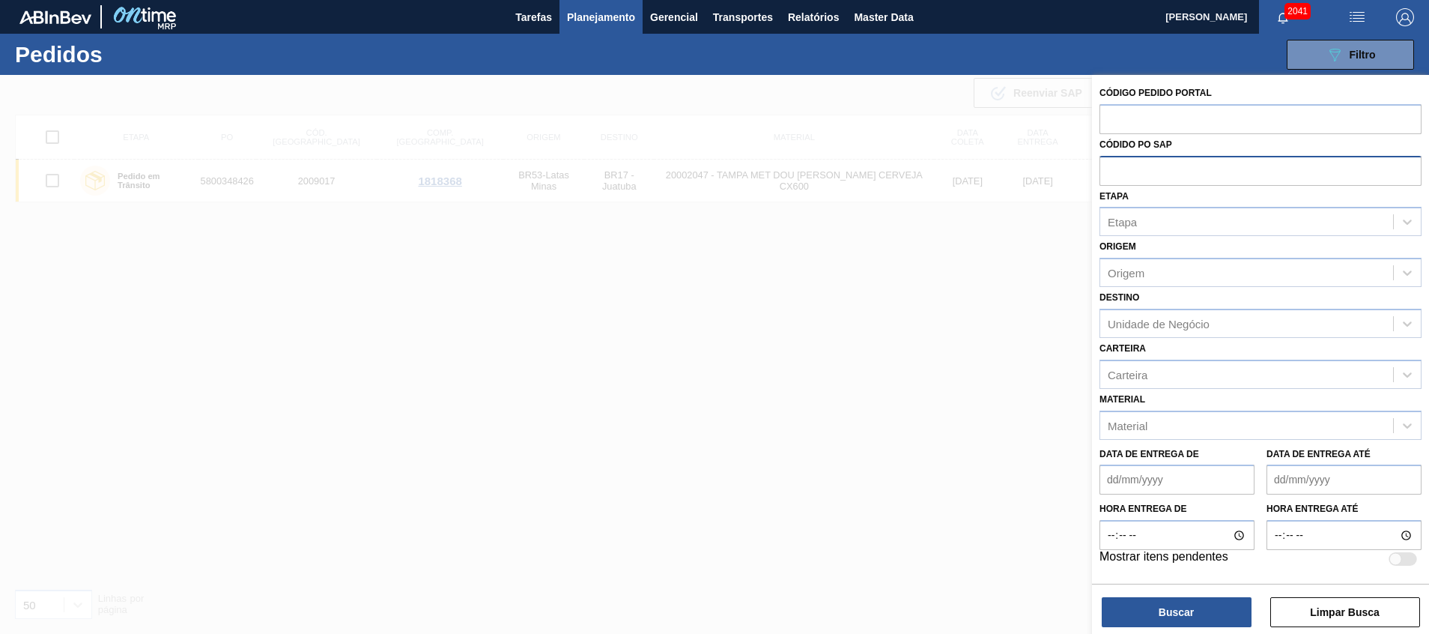
paste input "5800296410"
type input "5800296410"
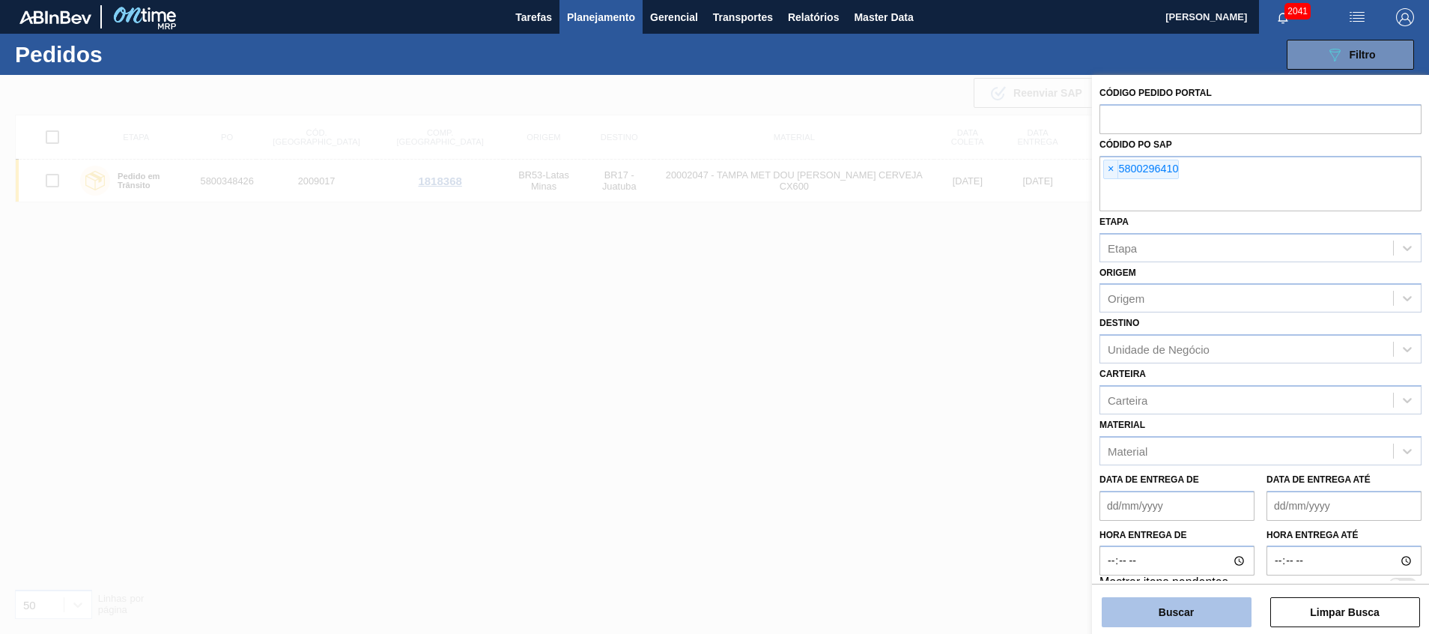
click at [1190, 602] on button "Buscar" at bounding box center [1177, 612] width 150 height 30
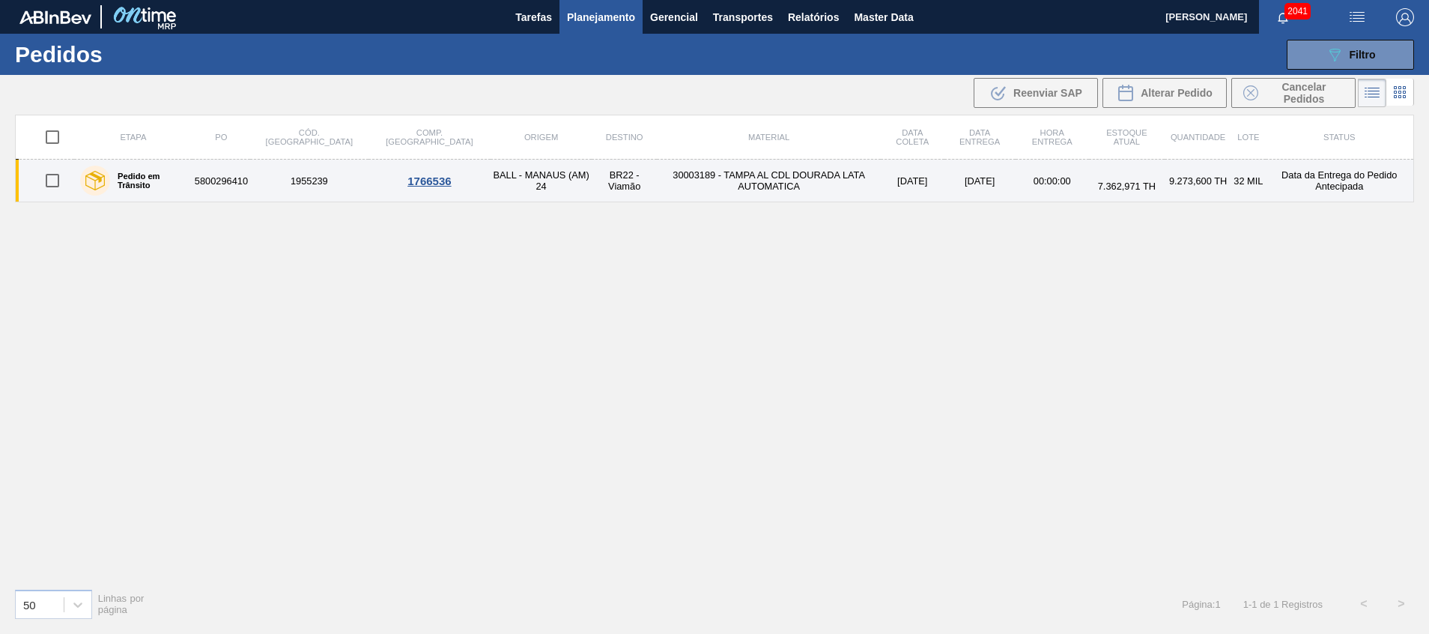
click at [667, 180] on td "30003189 - TAMPA AL CDL DOURADA LATA AUTOMATICA" at bounding box center [768, 181] width 223 height 43
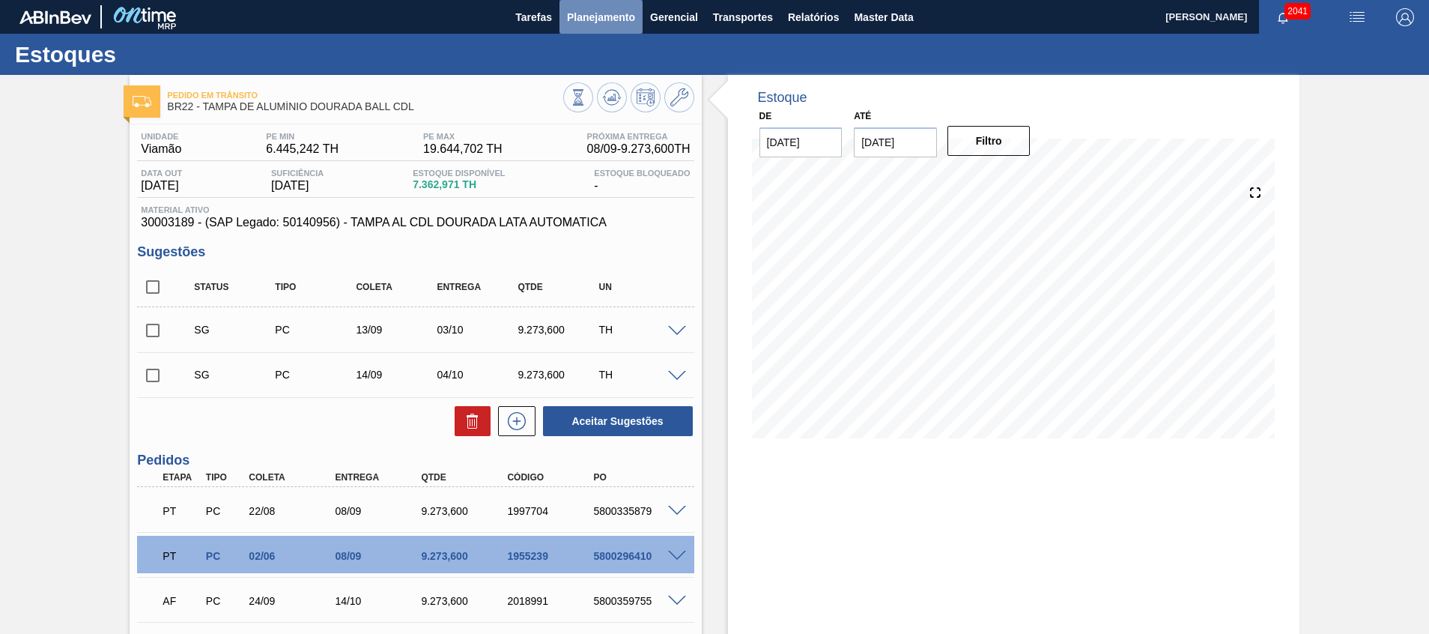
click at [572, 18] on span "Planejamento" at bounding box center [601, 17] width 68 height 18
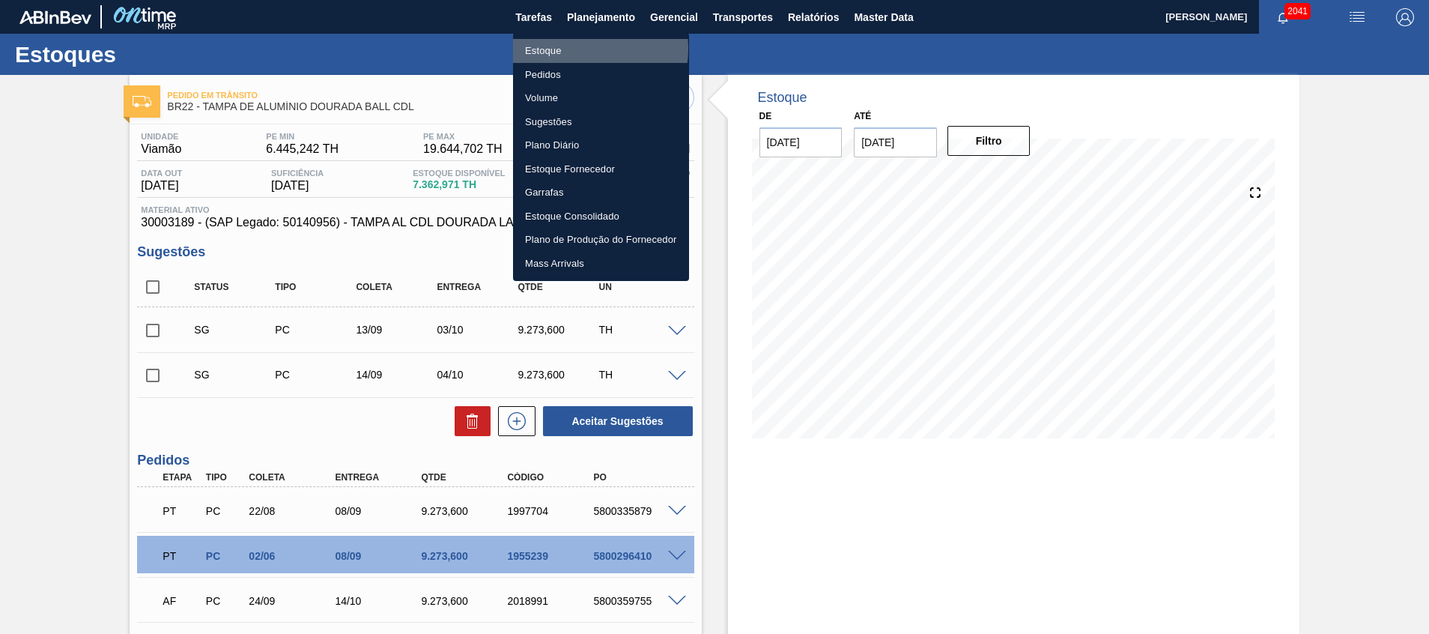
click at [576, 49] on li "Estoque" at bounding box center [601, 51] width 176 height 24
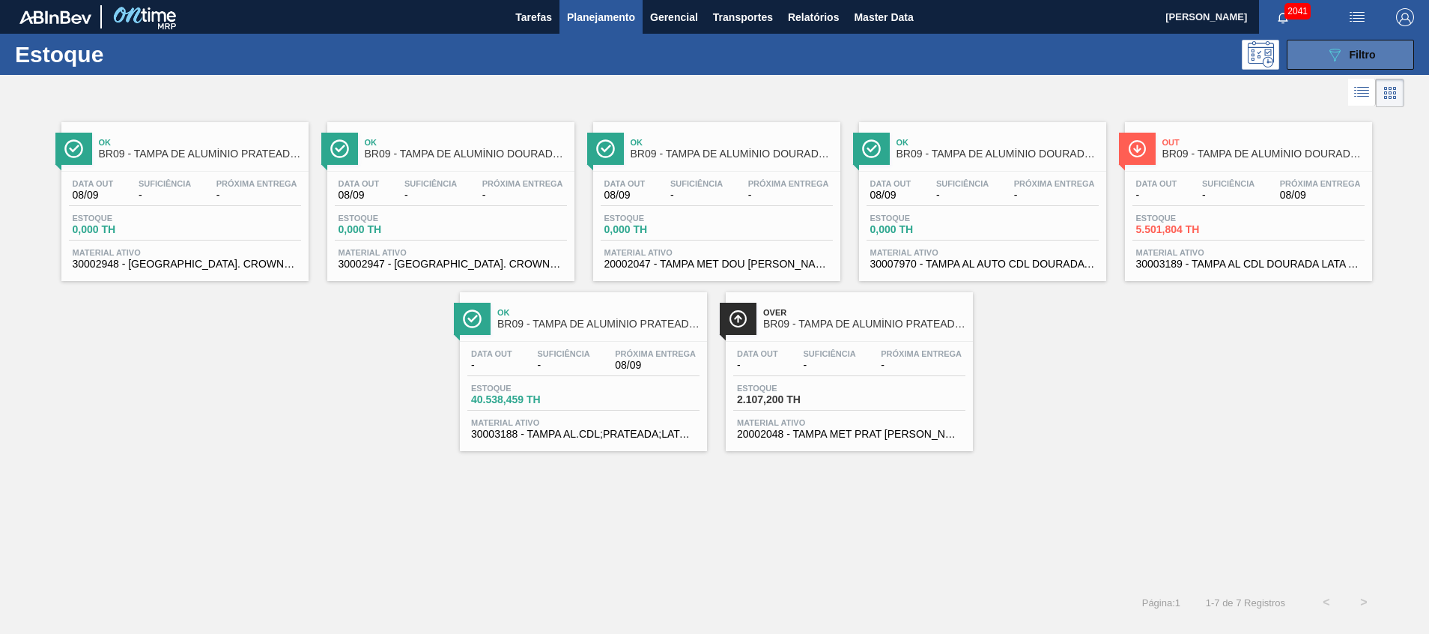
click at [1338, 52] on icon "089F7B8B-B2A5-4AFE-B5C0-19BA573D28AC" at bounding box center [1334, 55] width 18 height 18
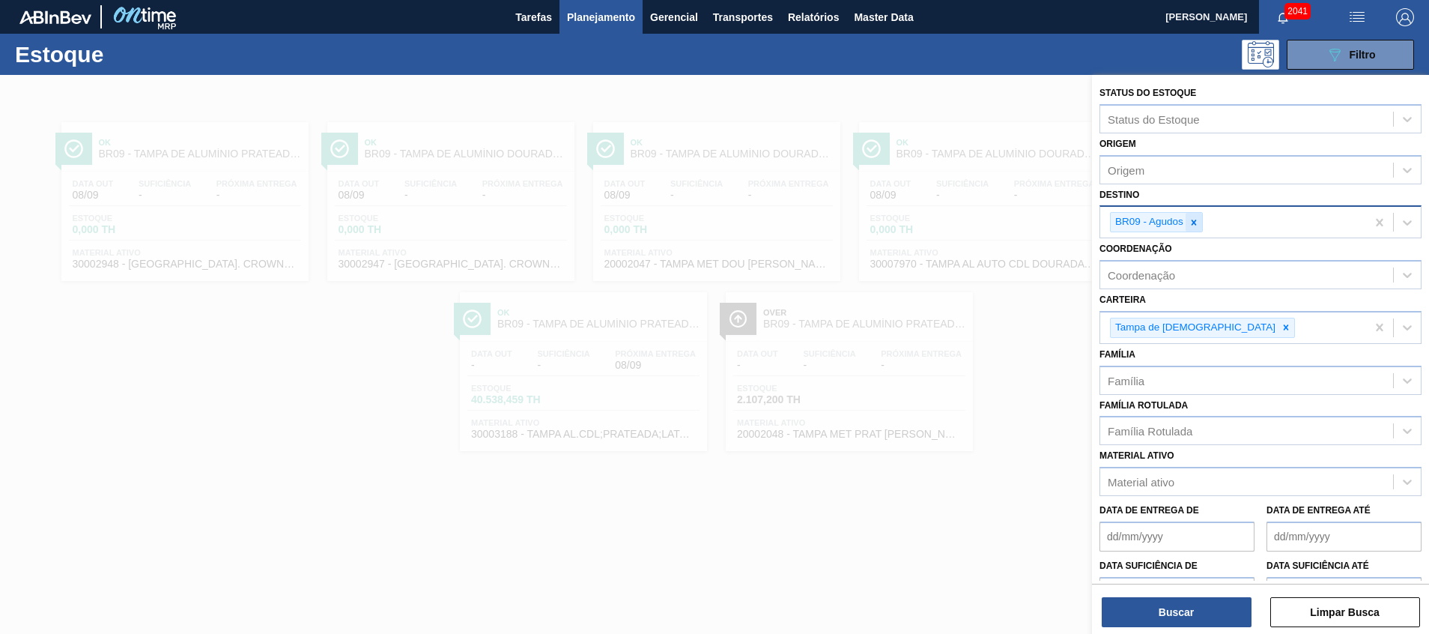
click at [1193, 219] on icon at bounding box center [1193, 222] width 10 height 10
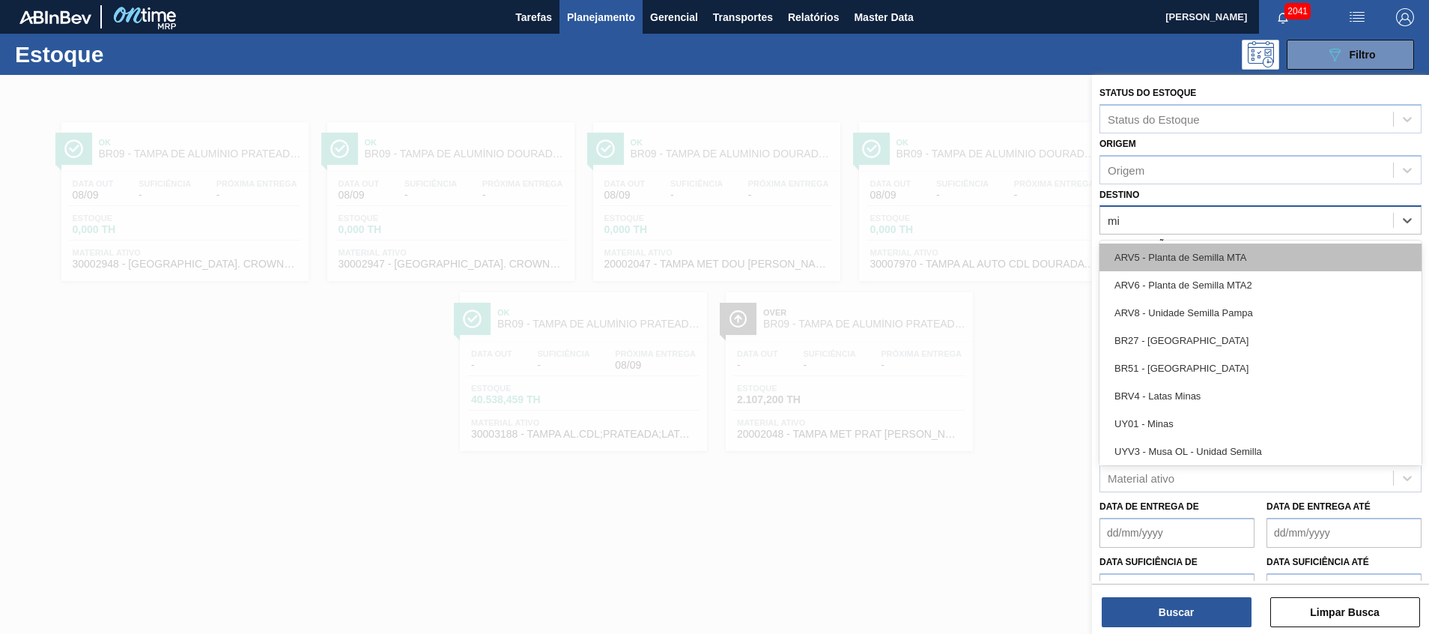
type input "m"
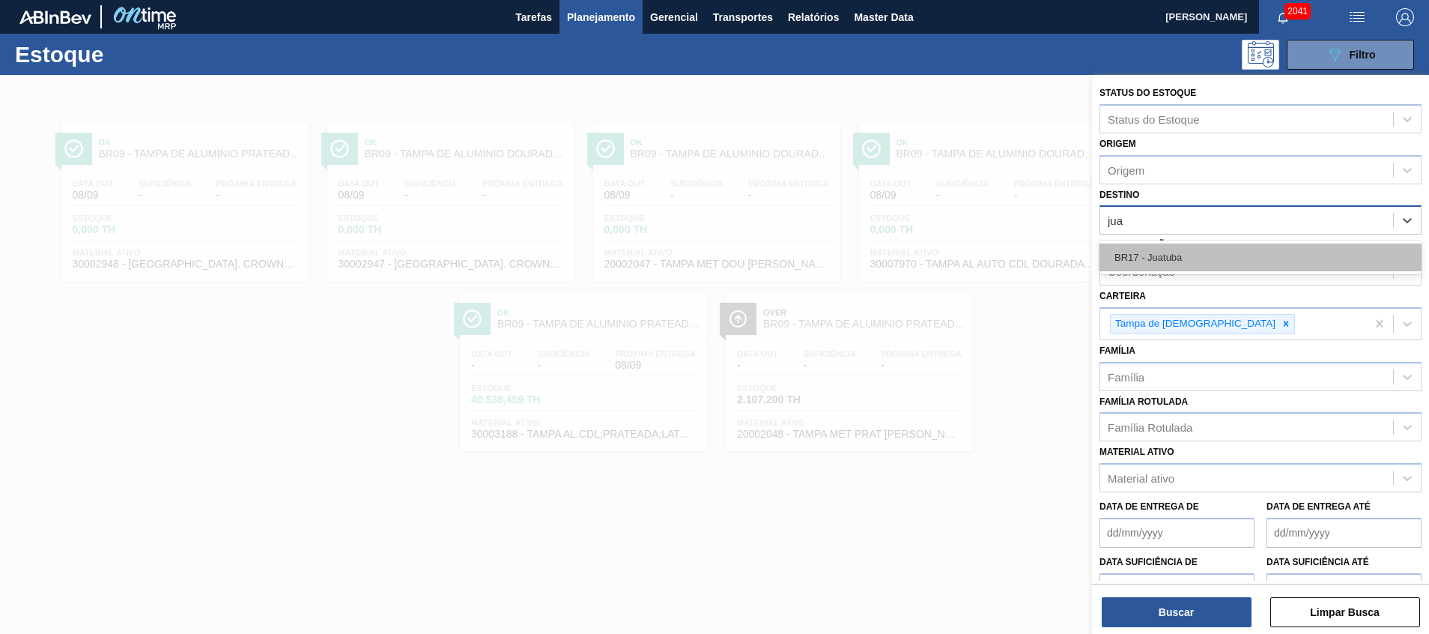
type input "juat"
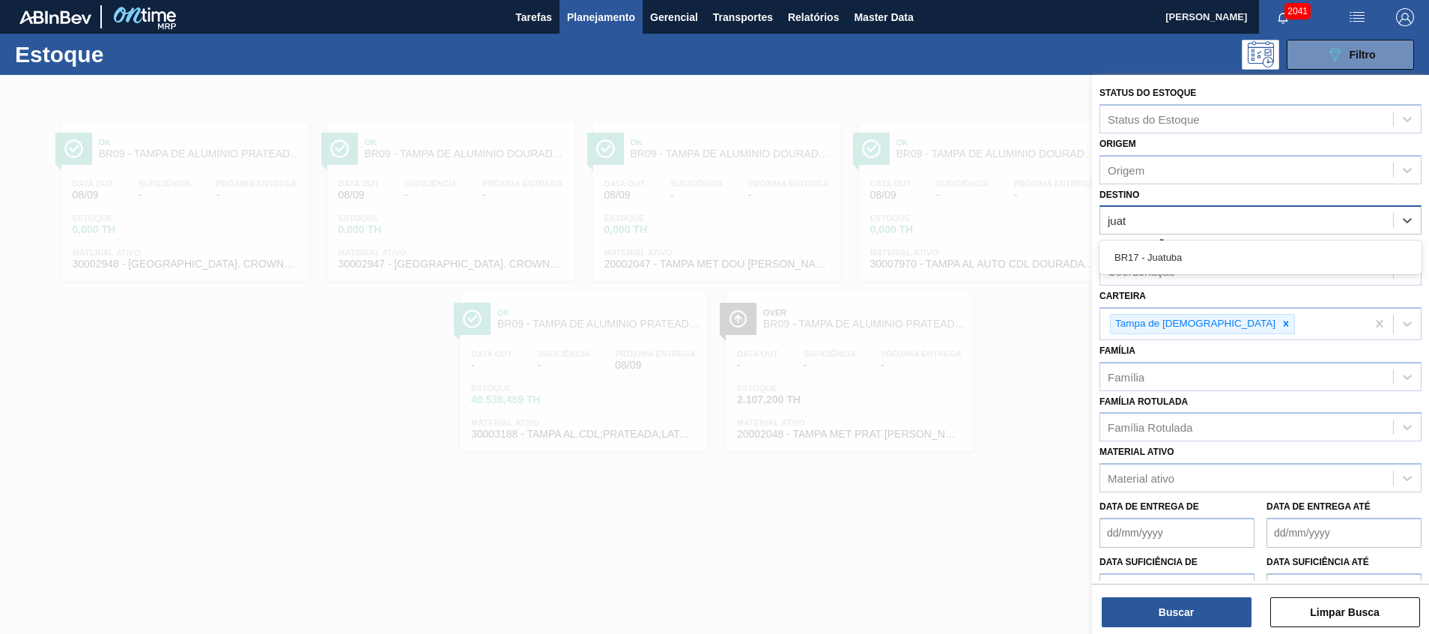
click at [1180, 242] on div "BR17 - Juatuba" at bounding box center [1260, 257] width 322 height 34
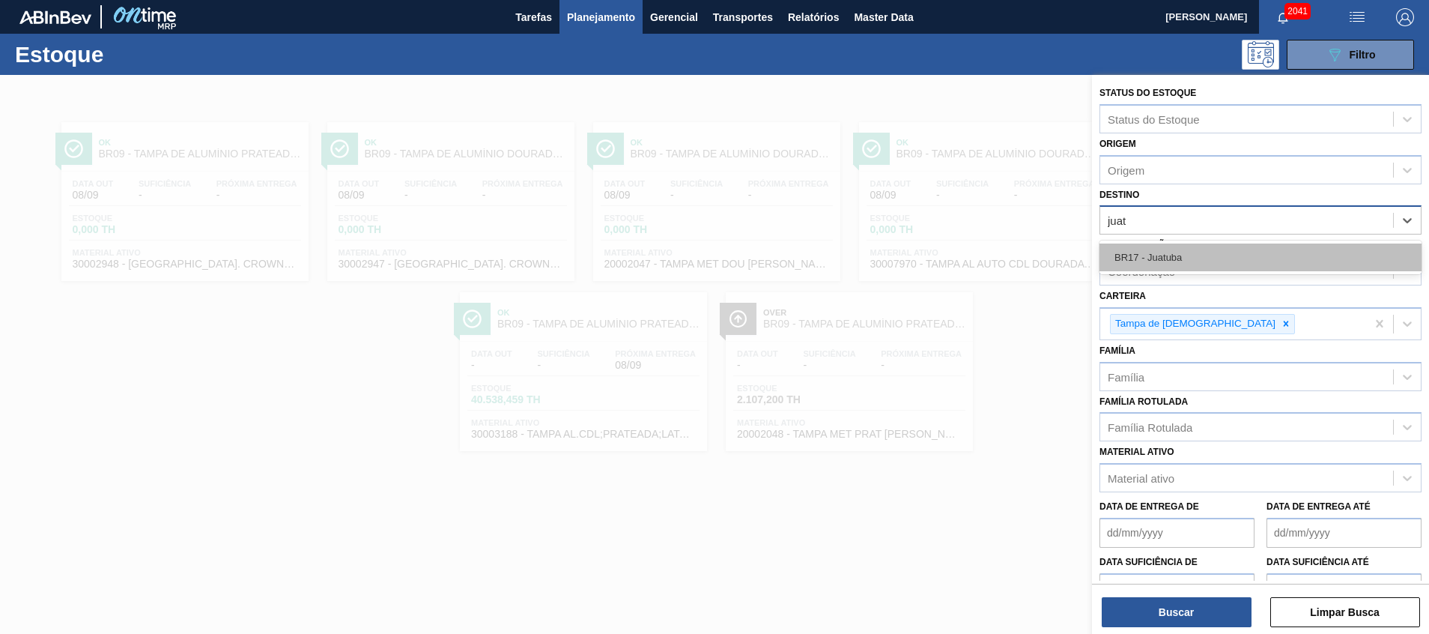
click at [1167, 260] on div "BR17 - Juatuba" at bounding box center [1260, 257] width 322 height 28
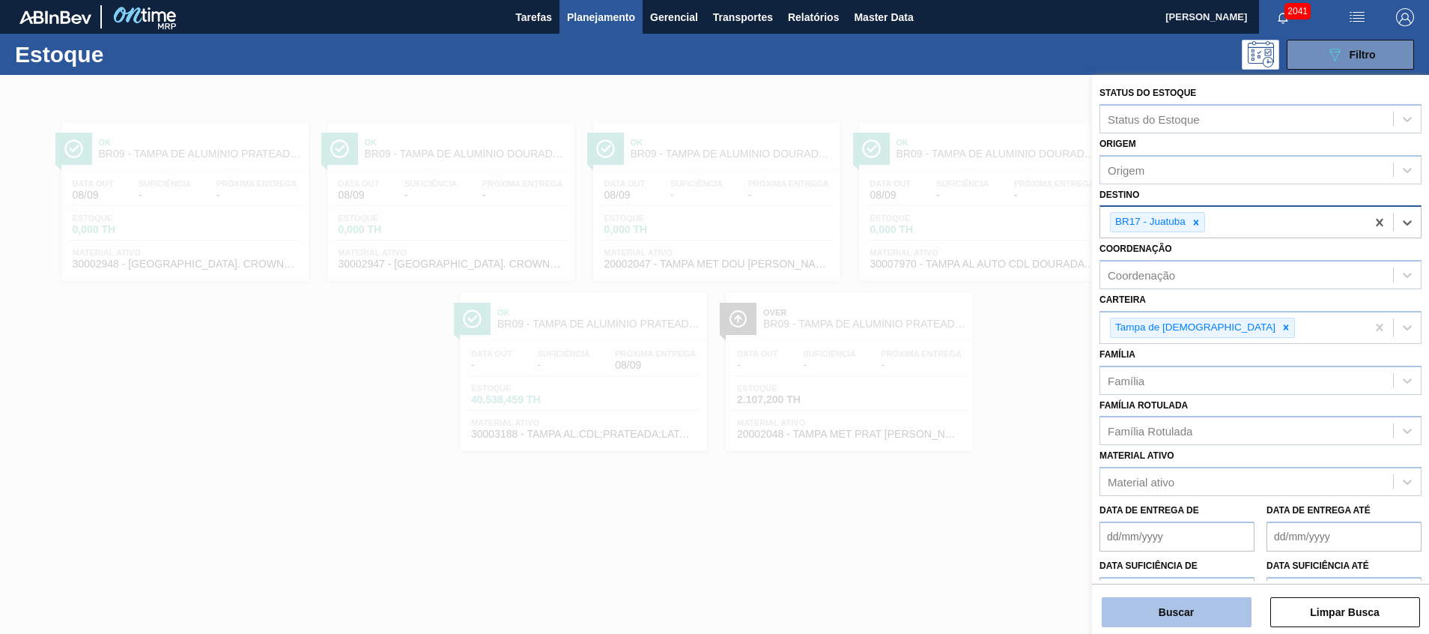
click at [1210, 614] on button "Buscar" at bounding box center [1177, 612] width 150 height 30
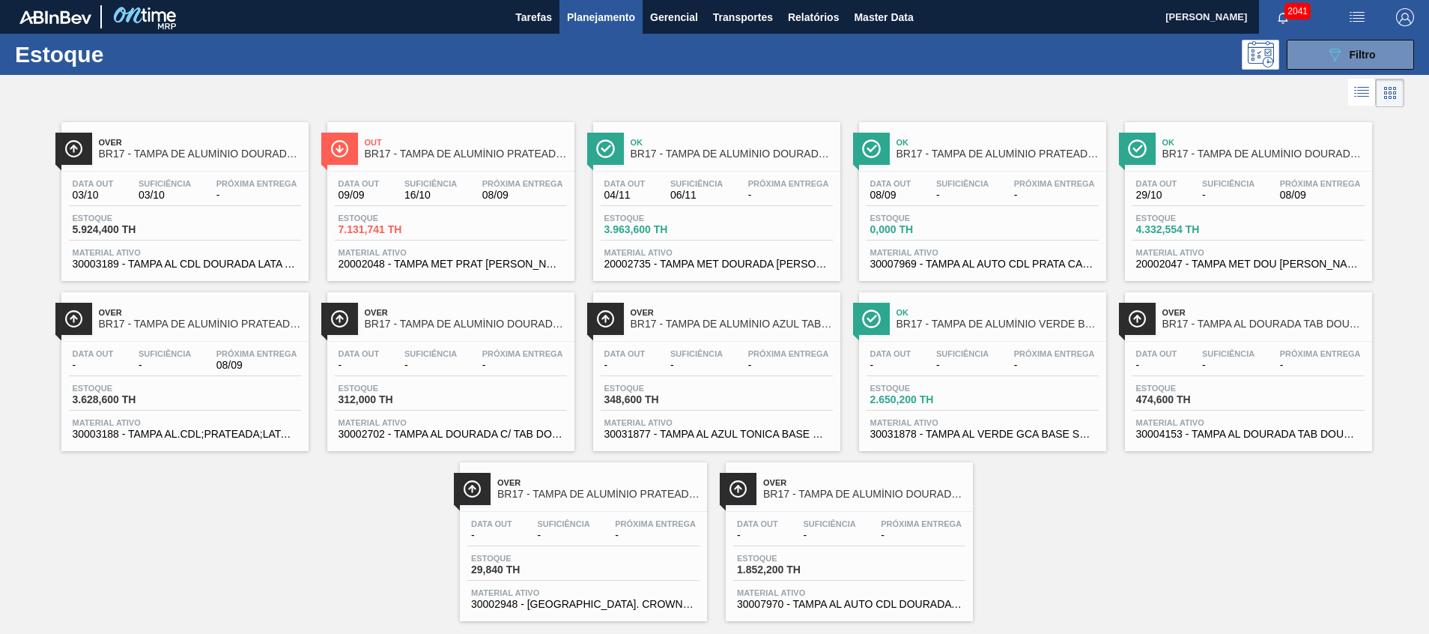
drag, startPoint x: 214, startPoint y: 410, endPoint x: 218, endPoint y: 381, distance: 29.4
click at [214, 410] on div "Data out - Suficiência - Próxima Entrega 08/09 Estoque 3.628,600 TH Material at…" at bounding box center [184, 392] width 247 height 102
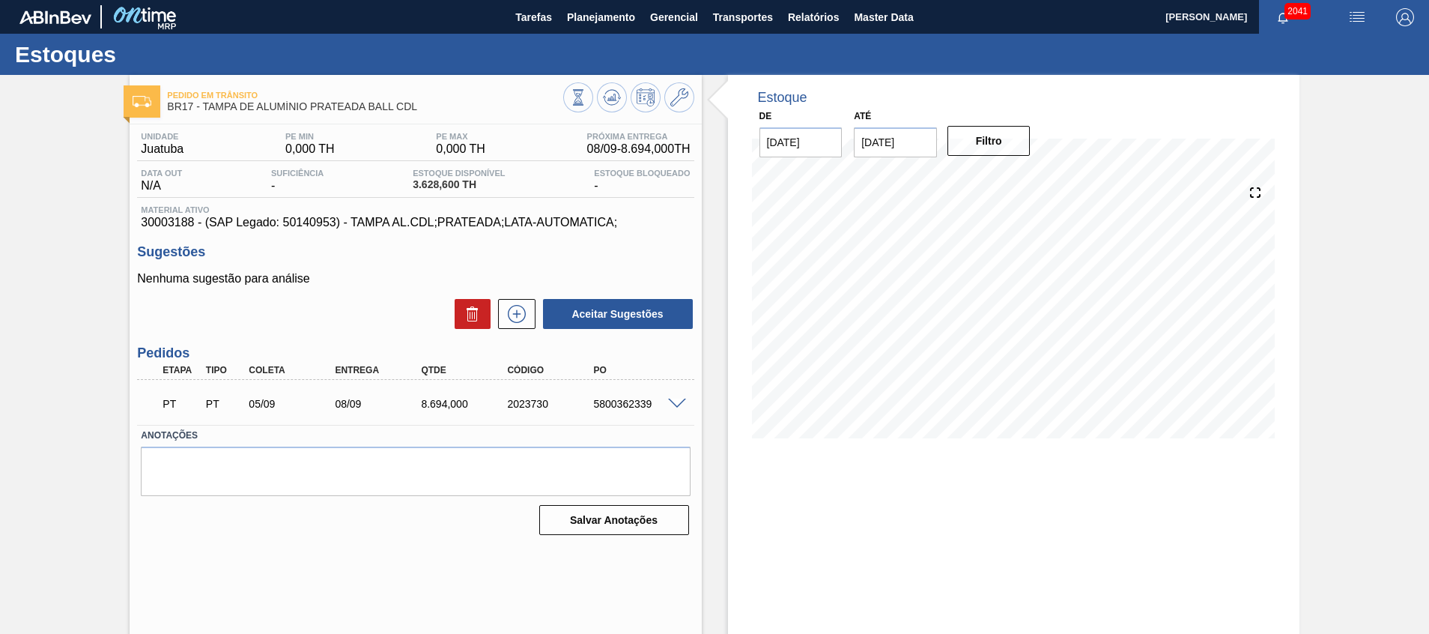
click at [676, 402] on span at bounding box center [677, 403] width 18 height 11
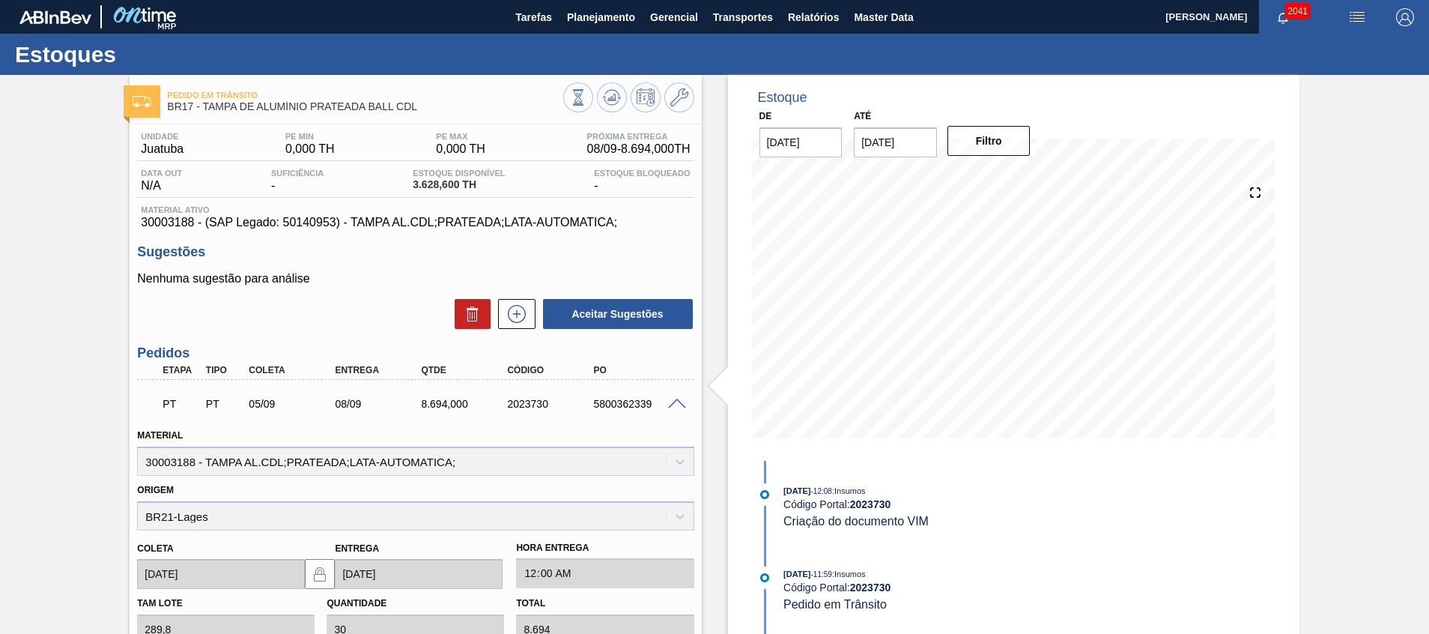
click at [679, 400] on span at bounding box center [677, 403] width 18 height 11
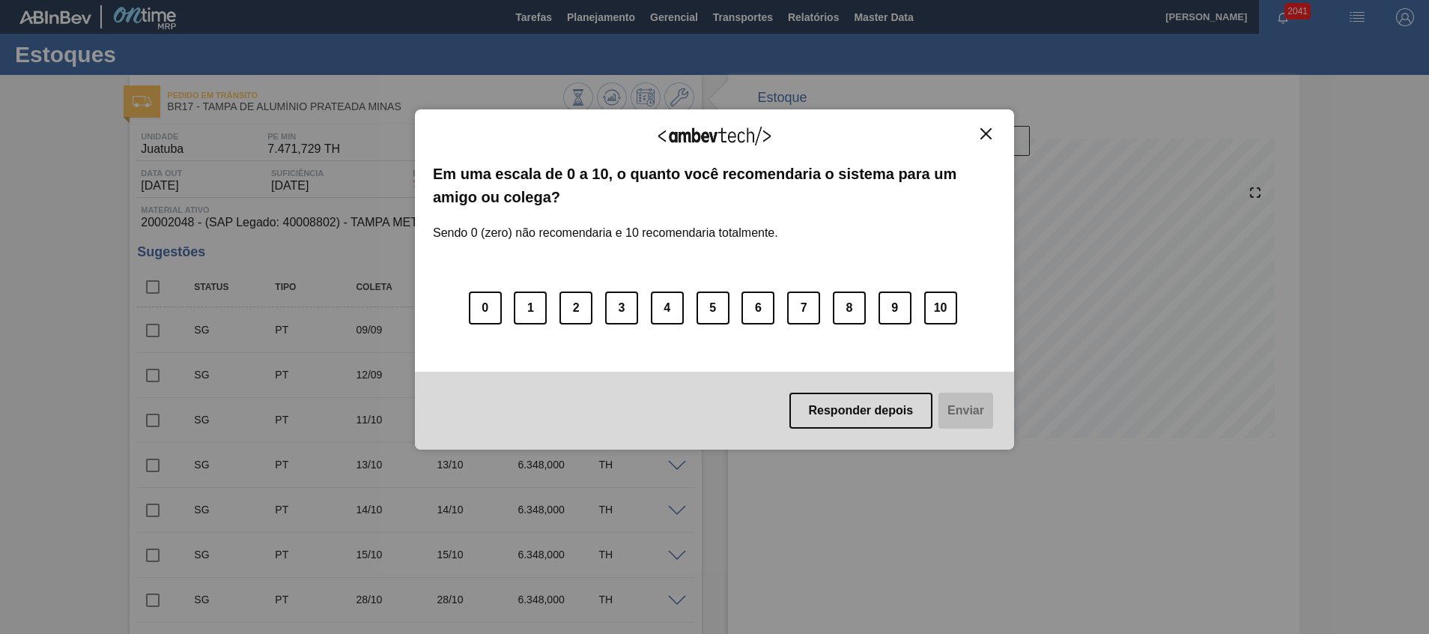
click at [992, 122] on div "Agradecemos seu feedback! Em uma escala de 0 a 10, o quanto você recomendaria o…" at bounding box center [714, 279] width 599 height 340
click at [991, 128] on img "Close" at bounding box center [985, 133] width 11 height 11
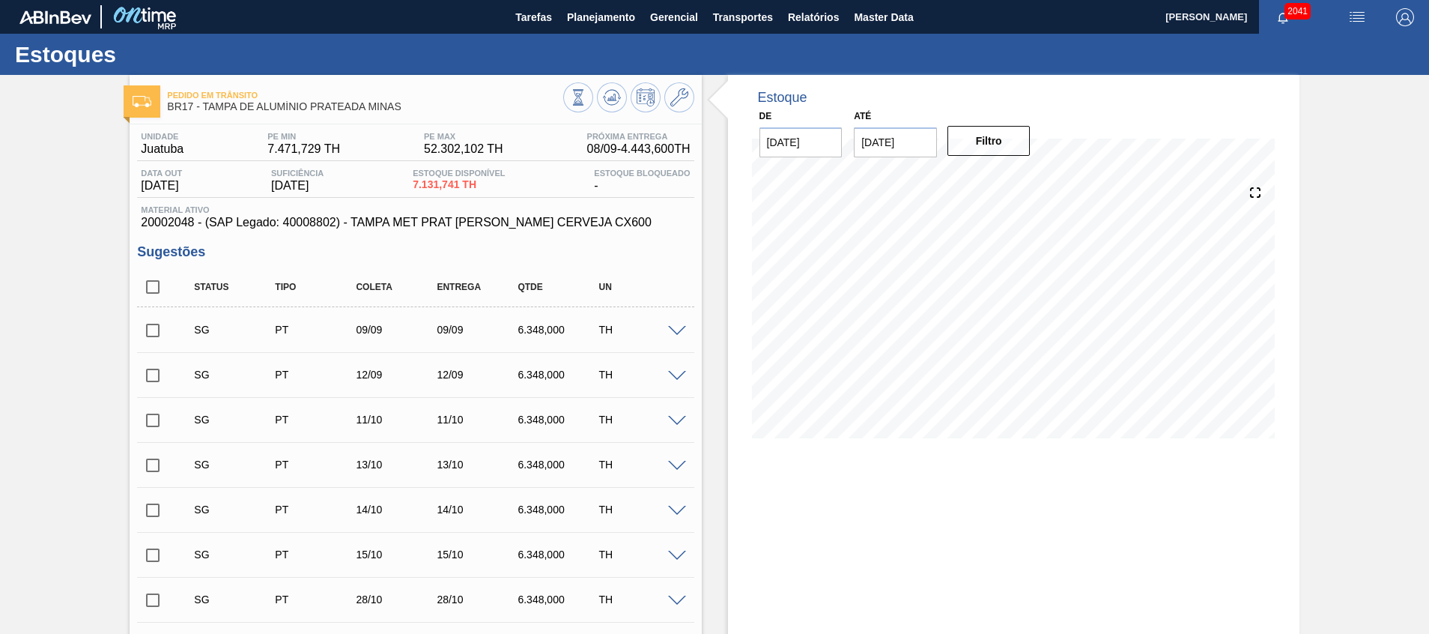
click at [147, 288] on input "checkbox" at bounding box center [152, 286] width 31 height 31
checkbox input "true"
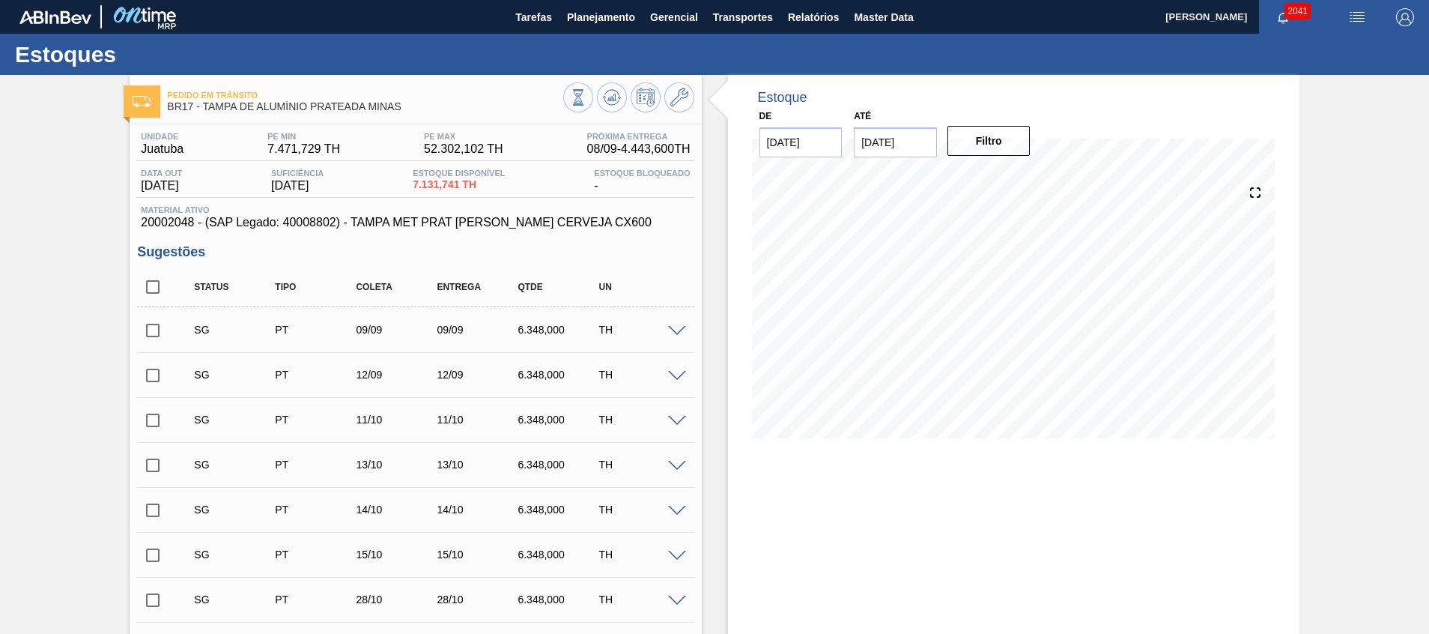
checkbox input "true"
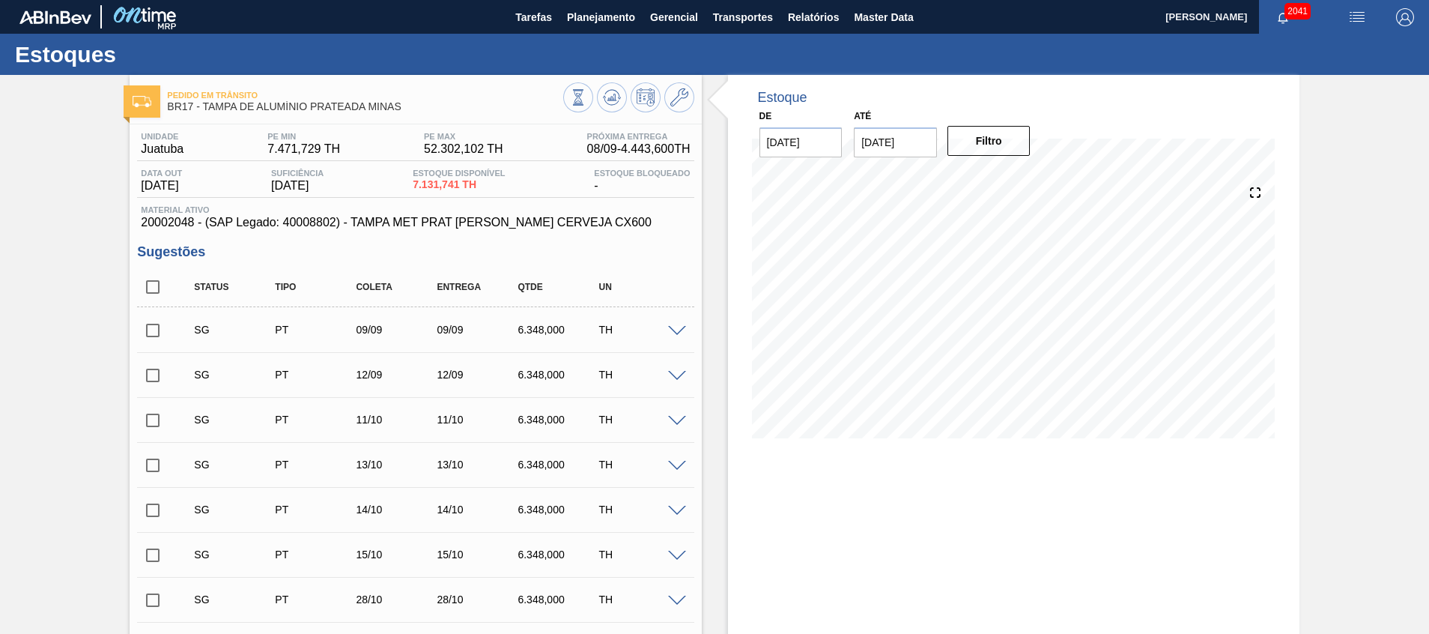
checkbox input "true"
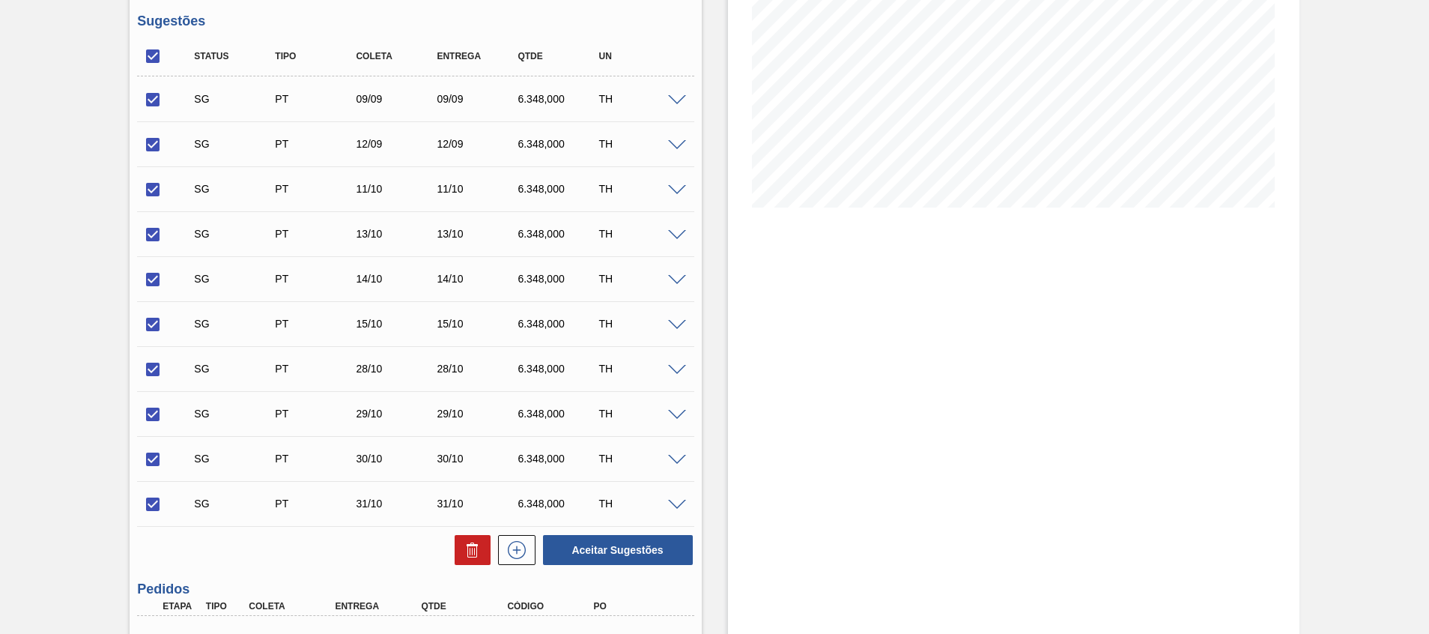
scroll to position [337, 0]
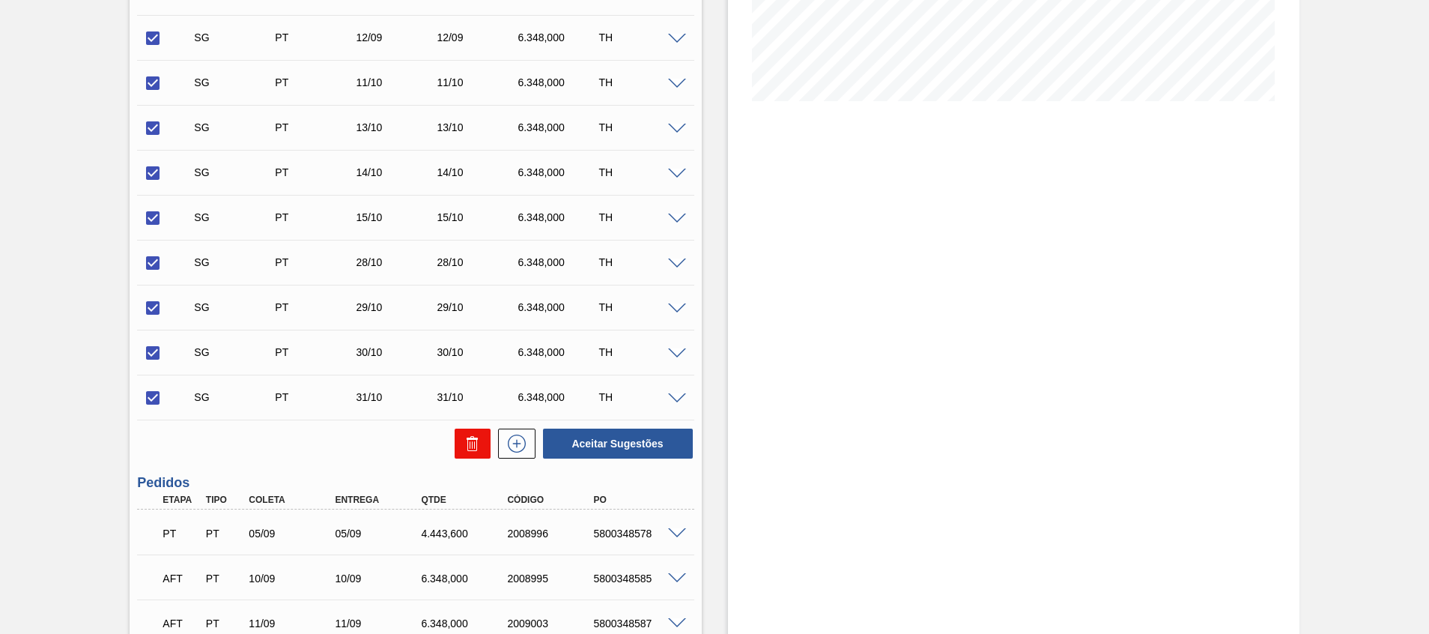
click at [483, 441] on button at bounding box center [473, 443] width 36 height 30
checkbox input "false"
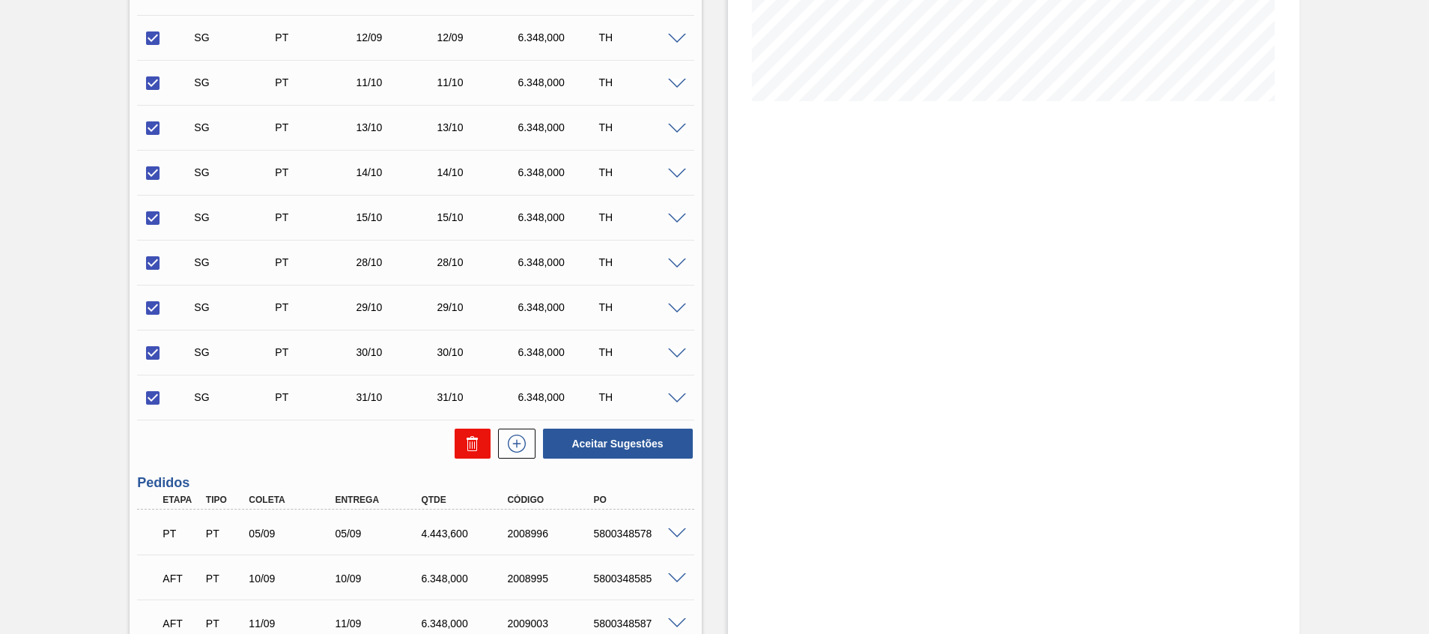
checkbox input "false"
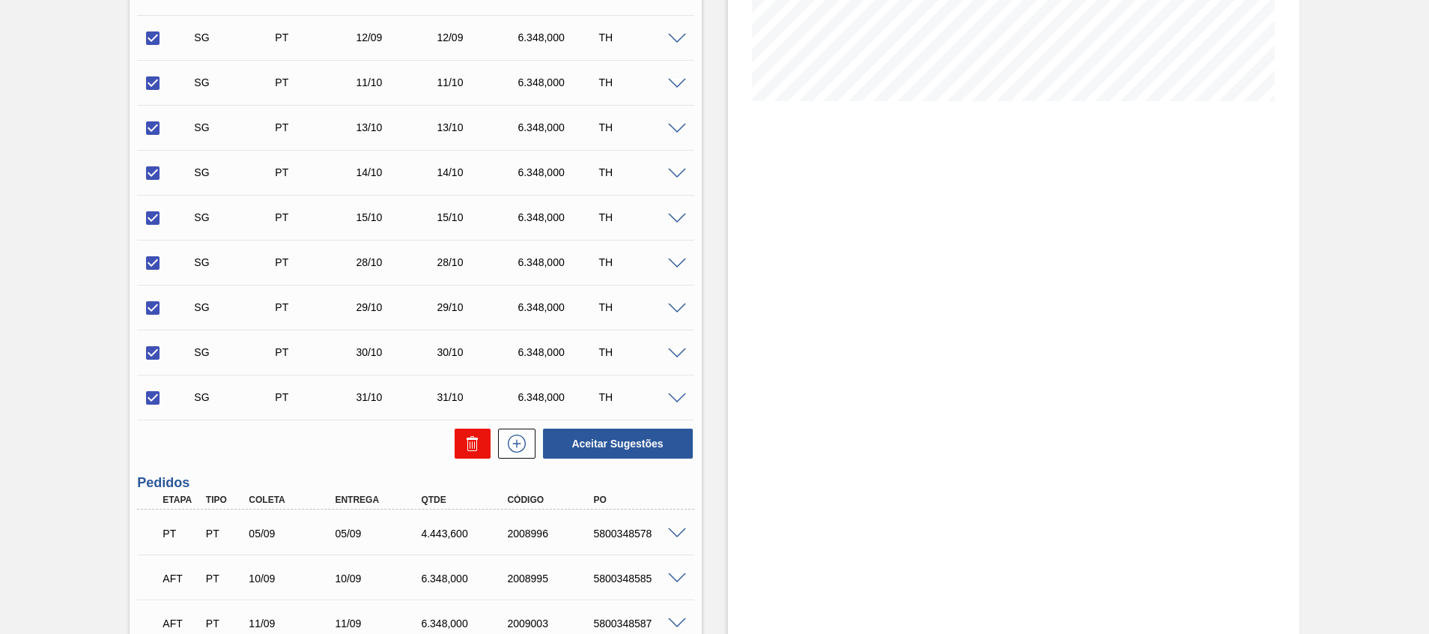
checkbox input "false"
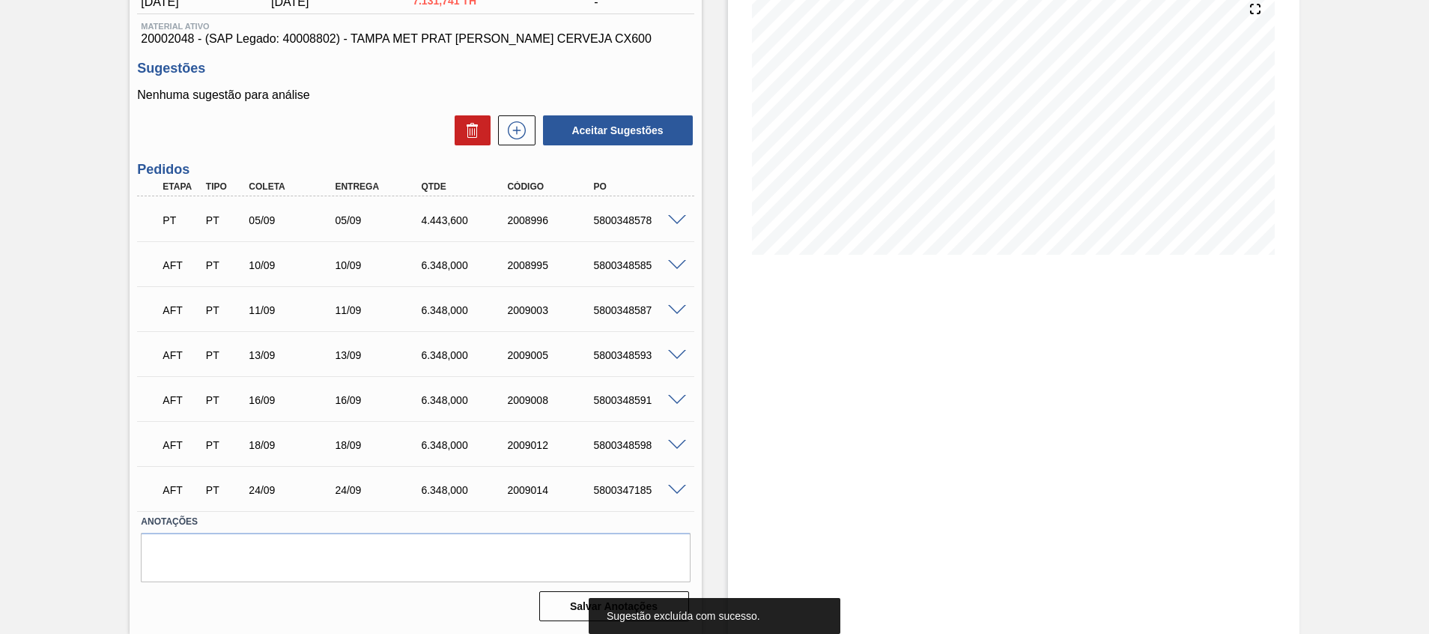
scroll to position [0, 0]
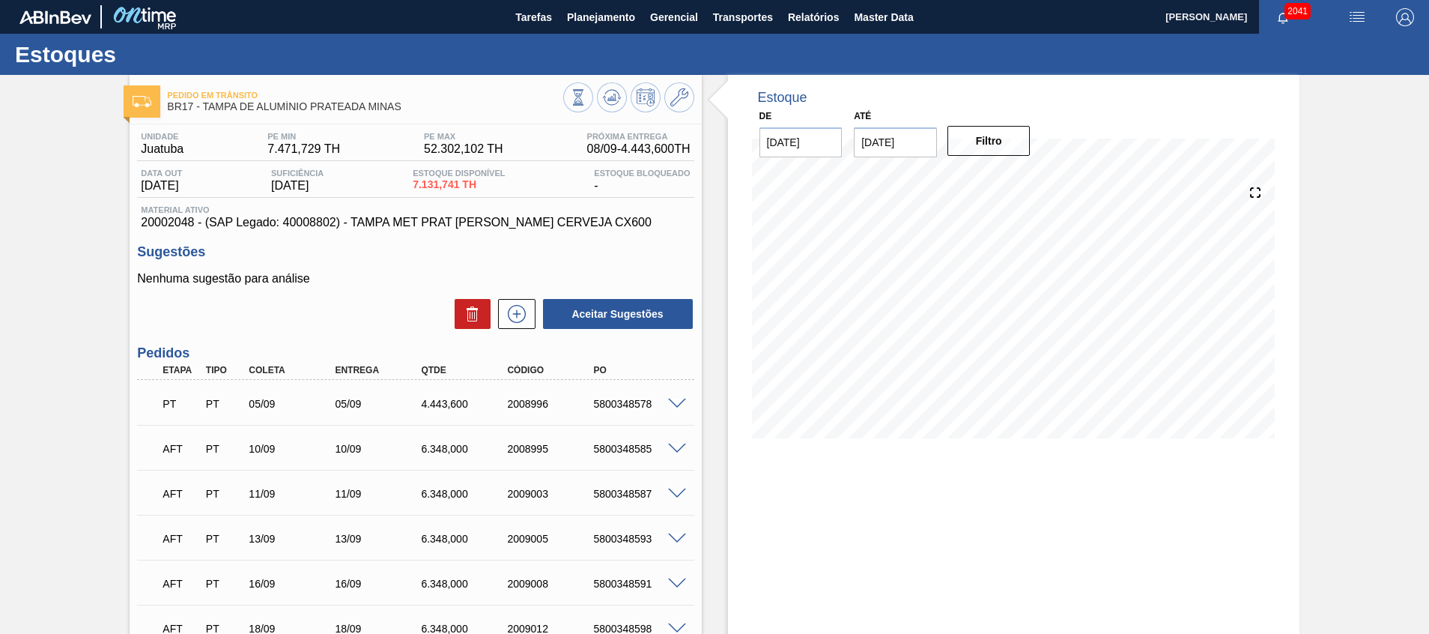
click at [678, 407] on span at bounding box center [677, 403] width 18 height 11
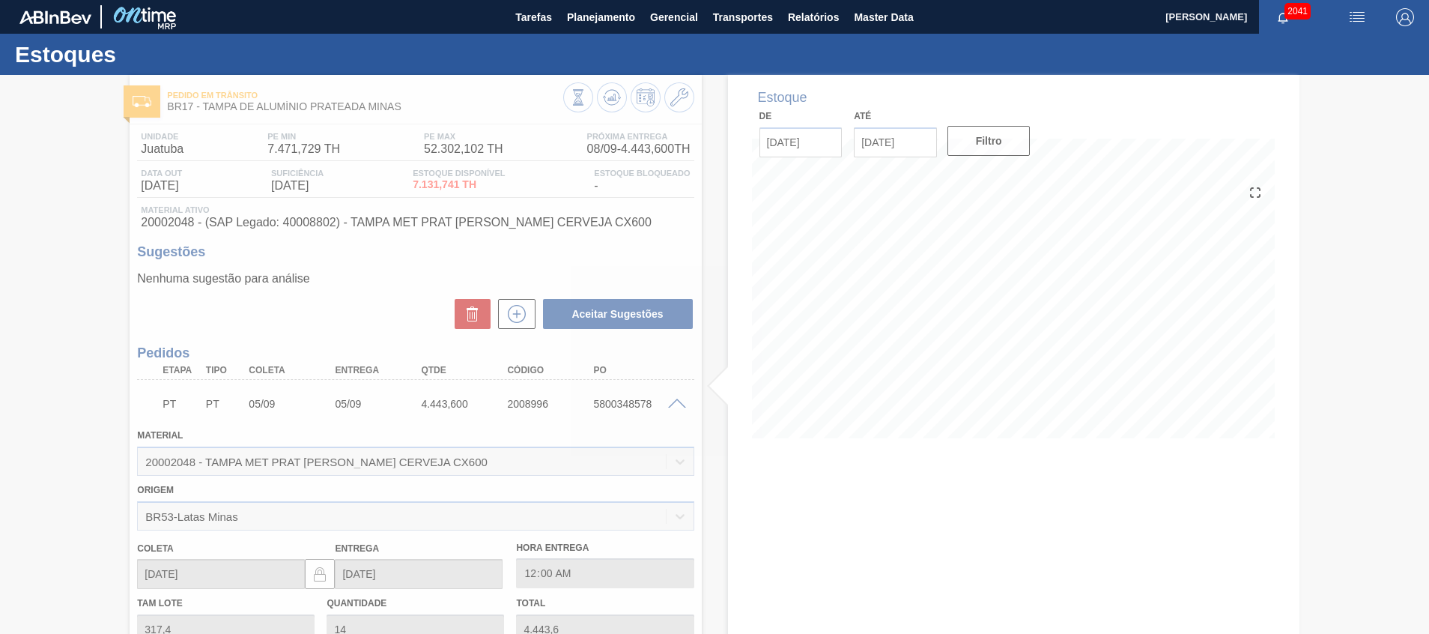
click at [678, 407] on div at bounding box center [714, 354] width 1429 height 559
